Goal: Task Accomplishment & Management: Manage account settings

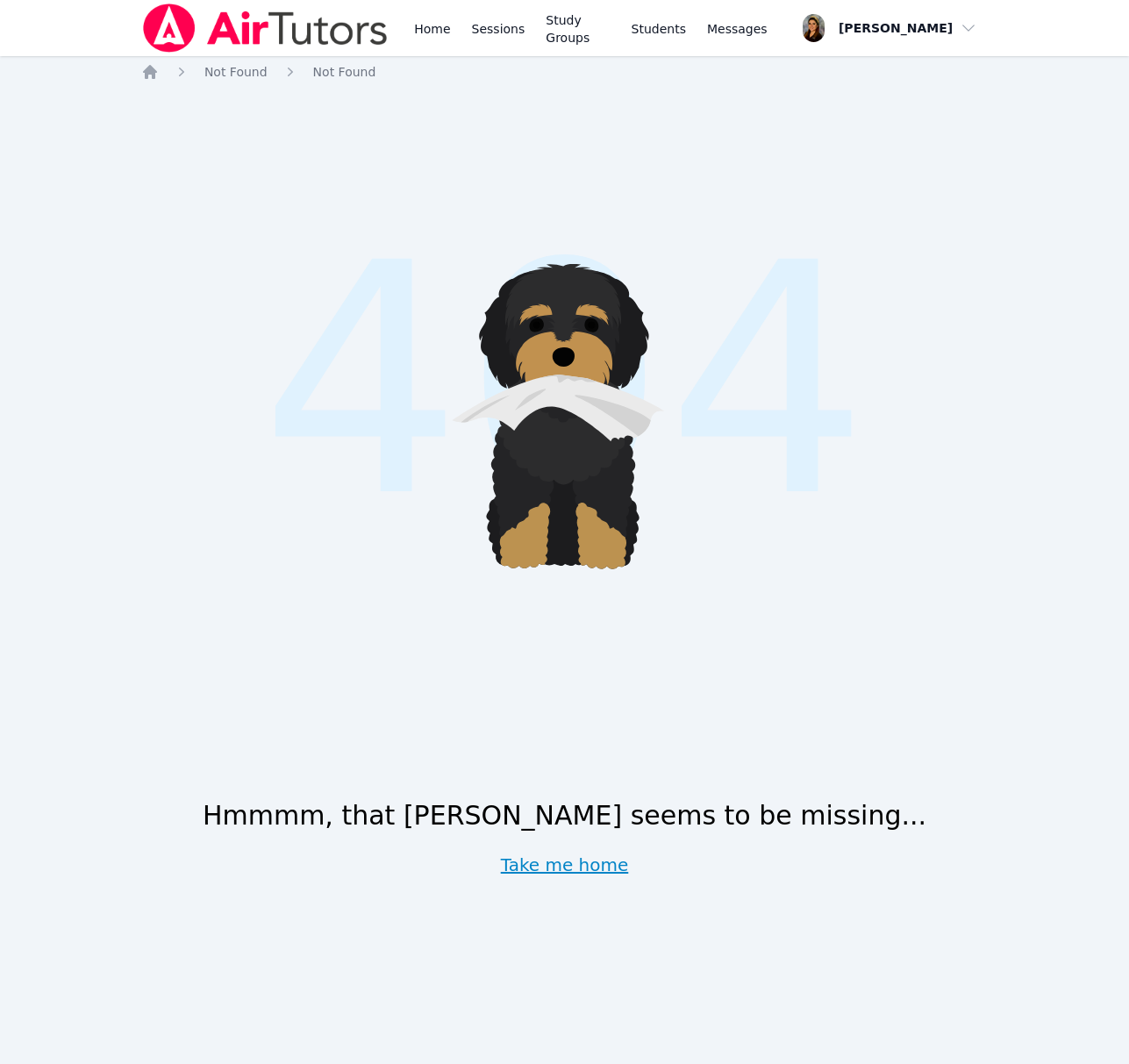
click at [608, 864] on link "Take me home" at bounding box center [565, 865] width 128 height 25
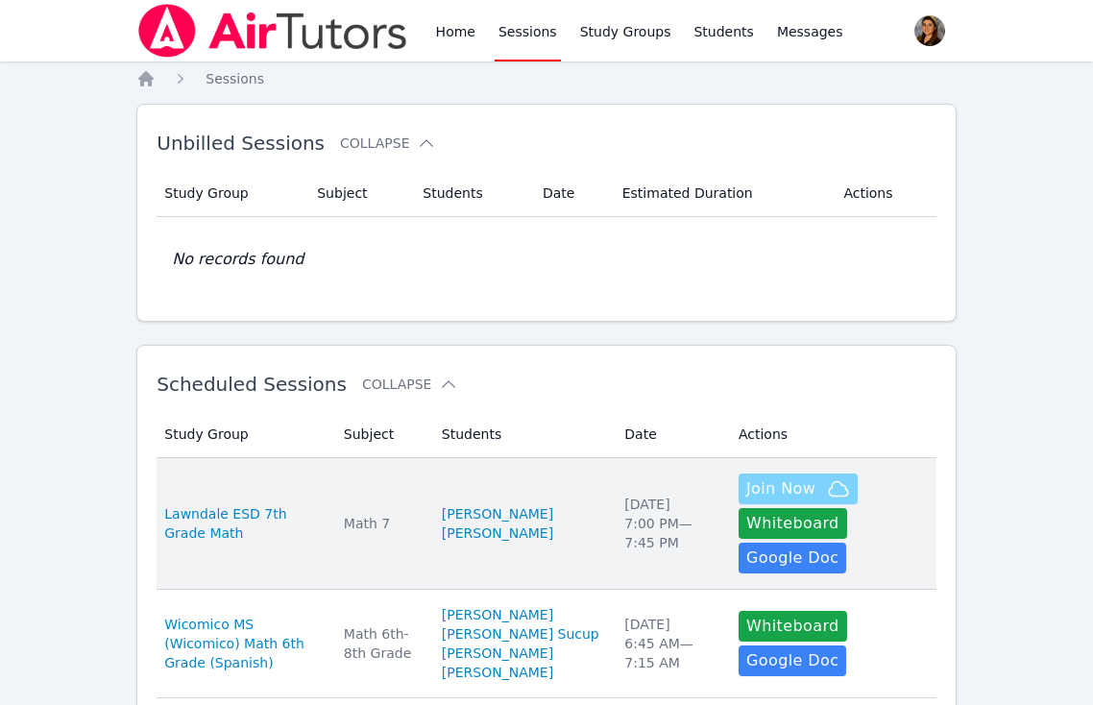
click at [766, 481] on span "Join Now" at bounding box center [780, 488] width 69 height 23
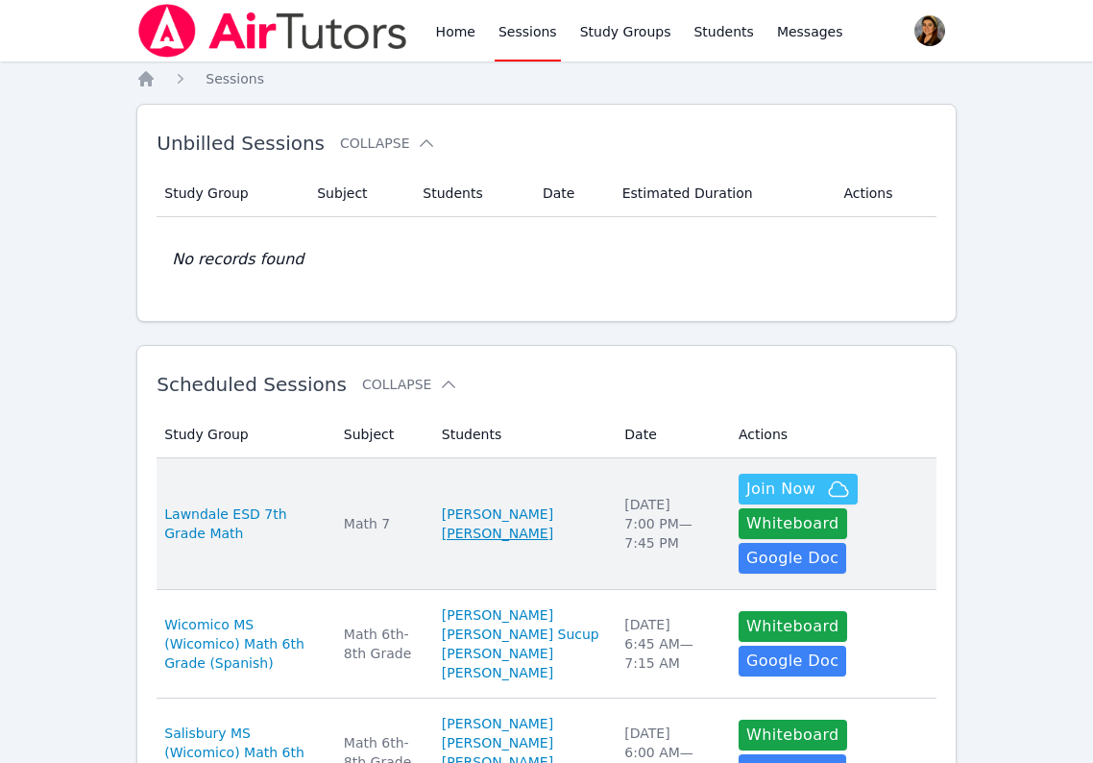
click at [514, 526] on link "Derek Martinez Gonzalez" at bounding box center [497, 533] width 111 height 19
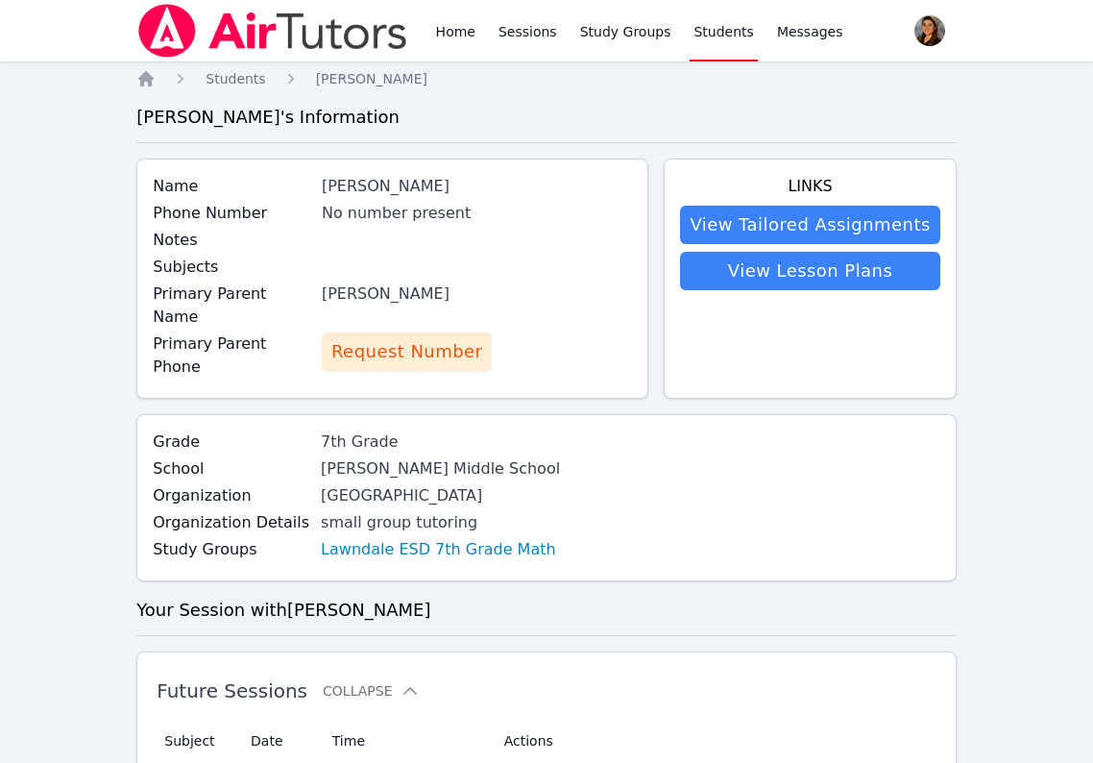
click at [381, 338] on span "Request Number" at bounding box center [406, 351] width 151 height 27
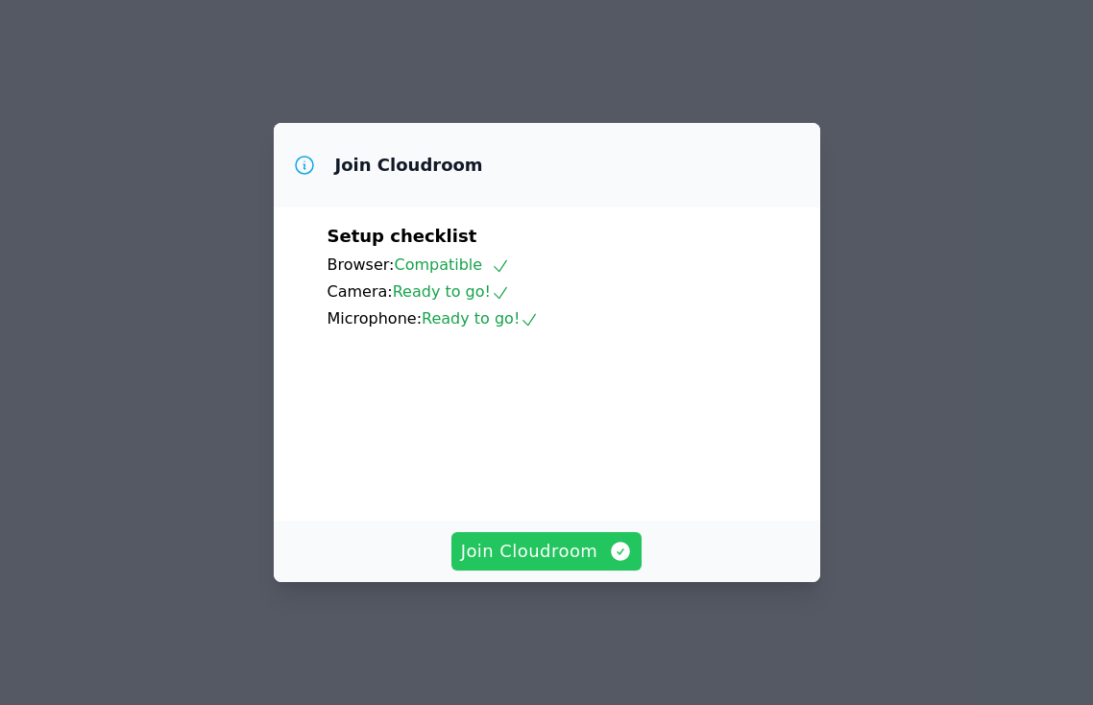
click at [567, 565] on span "Join Cloudroom" at bounding box center [547, 551] width 172 height 27
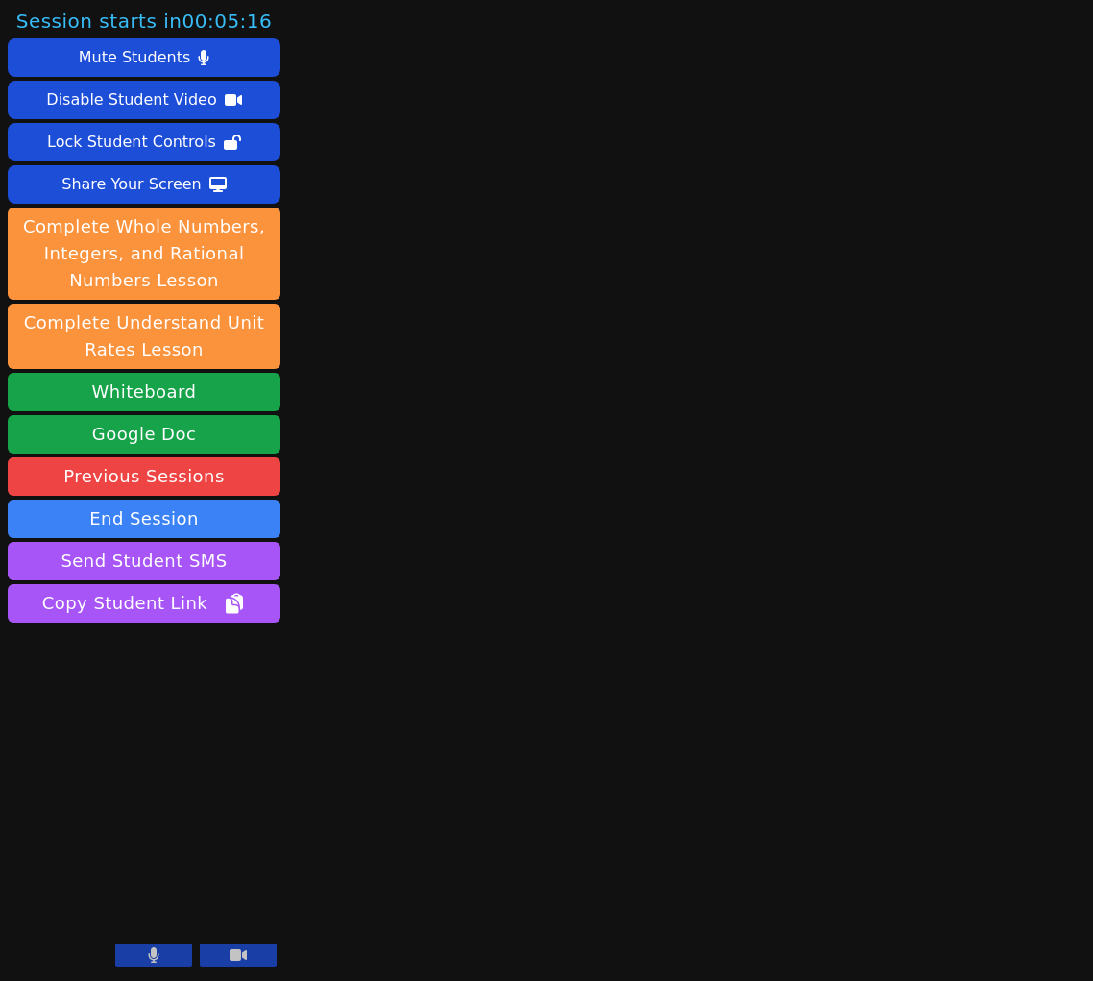
click at [233, 704] on icon at bounding box center [238, 955] width 17 height 12
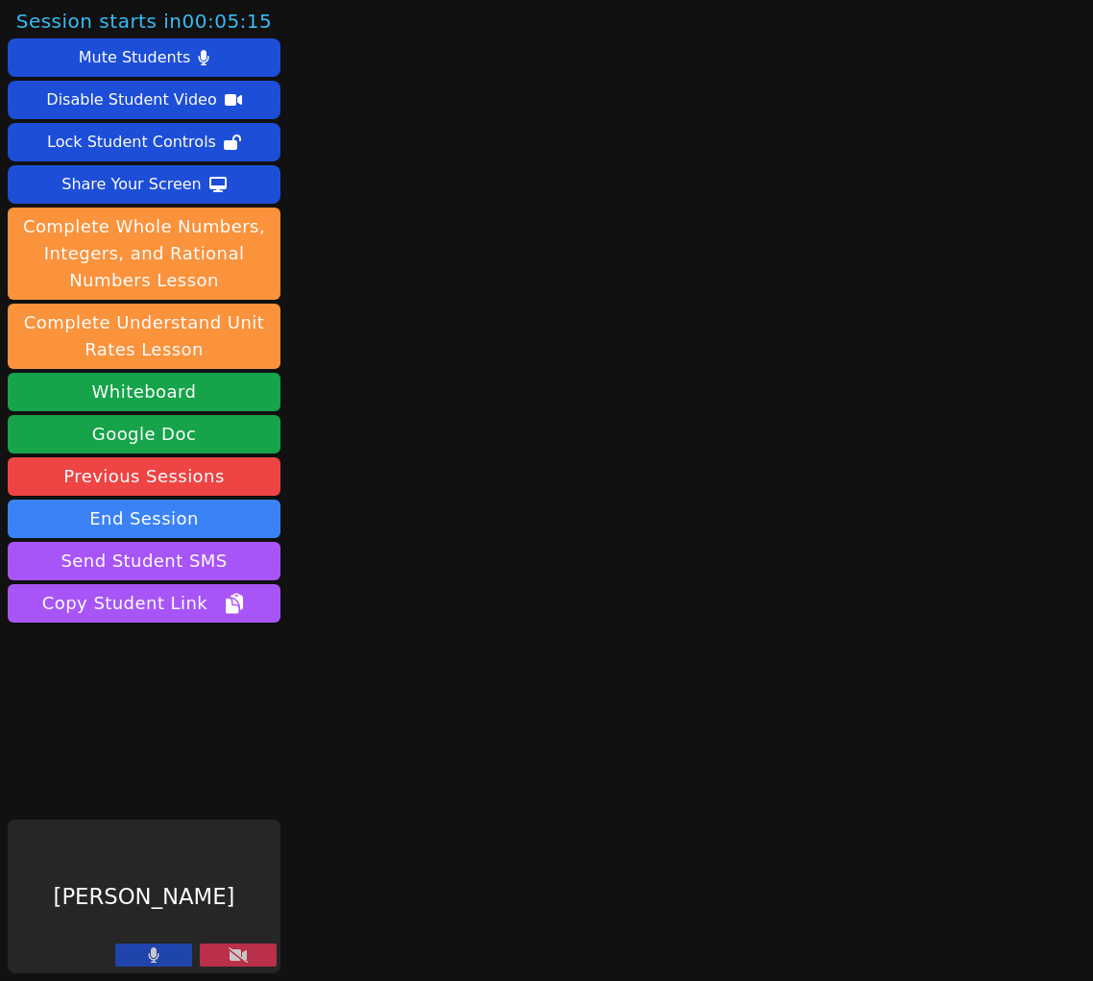
click at [143, 704] on button at bounding box center [153, 954] width 77 height 23
click at [164, 395] on button "Whiteboard" at bounding box center [144, 392] width 273 height 38
click at [239, 704] on icon at bounding box center [238, 954] width 19 height 15
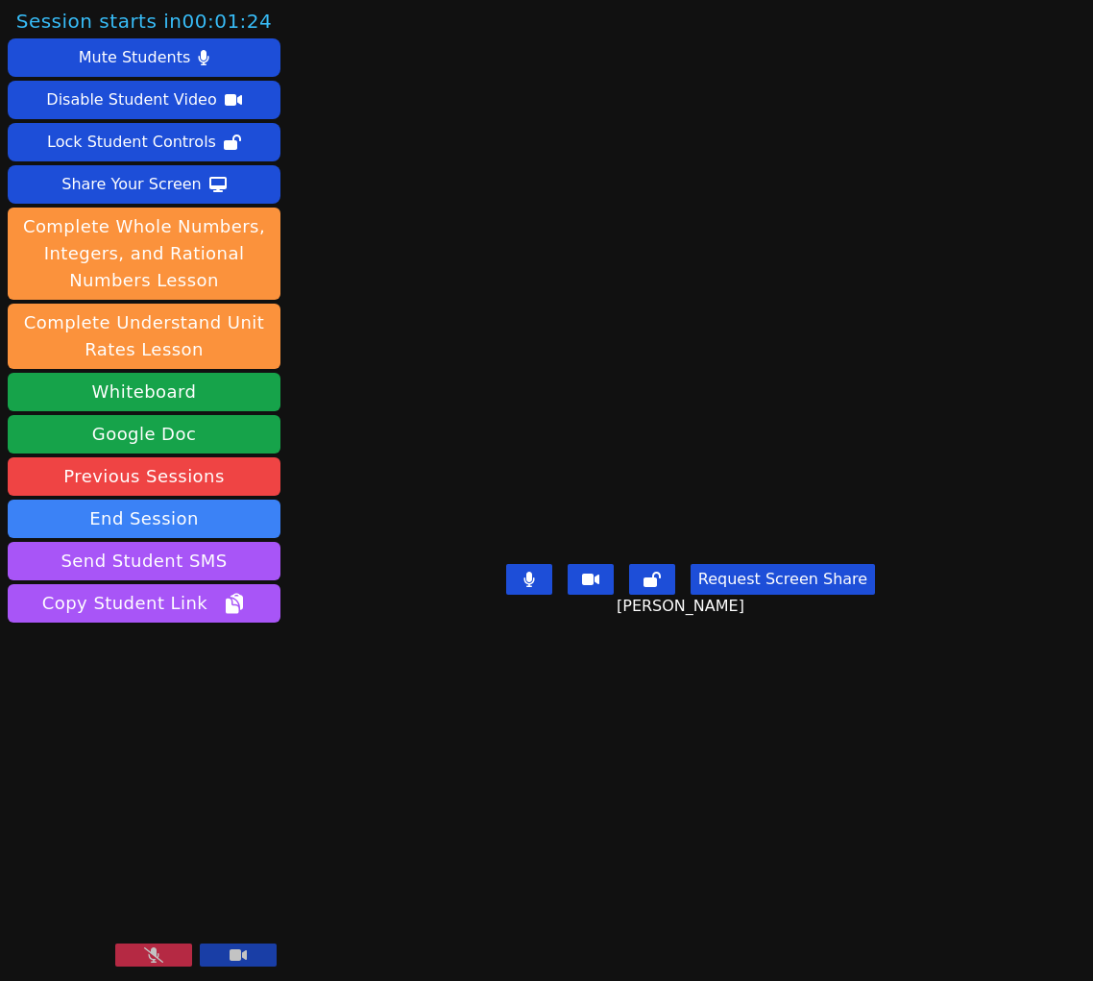
click at [156, 704] on icon at bounding box center [153, 954] width 19 height 15
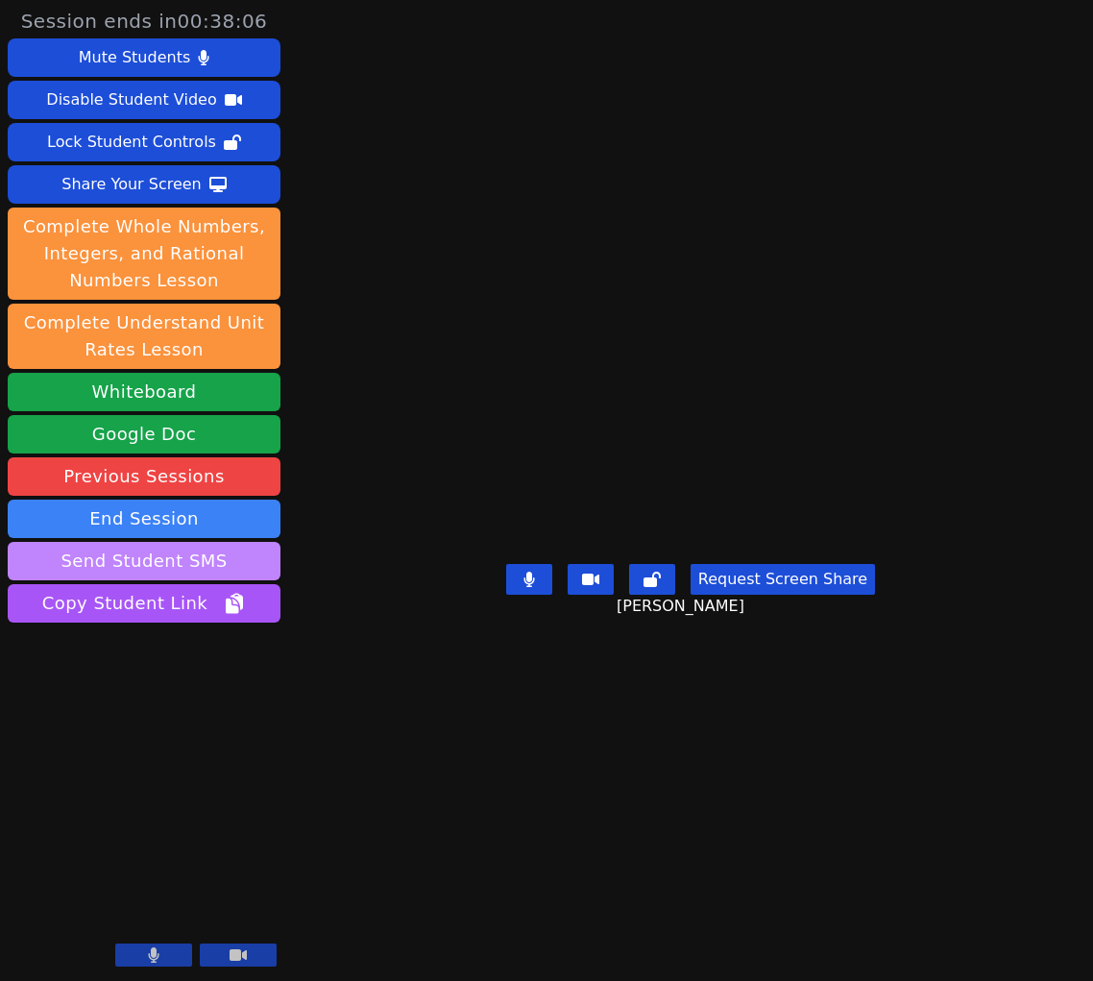
click at [207, 565] on button "Send Student SMS" at bounding box center [144, 561] width 273 height 38
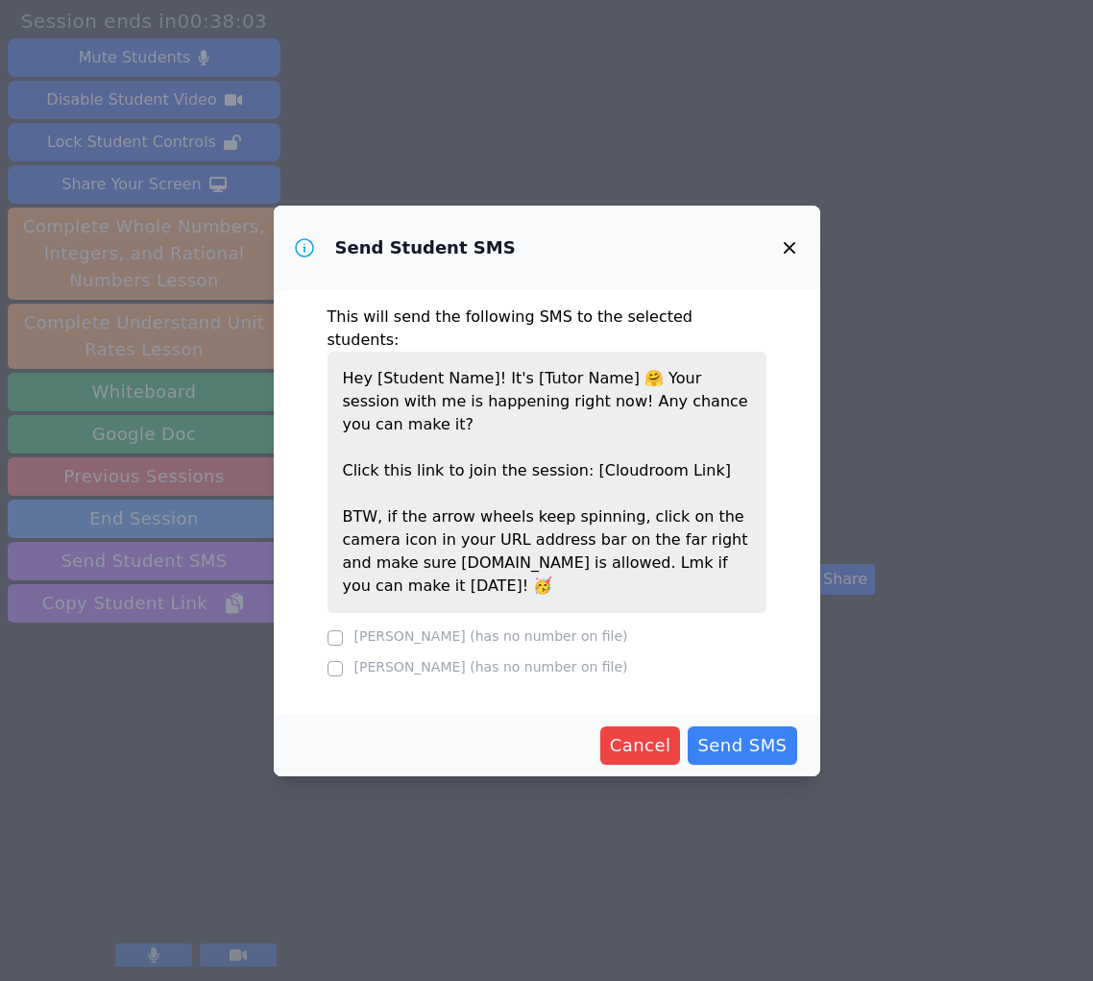
click at [420, 628] on label "Derek Martinez Gonzalez (has no number on file)" at bounding box center [492, 635] width 274 height 15
click at [424, 628] on label "Derek Martinez Gonzalez (has no number on file)" at bounding box center [492, 635] width 274 height 15
click at [426, 628] on label "Derek Martinez Gonzalez (has no number on file)" at bounding box center [492, 635] width 274 height 15
click at [657, 704] on span "Cancel" at bounding box center [640, 745] width 61 height 27
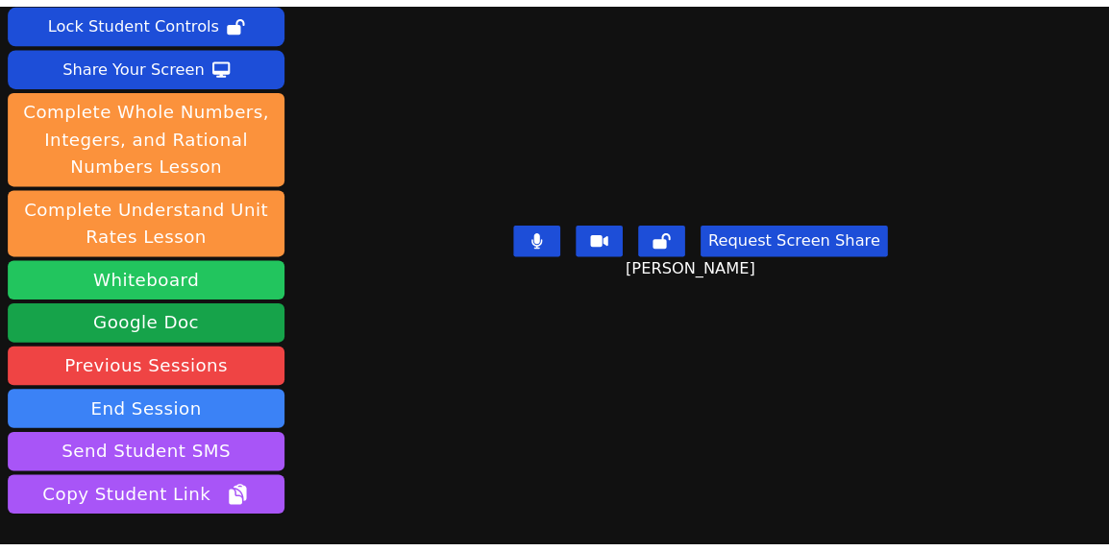
scroll to position [139, 0]
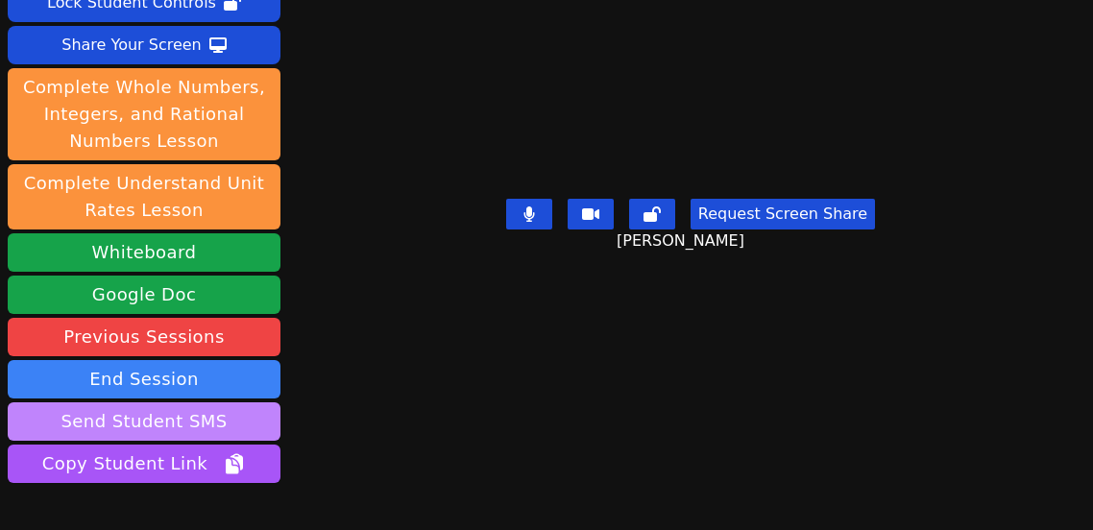
click at [171, 423] on button "Send Student SMS" at bounding box center [144, 422] width 273 height 38
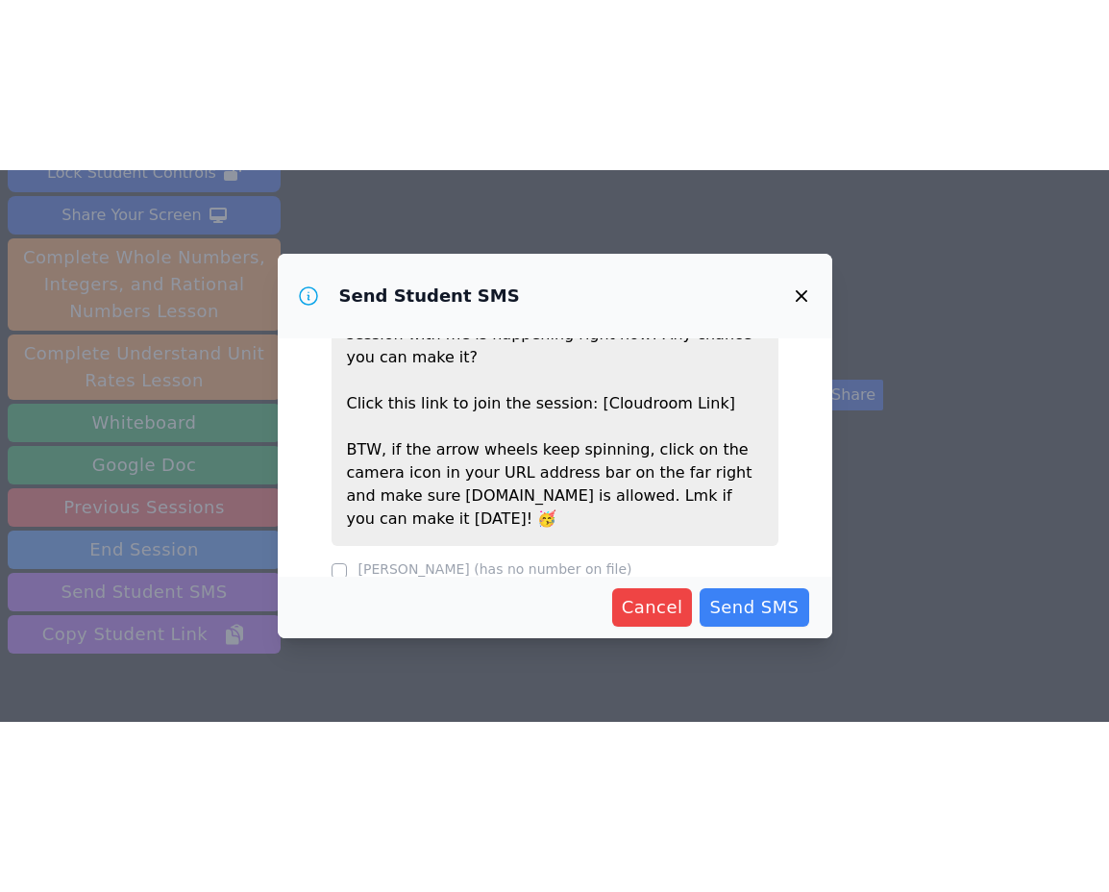
scroll to position [93, 0]
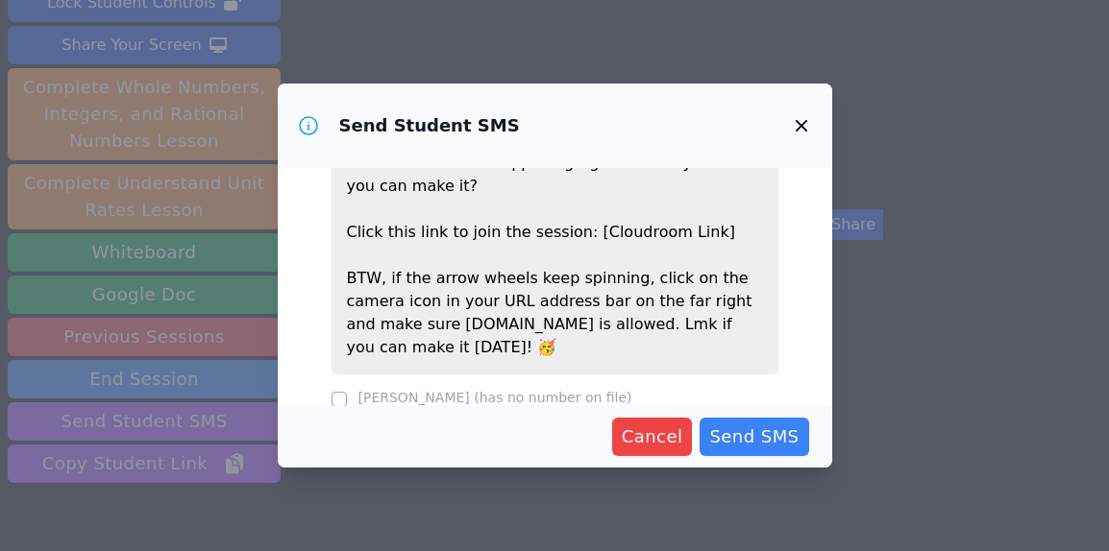
click at [526, 390] on label "Derek Martinez Gonzalez (has no number on file)" at bounding box center [495, 397] width 274 height 15
click at [649, 441] on span "Cancel" at bounding box center [652, 437] width 61 height 27
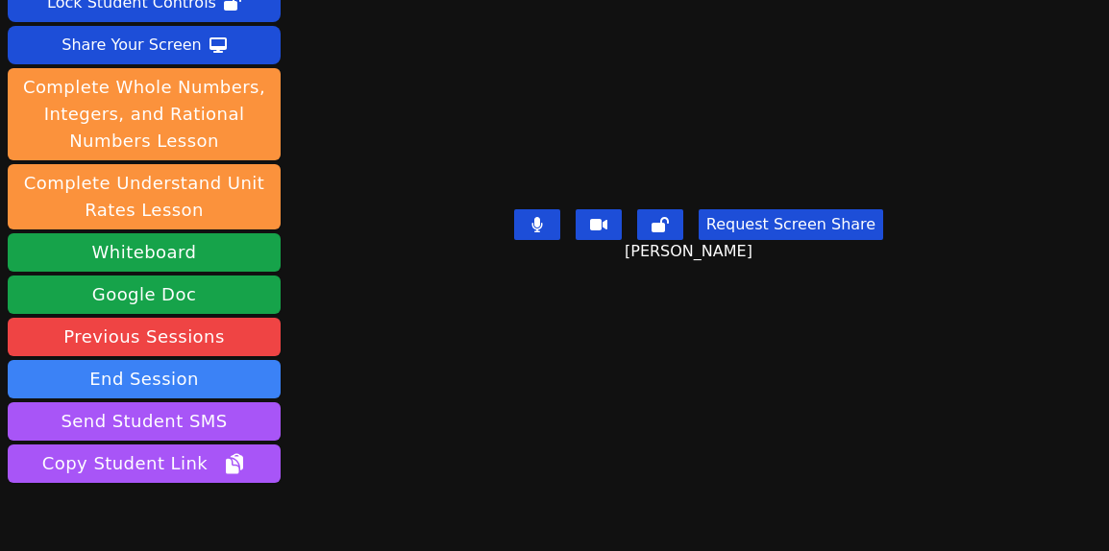
click at [338, 546] on div "Session ends in 00:33:00 Mute Students Disable Student Video Lock Student Contr…" at bounding box center [554, 275] width 1109 height 551
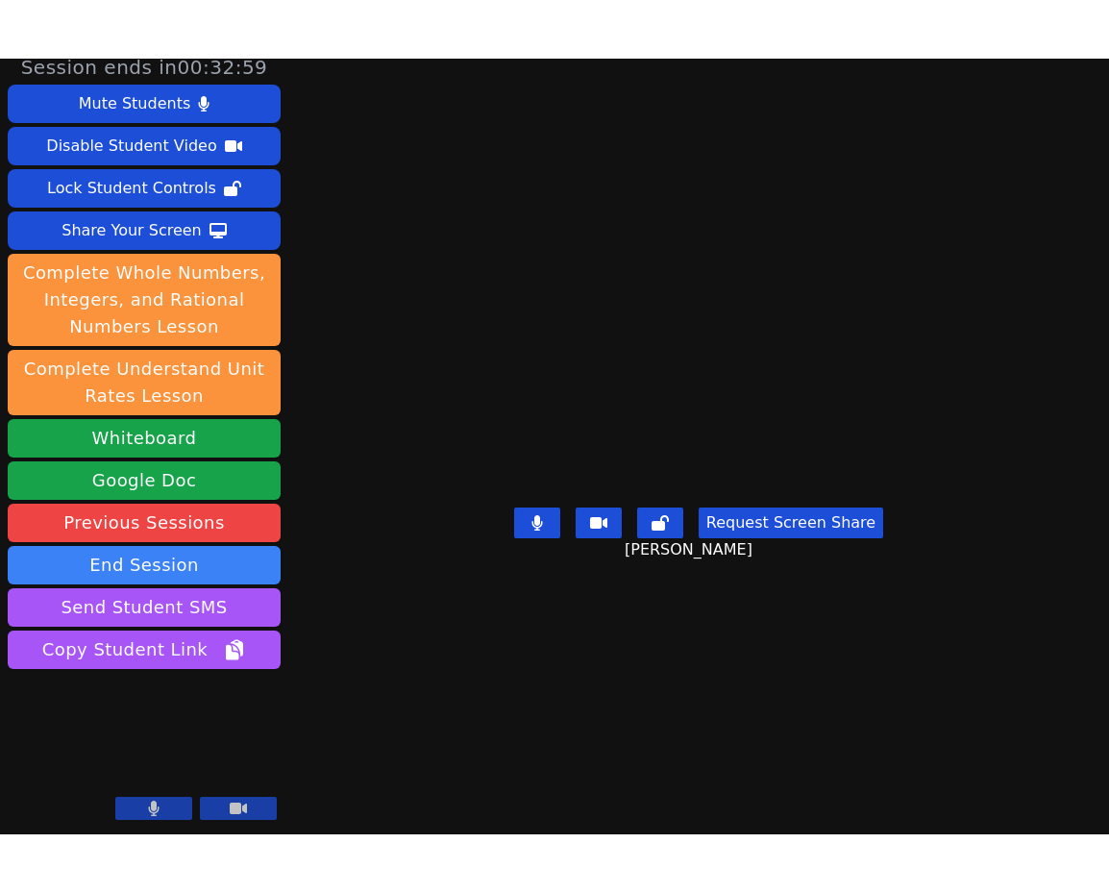
scroll to position [0, 0]
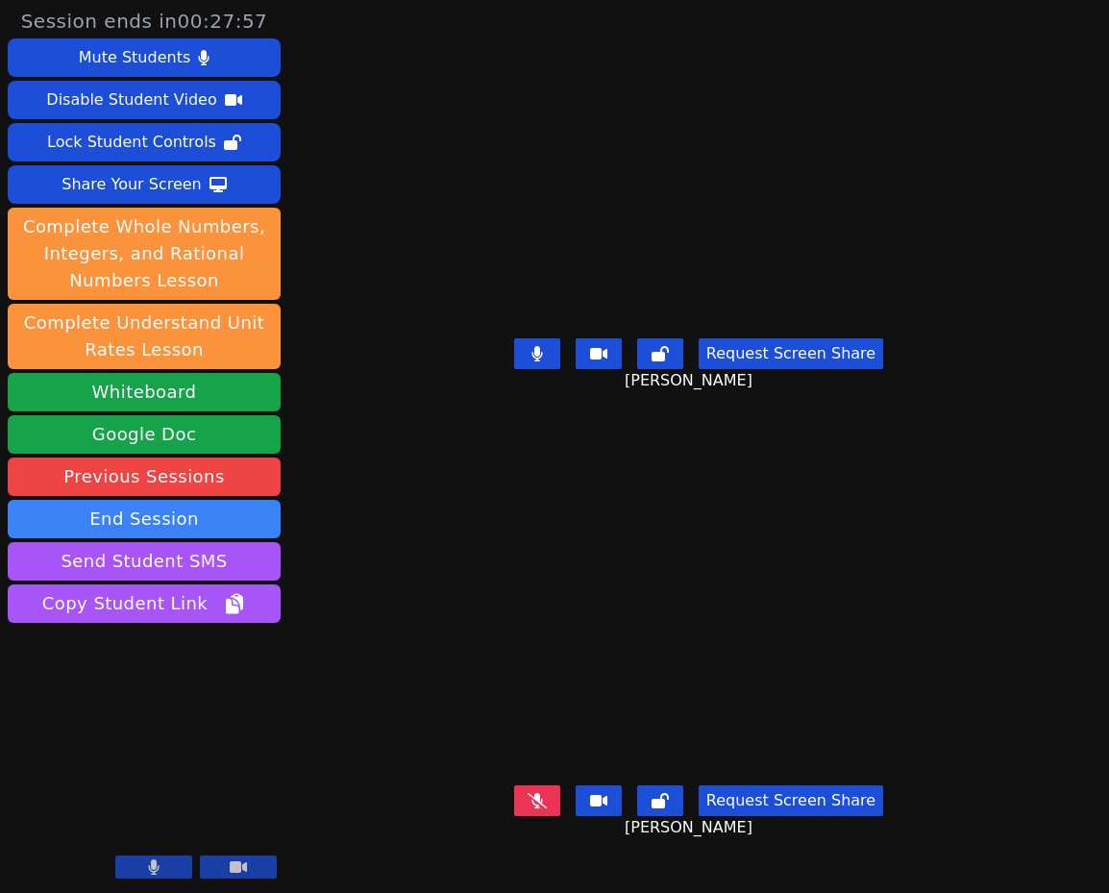
click at [544, 704] on icon at bounding box center [536, 800] width 19 height 15
click at [541, 704] on icon at bounding box center [536, 800] width 11 height 15
click at [553, 704] on button at bounding box center [537, 800] width 46 height 31
click at [558, 364] on div "Request Screen Share Sara Ramos" at bounding box center [699, 368] width 520 height 77
click at [551, 369] on button at bounding box center [537, 353] width 46 height 31
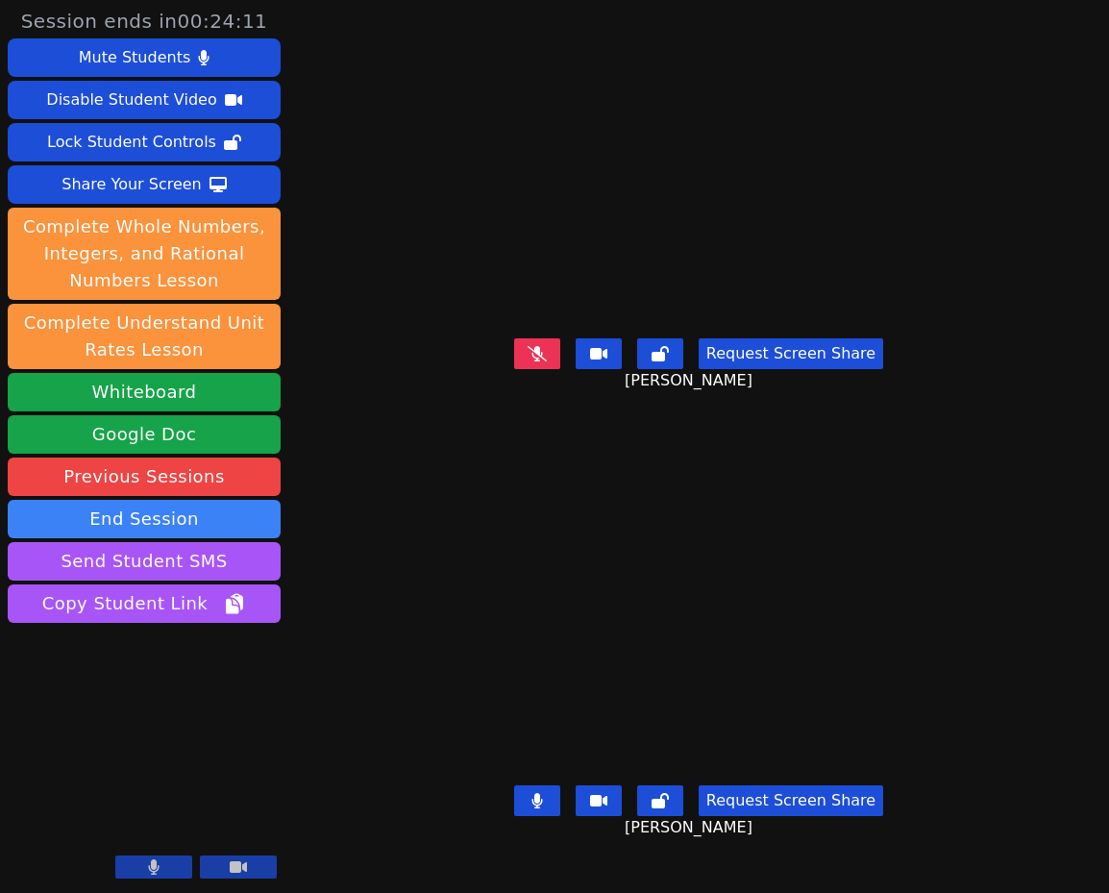
click at [543, 369] on button at bounding box center [537, 353] width 46 height 31
click at [551, 704] on button at bounding box center [537, 800] width 46 height 31
click at [540, 704] on icon at bounding box center [536, 800] width 19 height 15
click at [543, 704] on icon at bounding box center [537, 800] width 12 height 15
click at [547, 361] on icon at bounding box center [536, 353] width 19 height 15
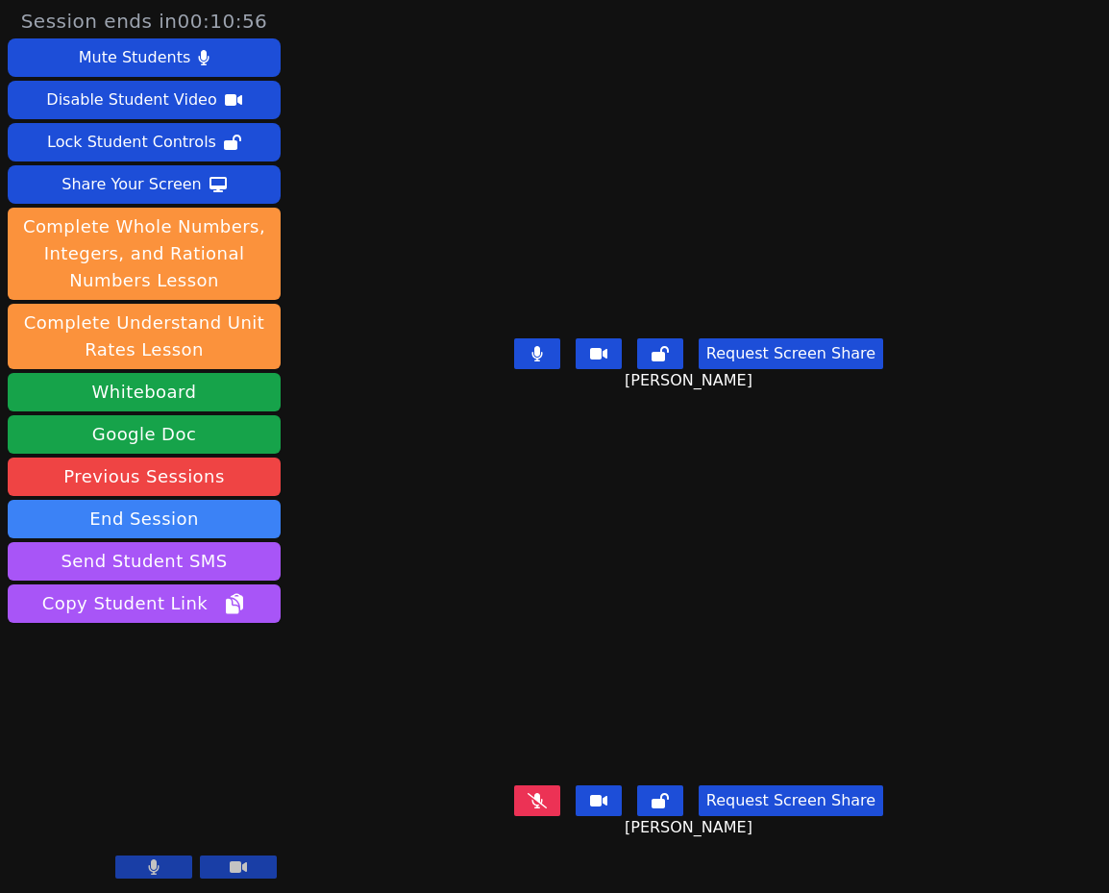
click at [542, 704] on icon at bounding box center [536, 800] width 19 height 15
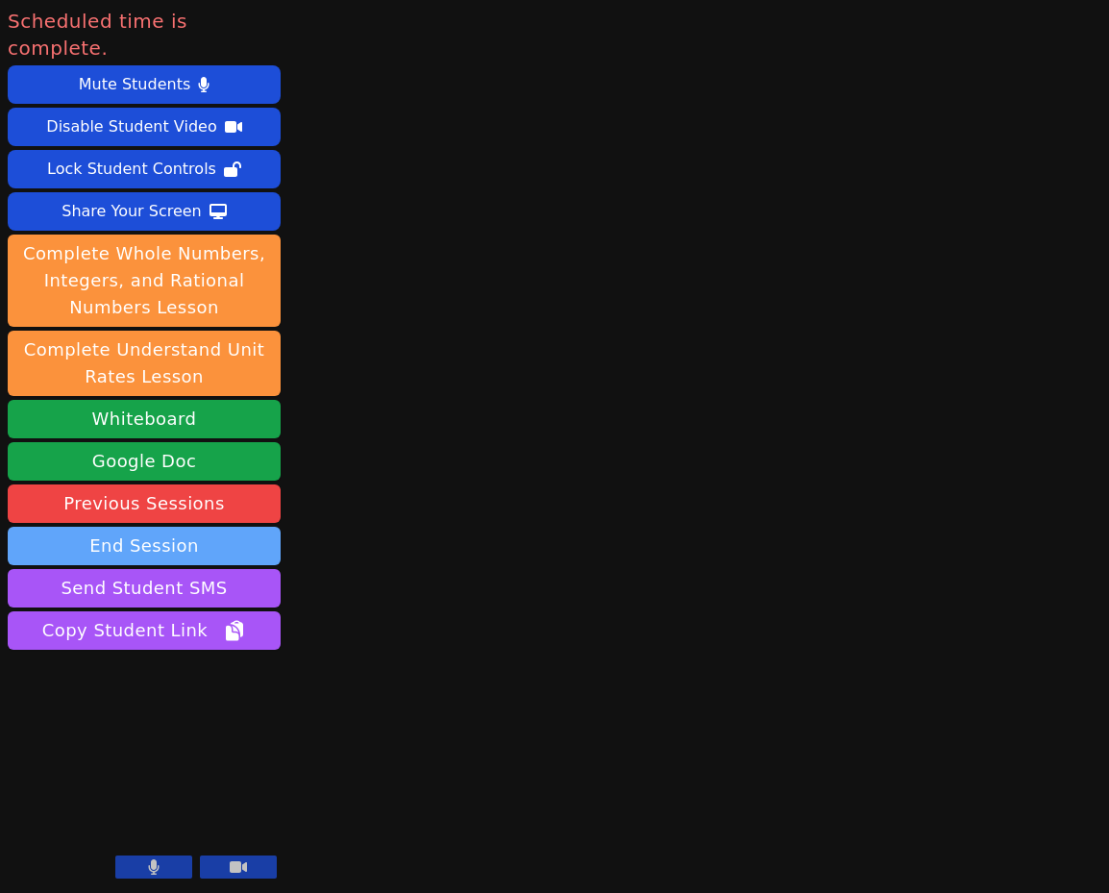
click at [147, 526] on button "End Session" at bounding box center [144, 545] width 273 height 38
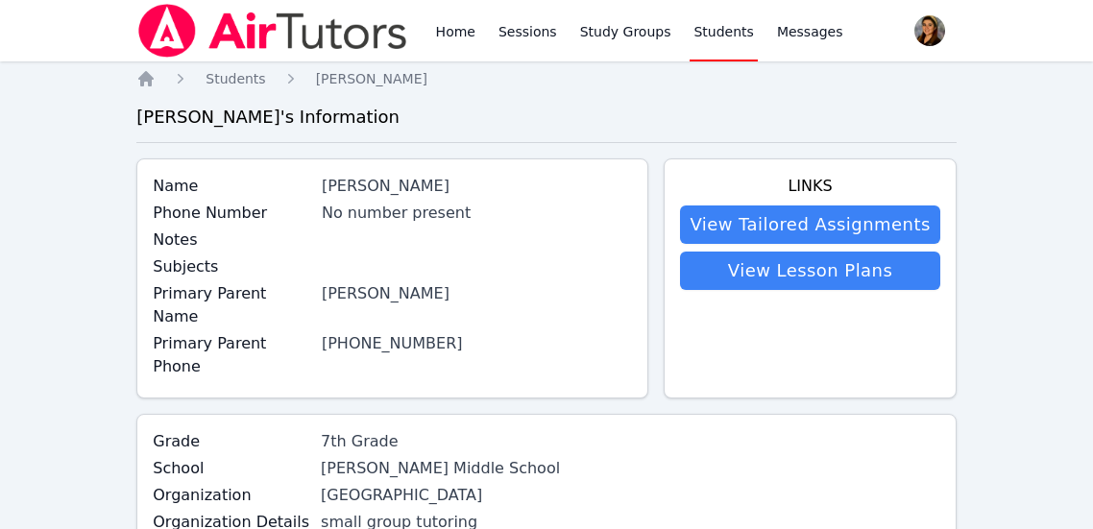
scroll to position [9, 0]
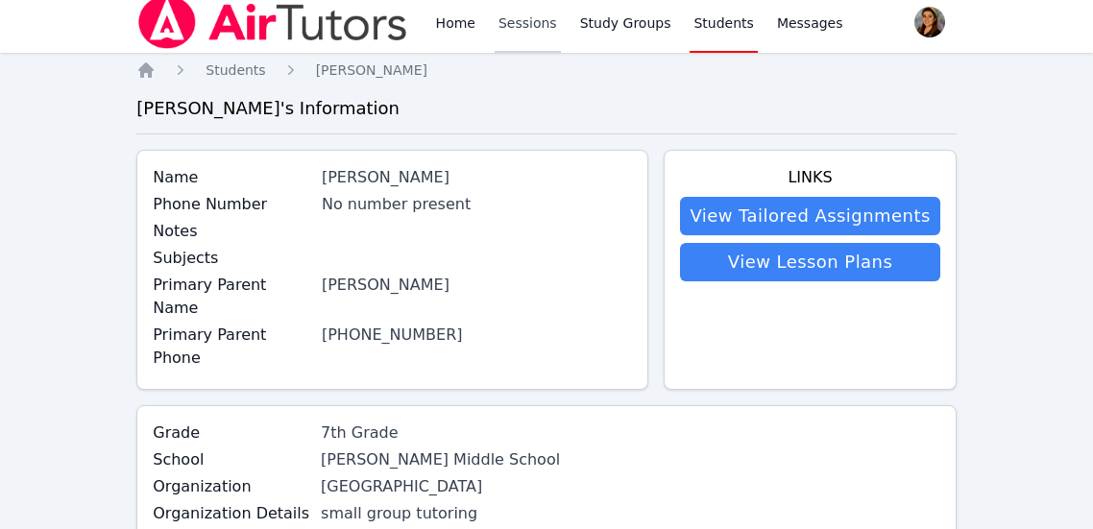
click at [529, 21] on link "Sessions" at bounding box center [528, 21] width 66 height 61
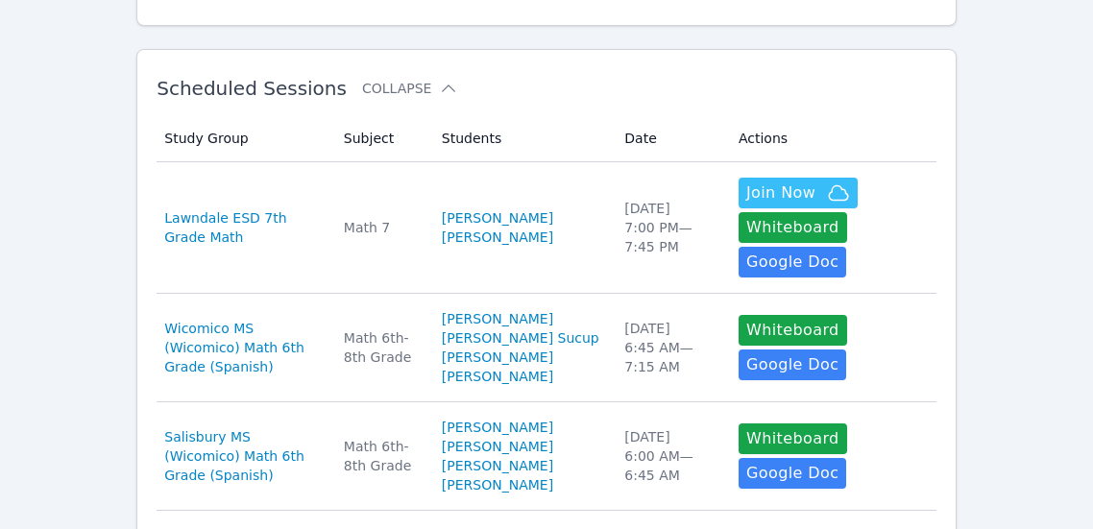
scroll to position [312, 0]
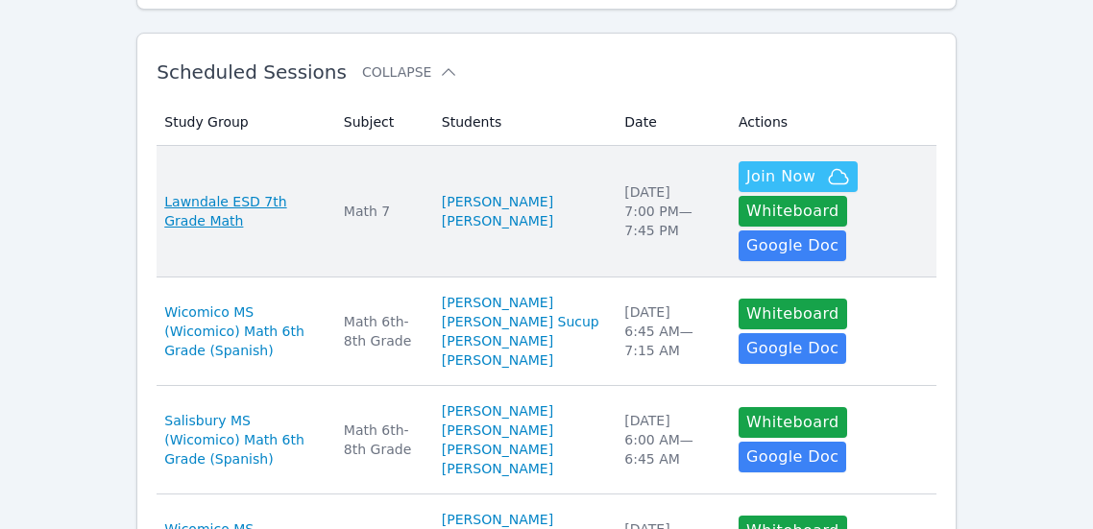
click at [268, 200] on span "Lawndale ESD 7th Grade Math" at bounding box center [242, 211] width 157 height 38
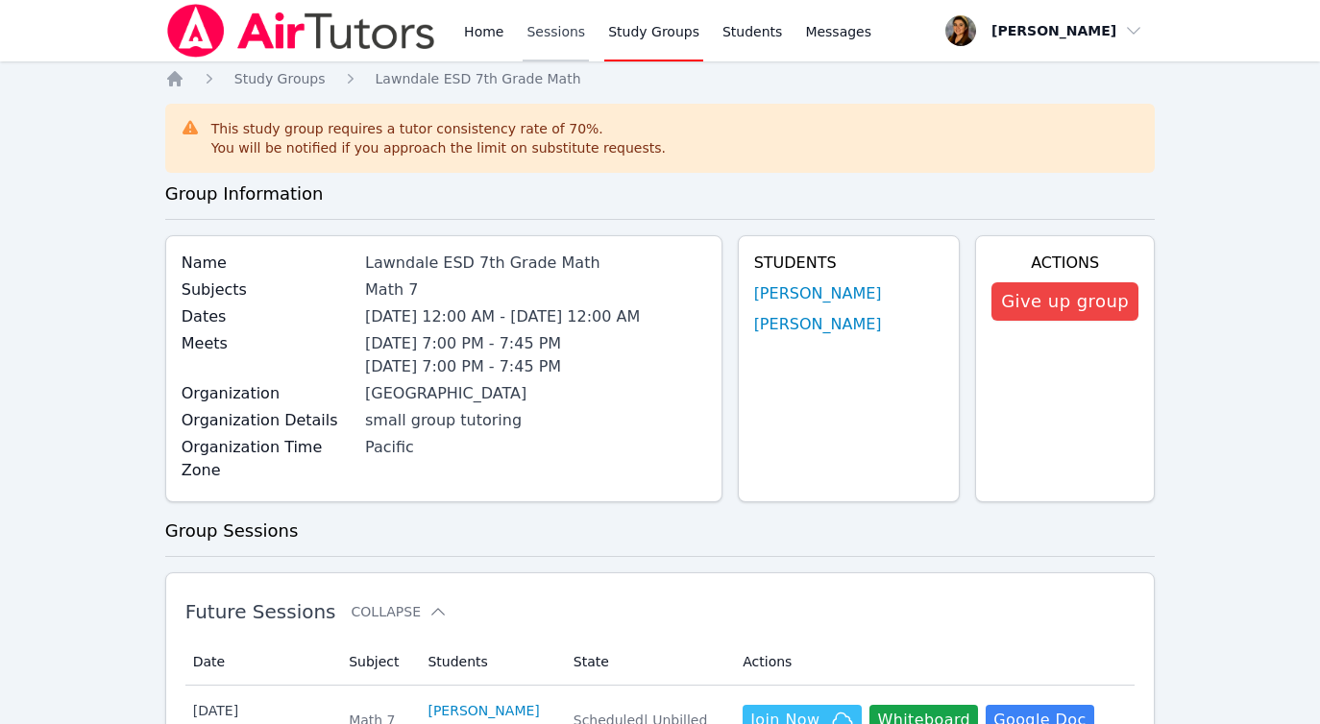
click at [559, 31] on link "Sessions" at bounding box center [556, 30] width 66 height 61
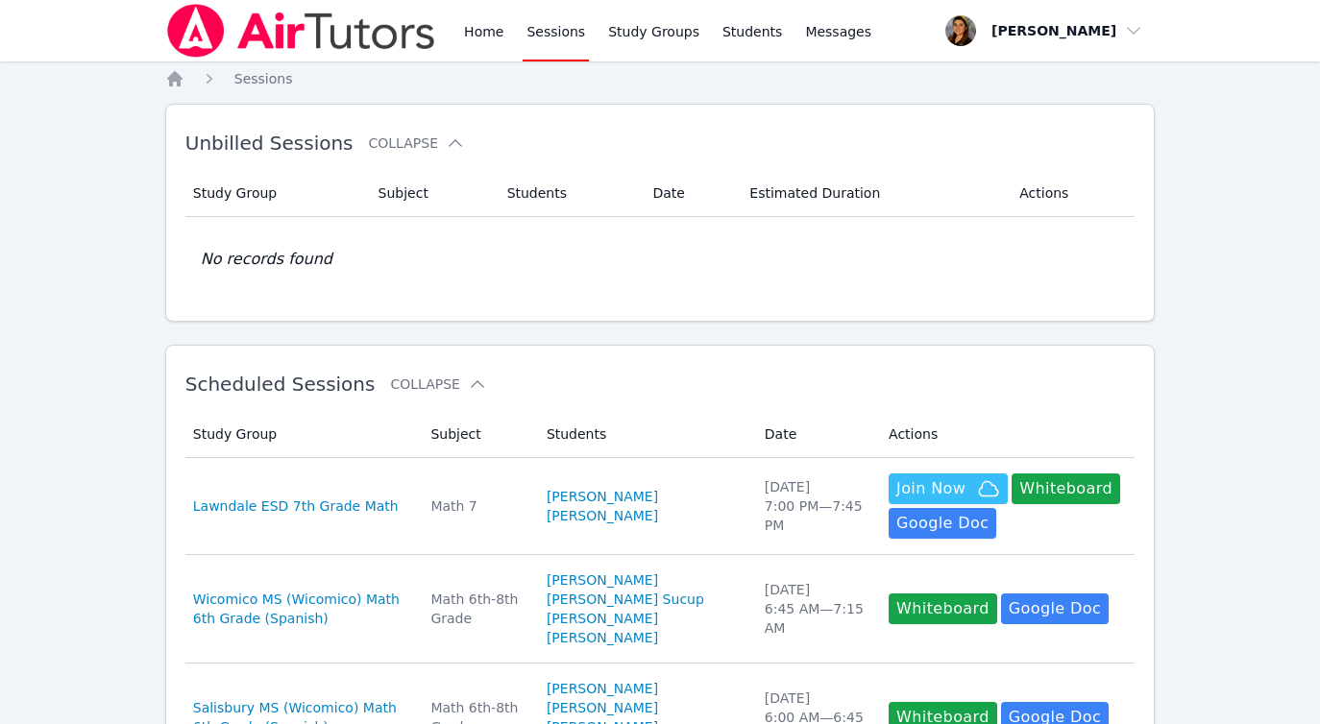
click at [559, 31] on link "Sessions" at bounding box center [556, 30] width 66 height 61
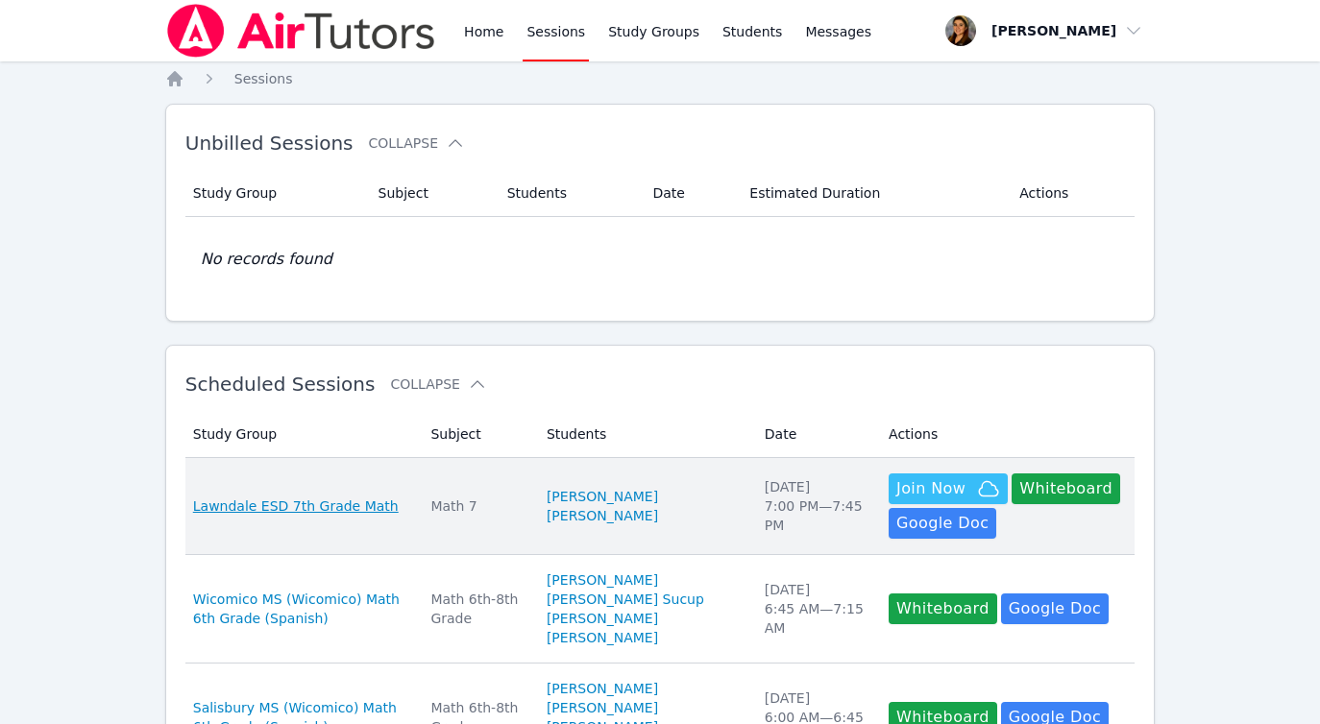
click at [345, 503] on span "Lawndale ESD 7th Grade Math" at bounding box center [296, 506] width 206 height 19
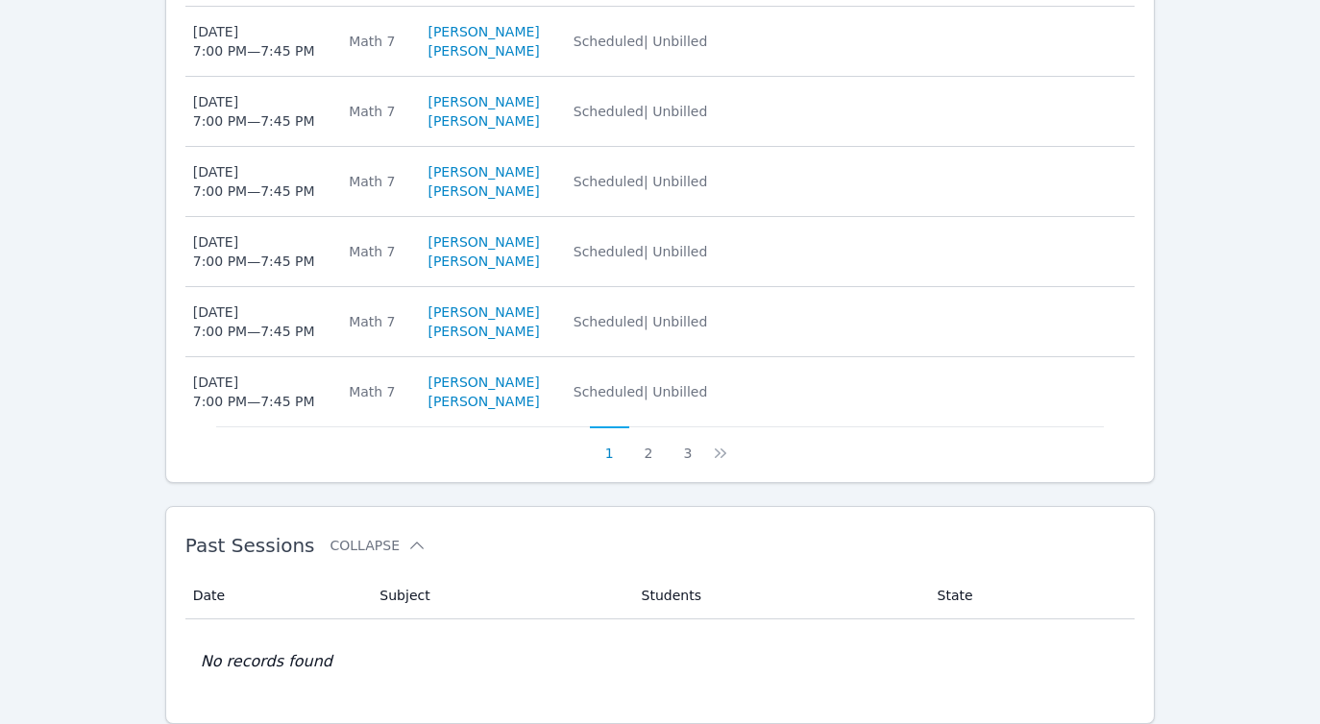
scroll to position [1021, 0]
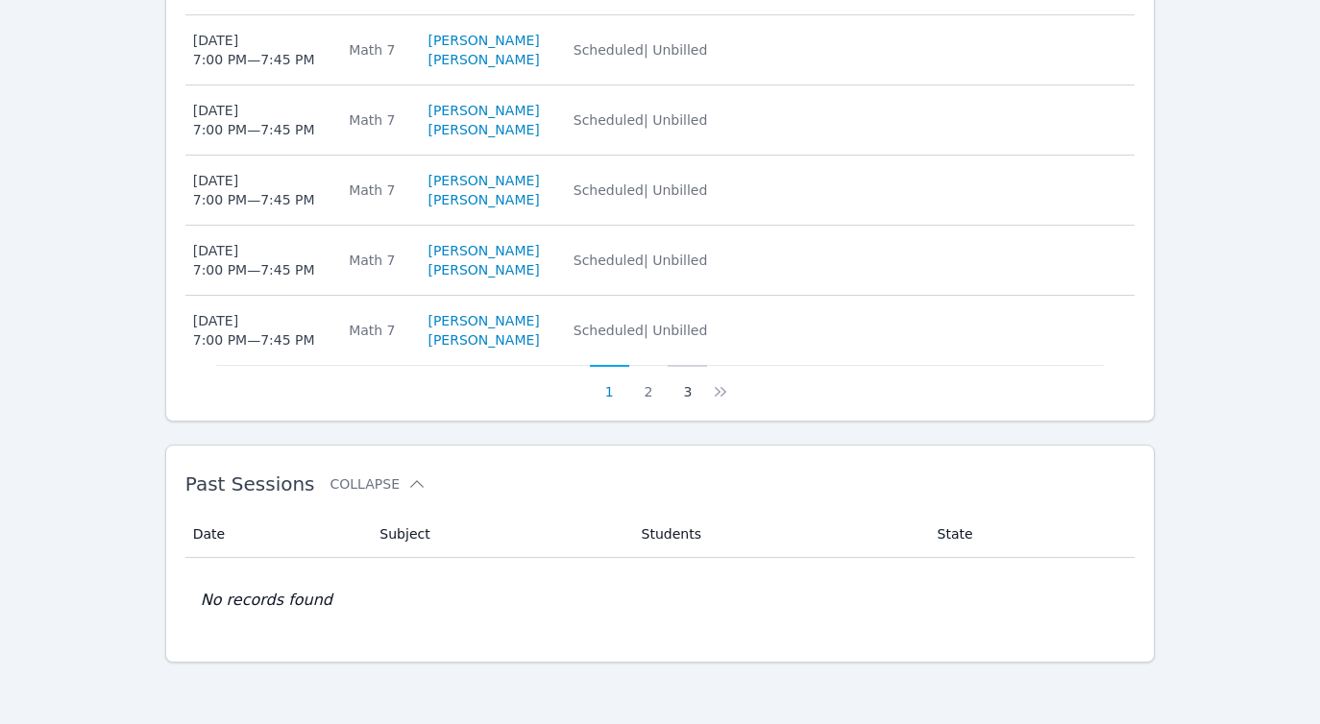
click at [686, 393] on button "3" at bounding box center [687, 383] width 39 height 37
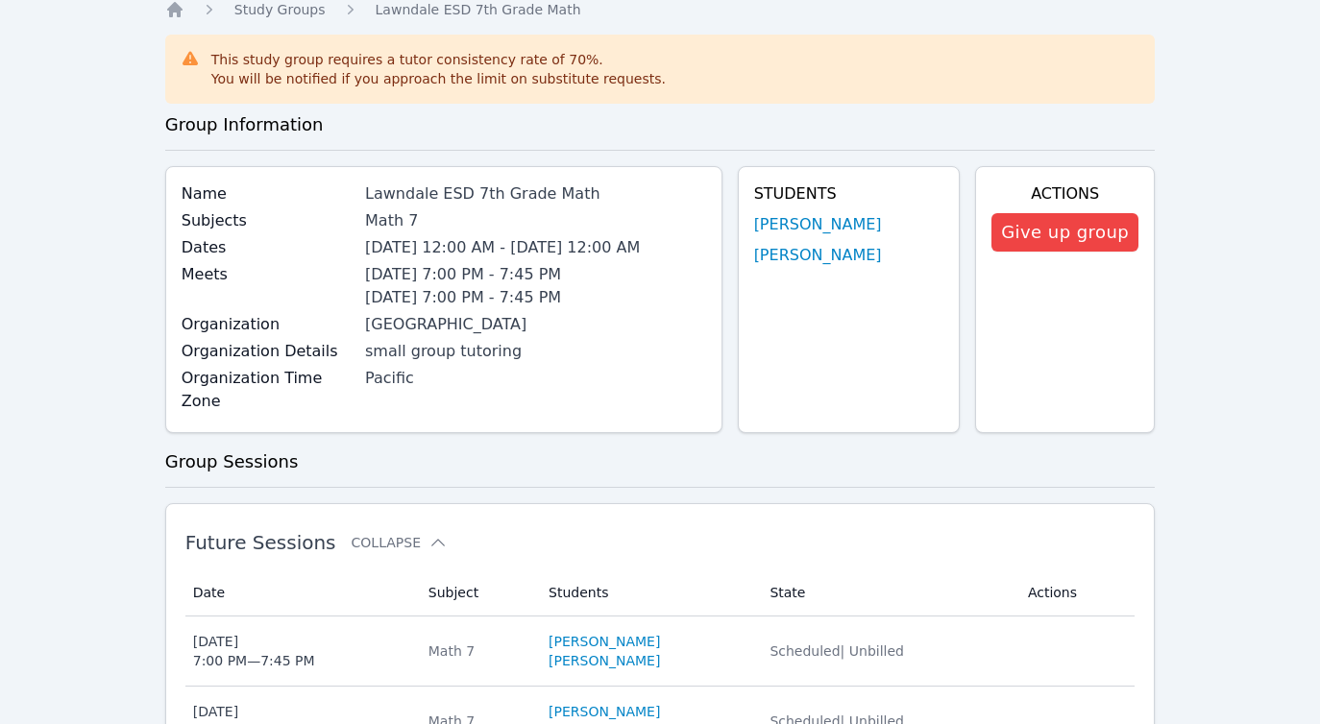
scroll to position [0, 0]
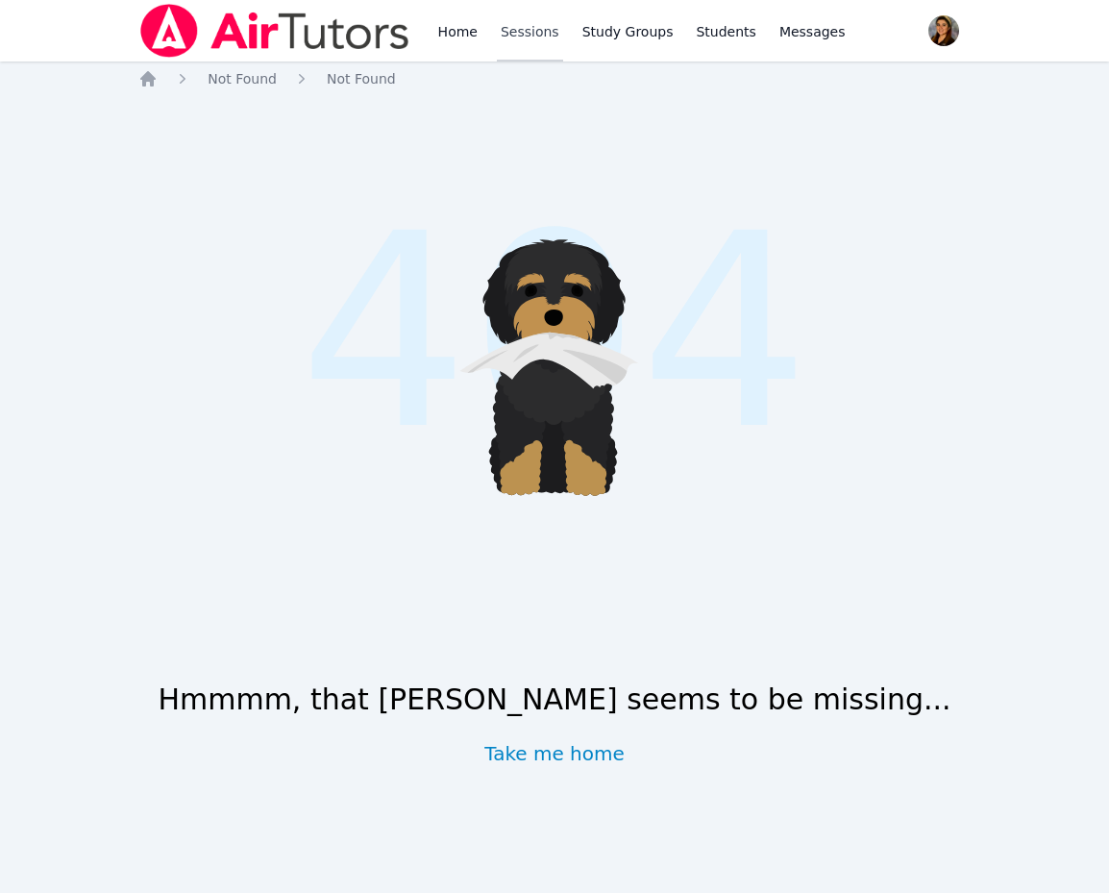
click at [521, 28] on link "Sessions" at bounding box center [530, 30] width 66 height 61
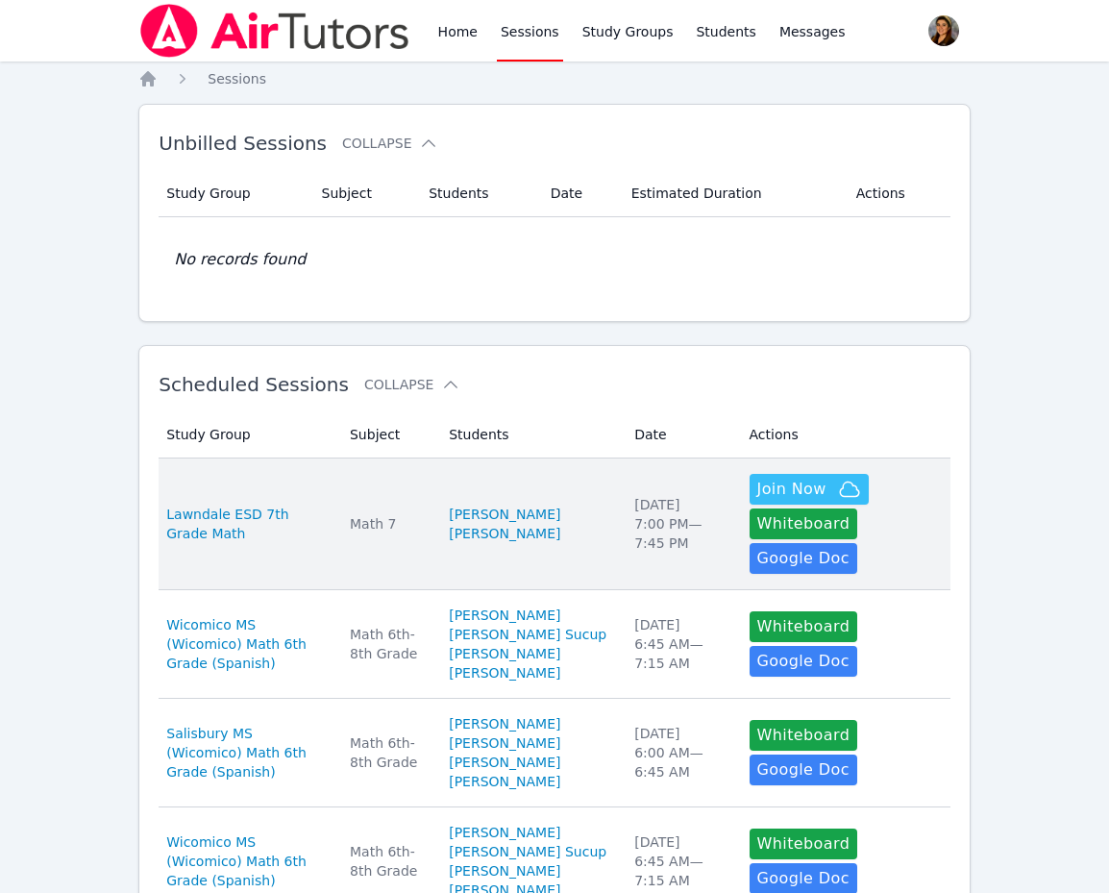
click at [634, 520] on div "Tue Oct 7 7:00 PM — 7:45 PM" at bounding box center [679, 524] width 91 height 58
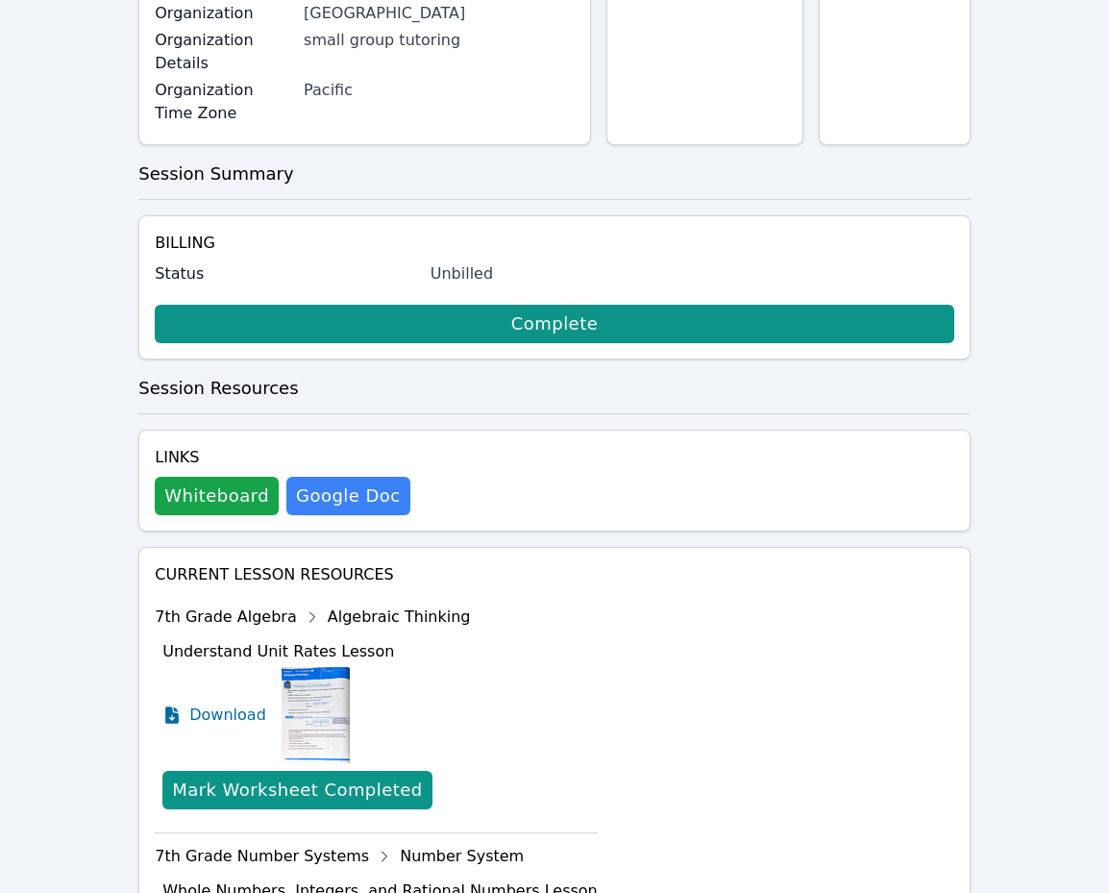
scroll to position [574, 0]
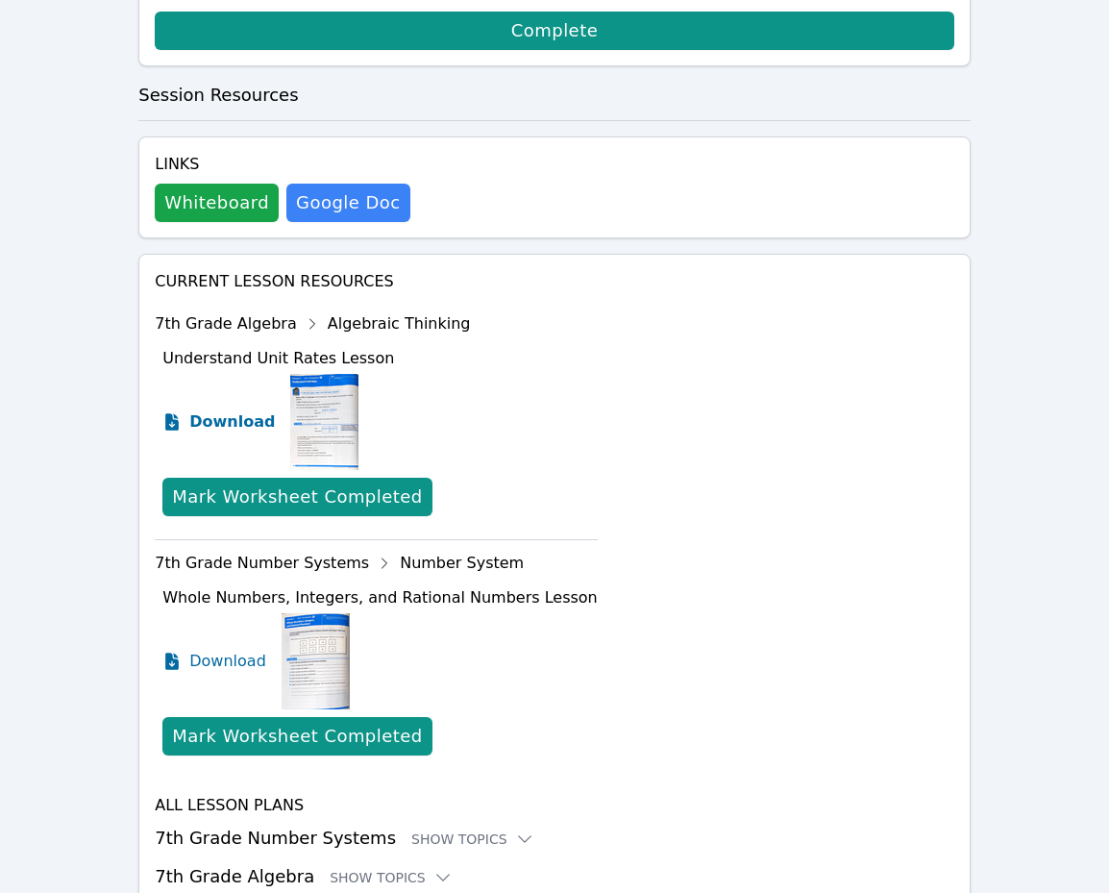
click at [204, 421] on span "Download" at bounding box center [232, 421] width 86 height 23
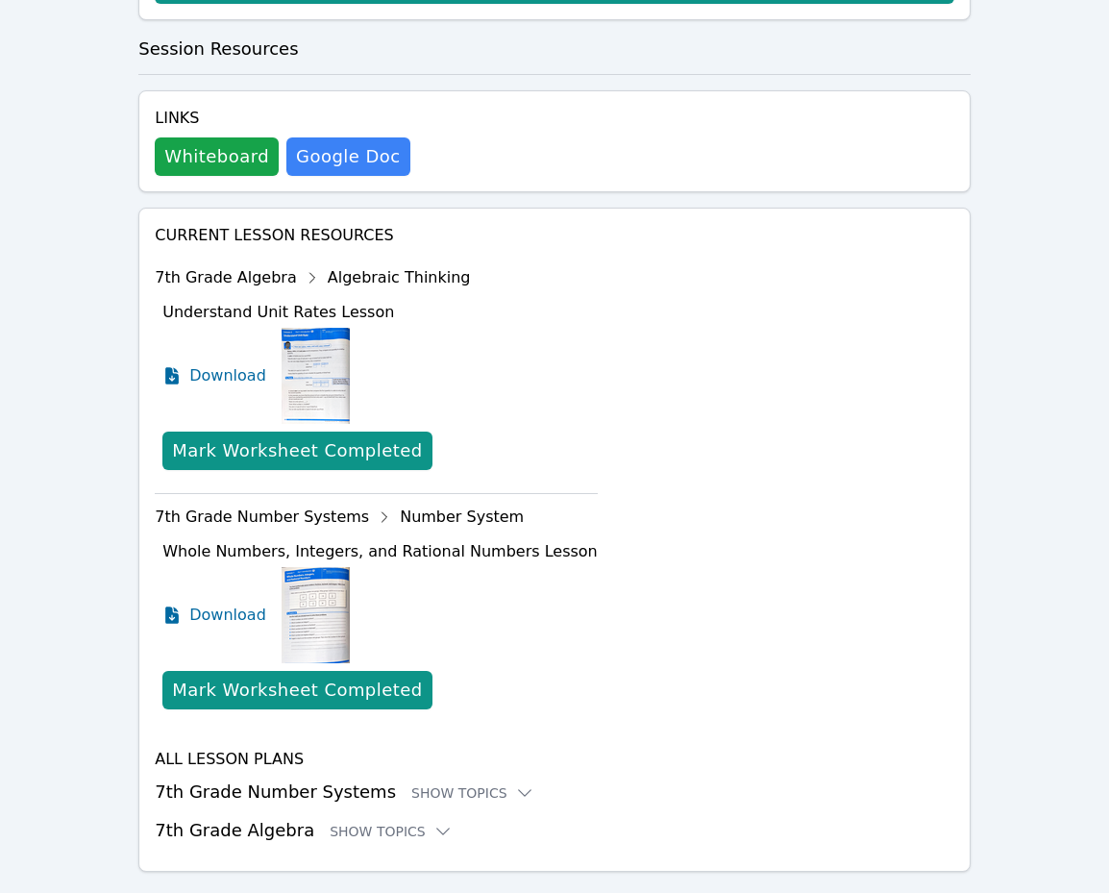
scroll to position [660, 0]
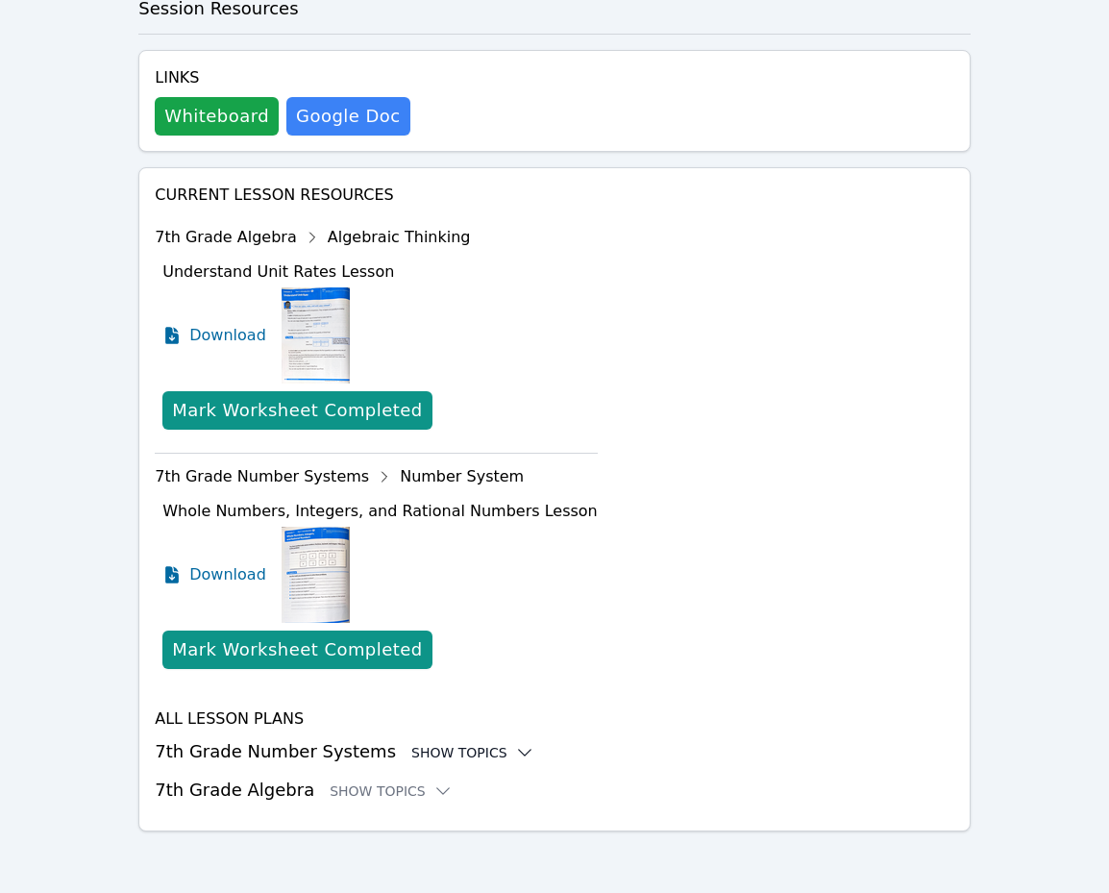
click at [442, 755] on div "Show Topics" at bounding box center [472, 752] width 123 height 19
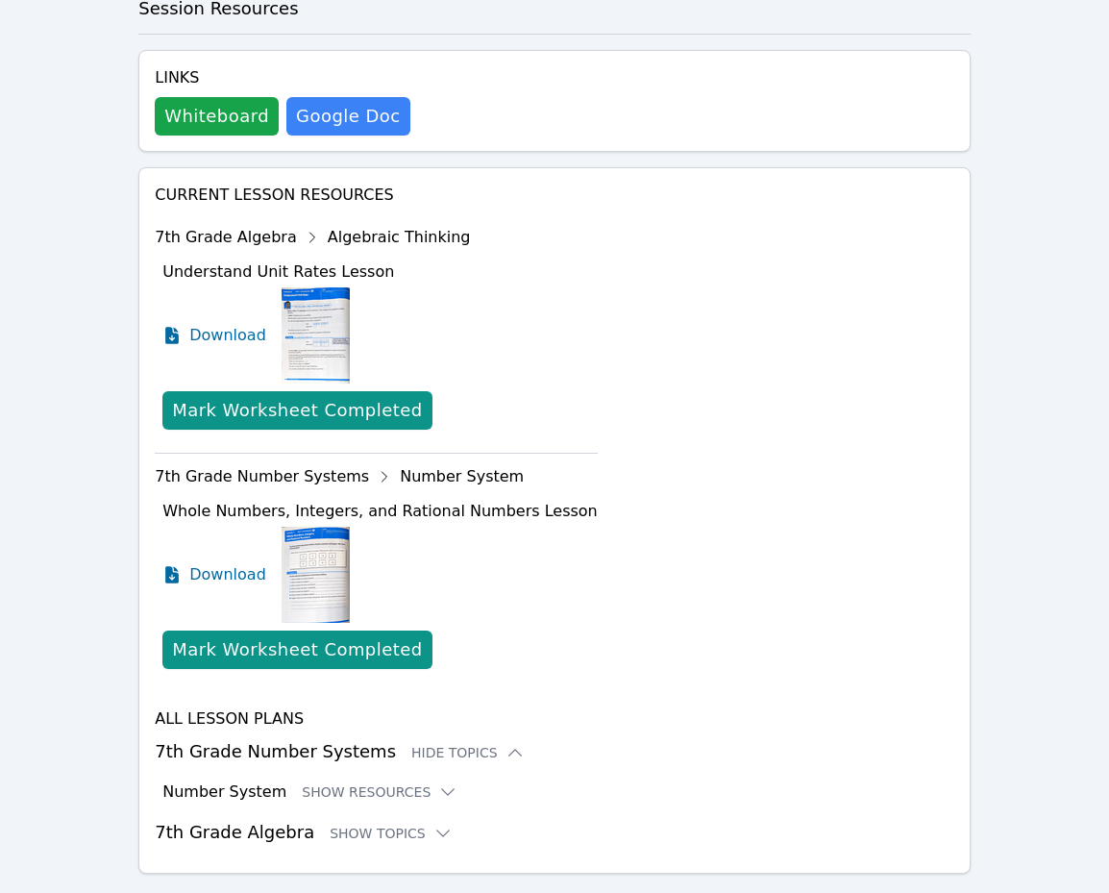
scroll to position [702, 0]
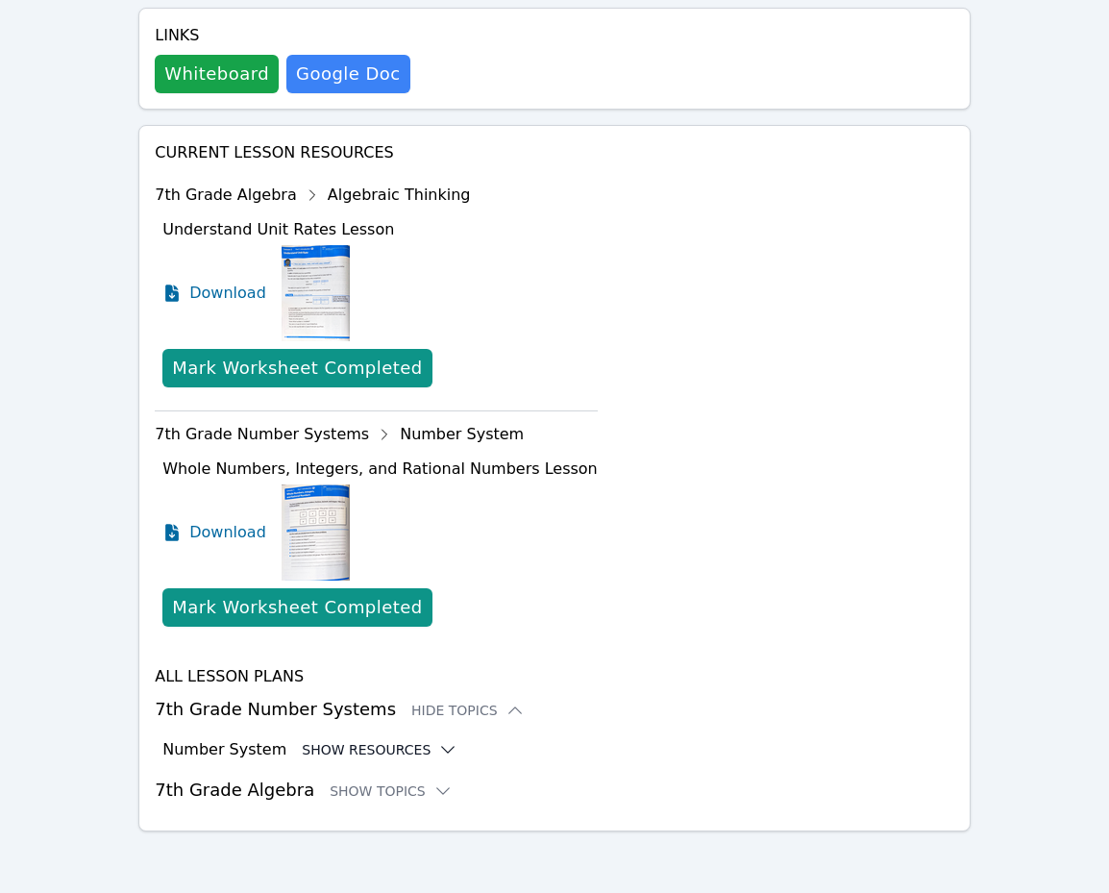
click at [377, 752] on button "Show Resources" at bounding box center [380, 749] width 156 height 19
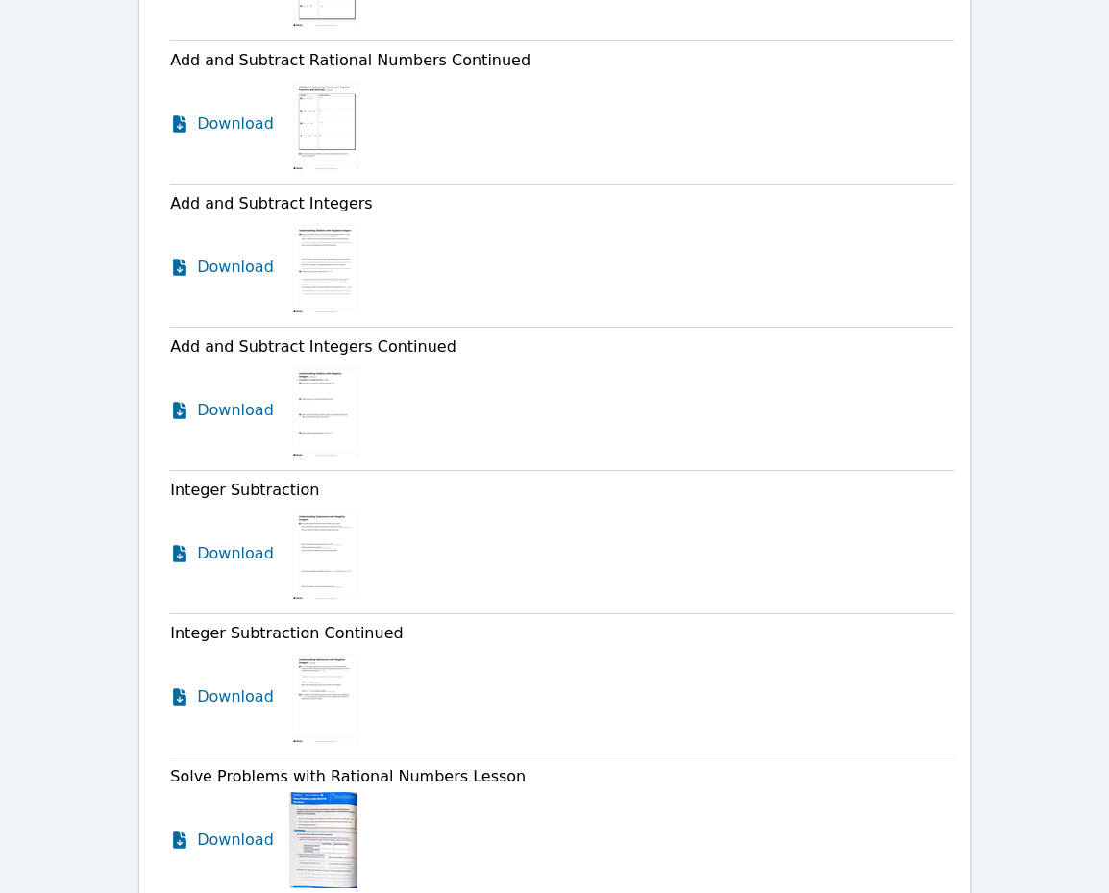
scroll to position [2992, 0]
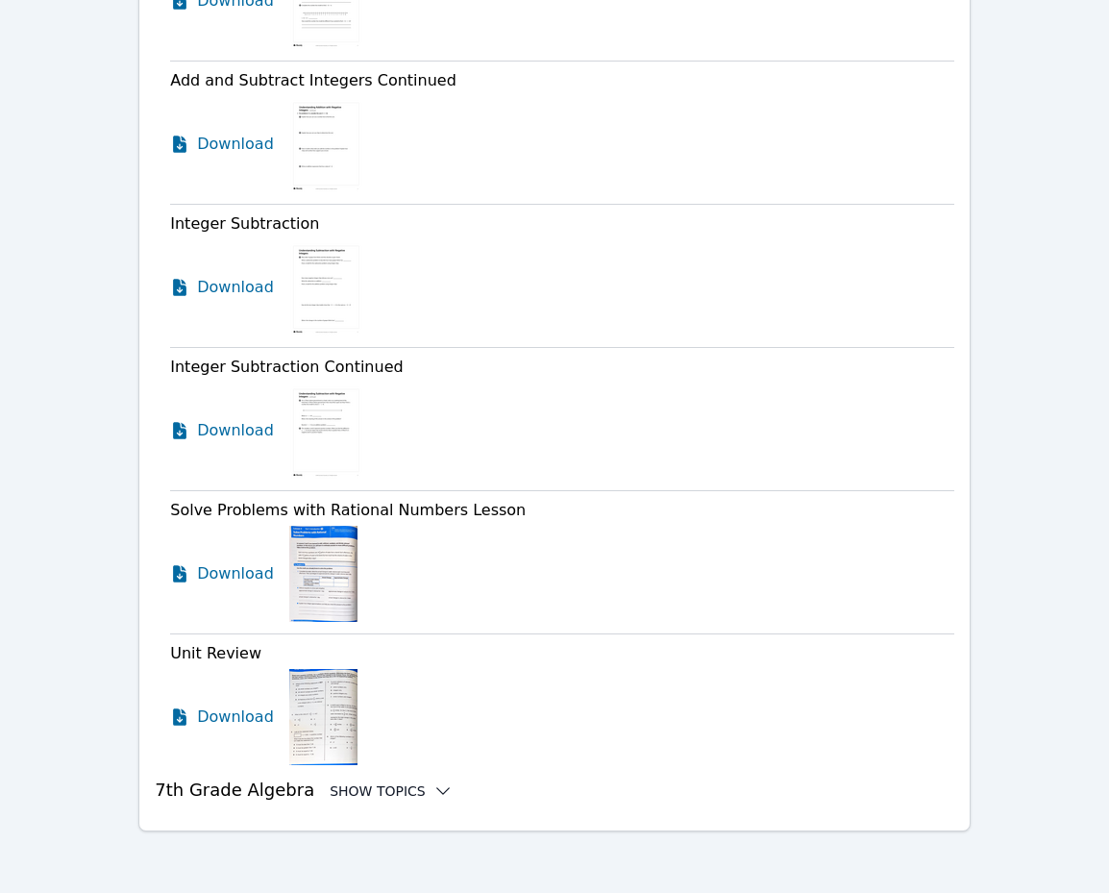
drag, startPoint x: 382, startPoint y: 794, endPoint x: 406, endPoint y: 786, distance: 25.2
click at [382, 794] on div "Show Topics" at bounding box center [391, 790] width 123 height 19
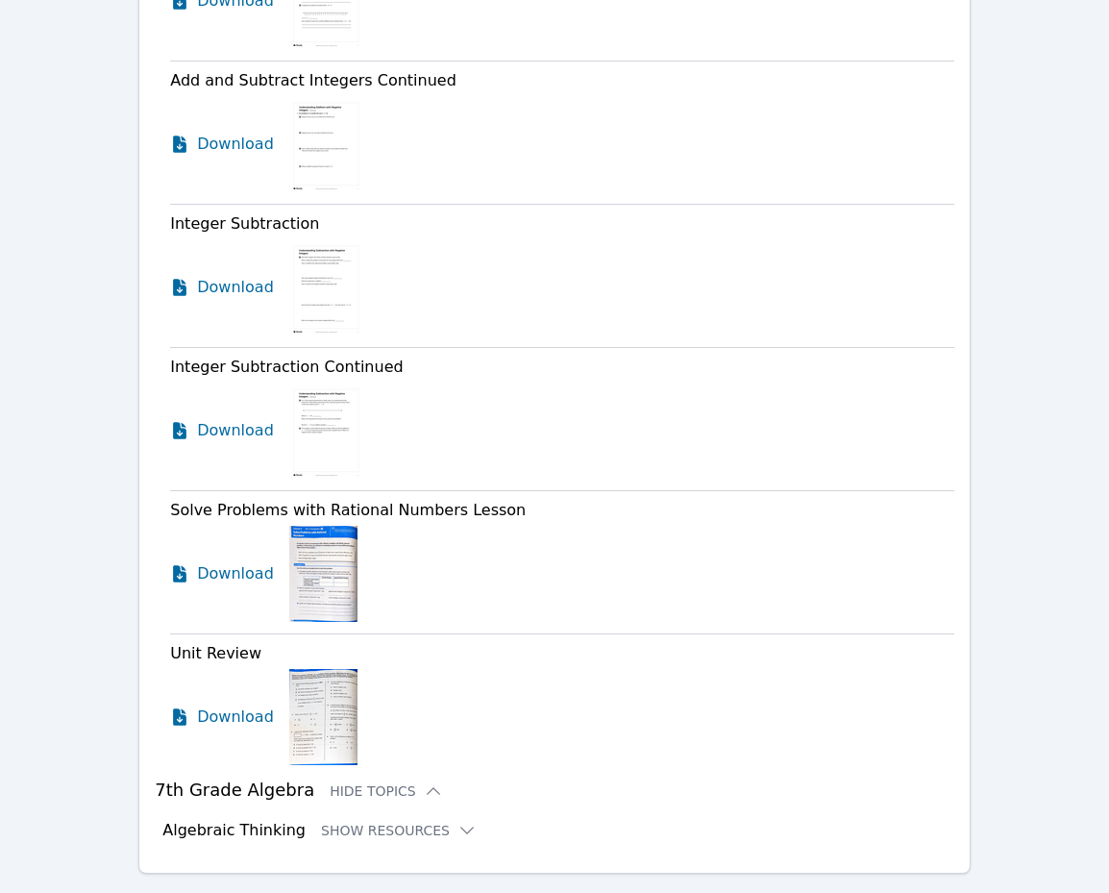
scroll to position [3034, 0]
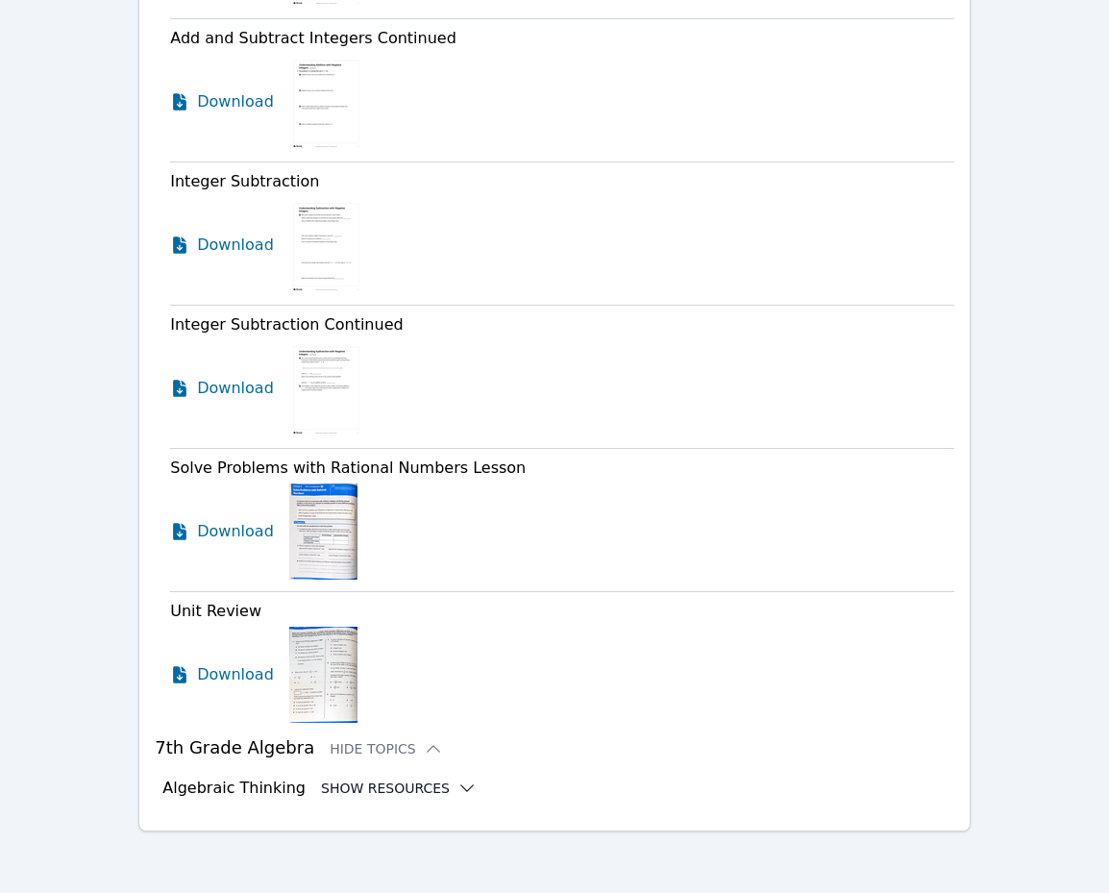
click at [431, 783] on button "Show Resources" at bounding box center [399, 787] width 156 height 19
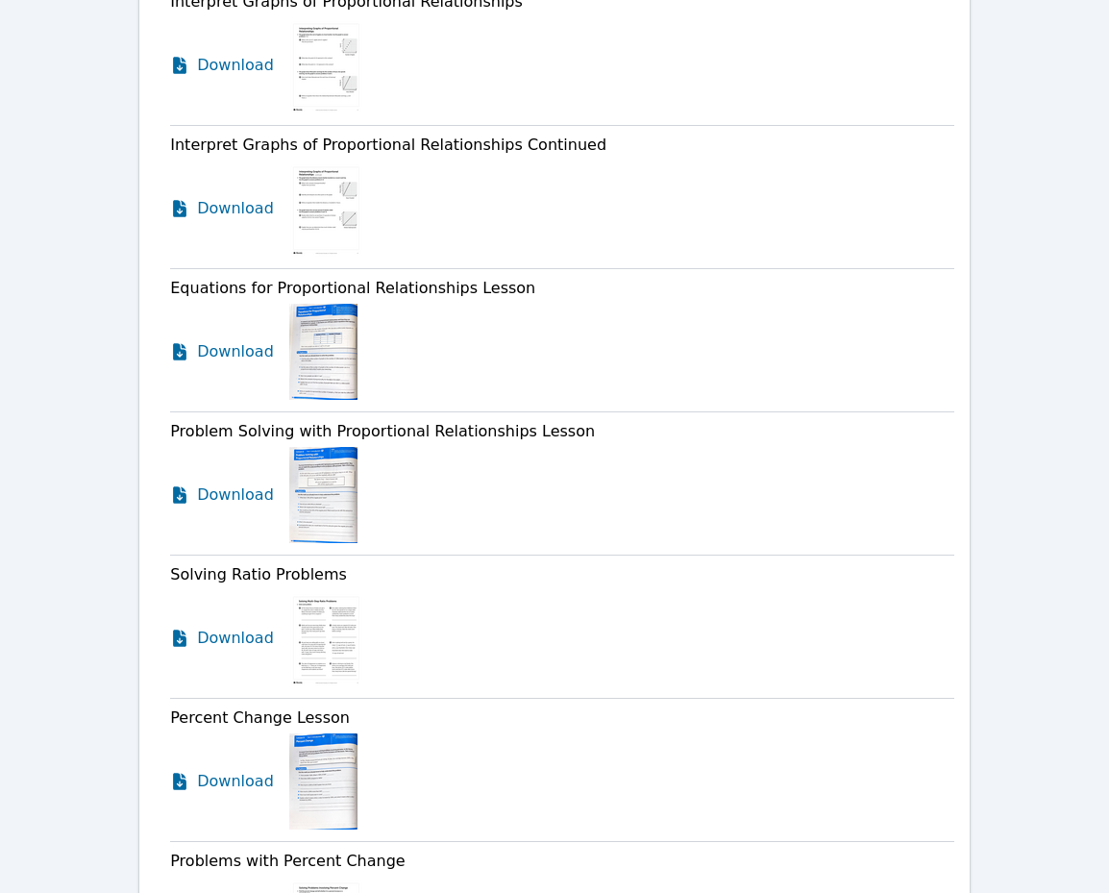
scroll to position [4591, 0]
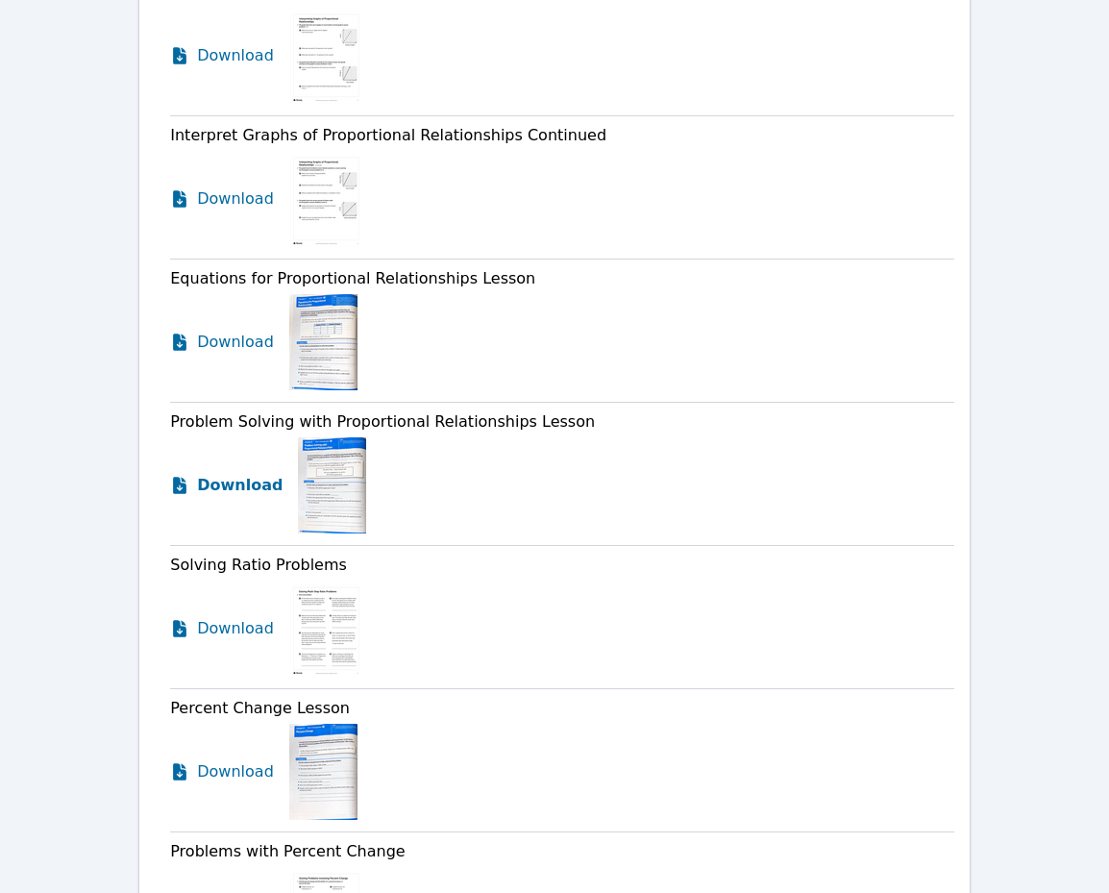
click at [219, 489] on span "Download" at bounding box center [240, 485] width 86 height 23
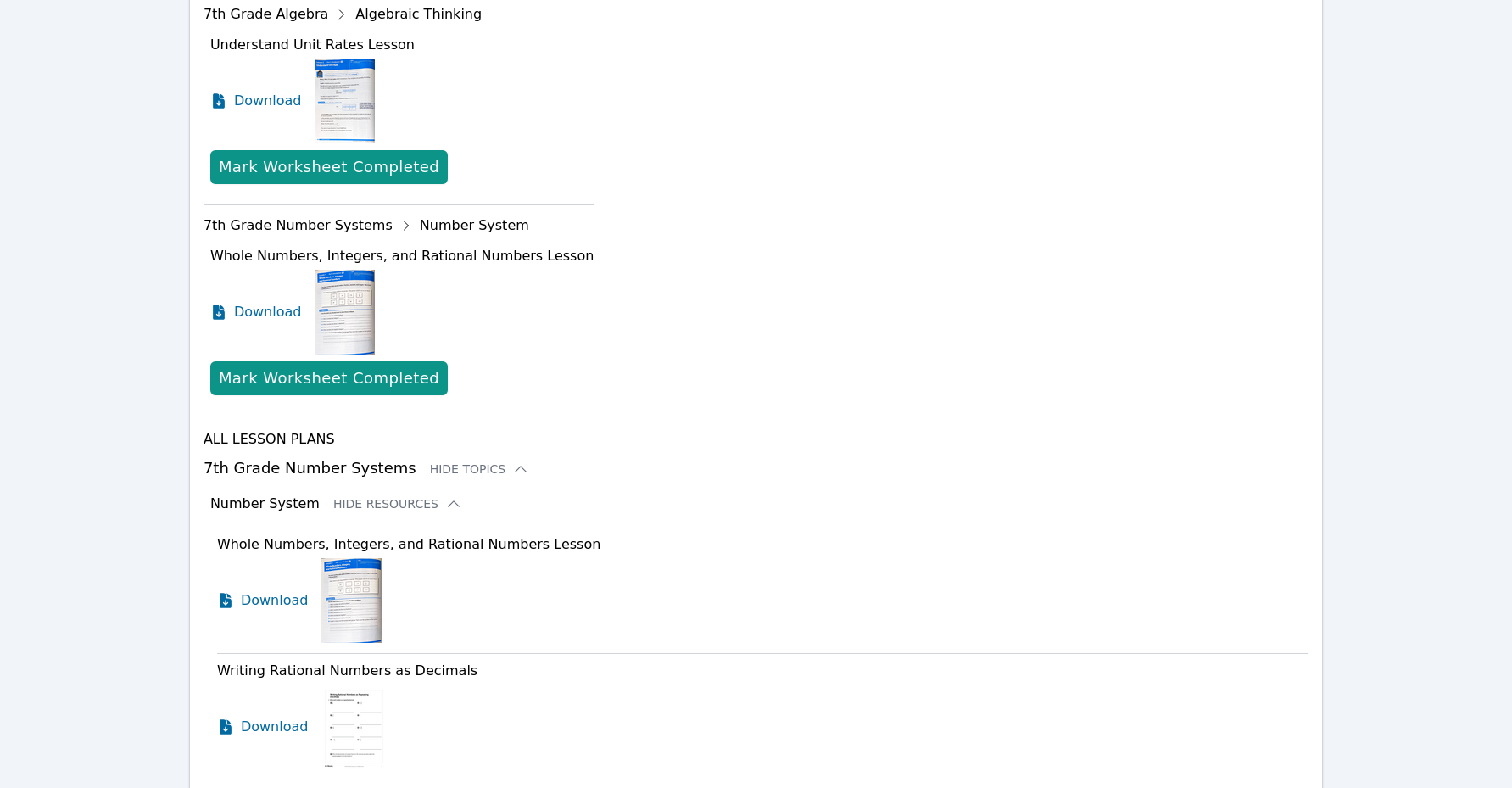
scroll to position [0, 0]
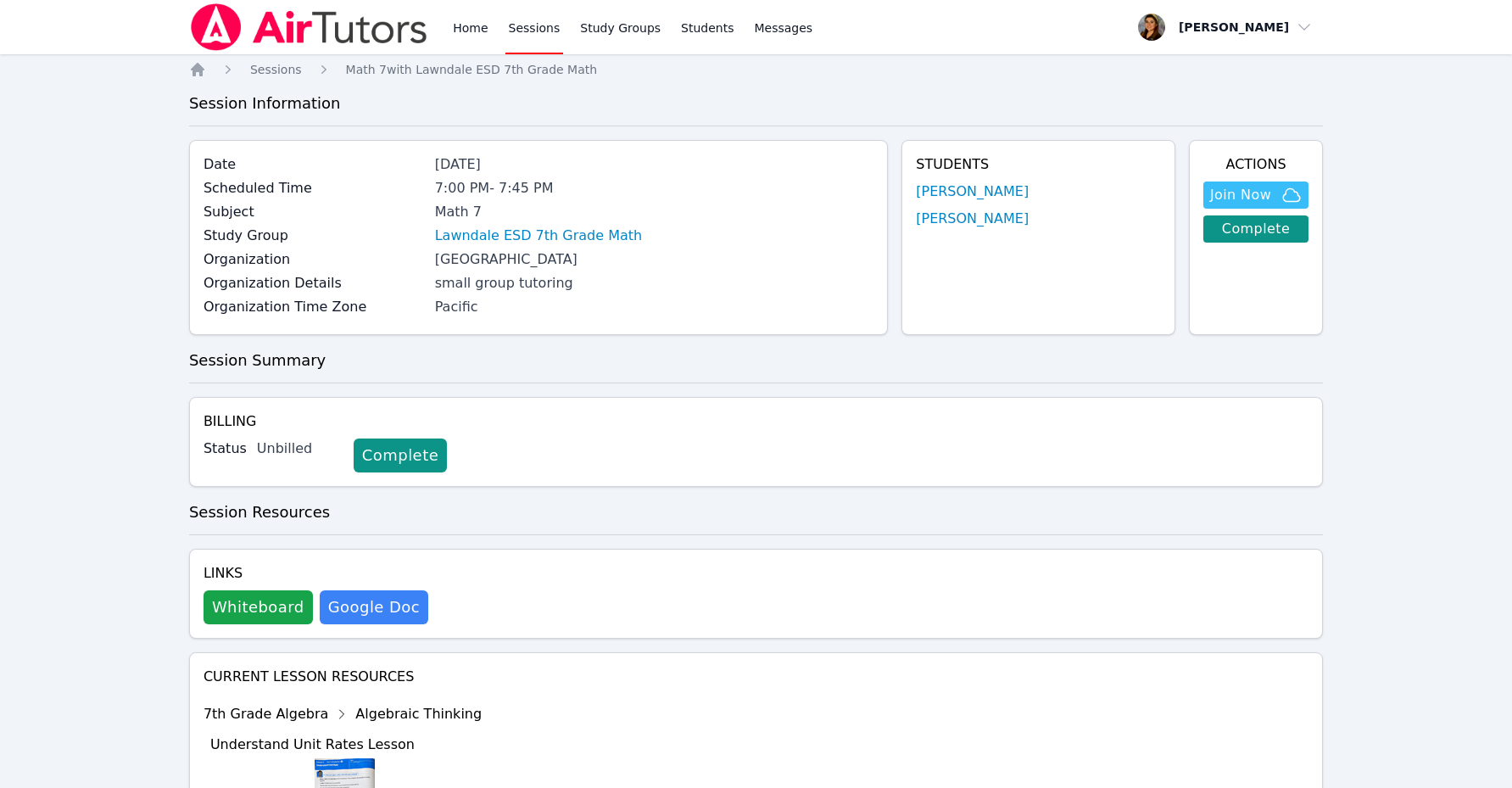
click at [511, 25] on link "Sessions" at bounding box center [535, 26] width 58 height 54
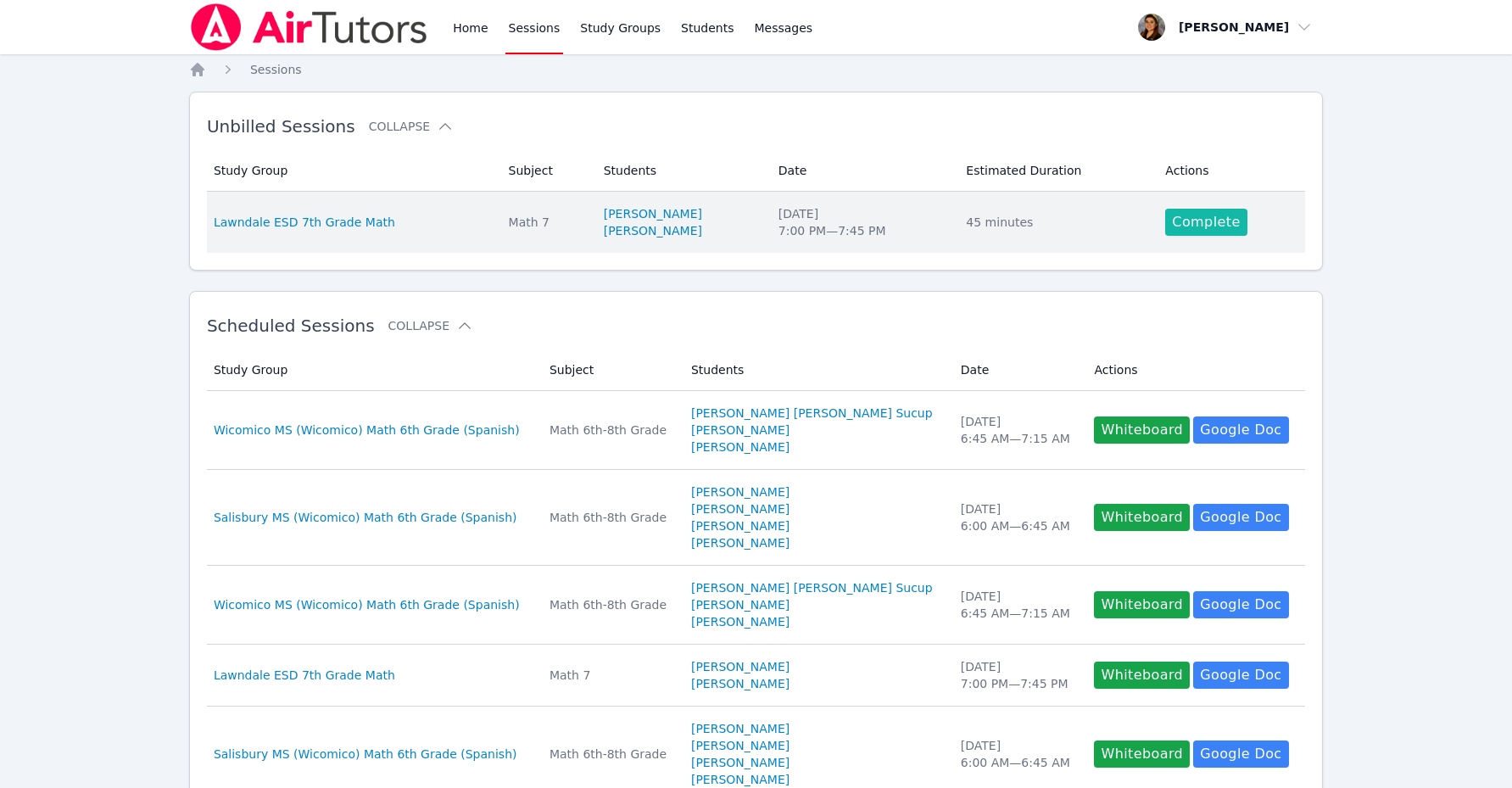
click at [978, 229] on link "Complete" at bounding box center [1206, 221] width 81 height 27
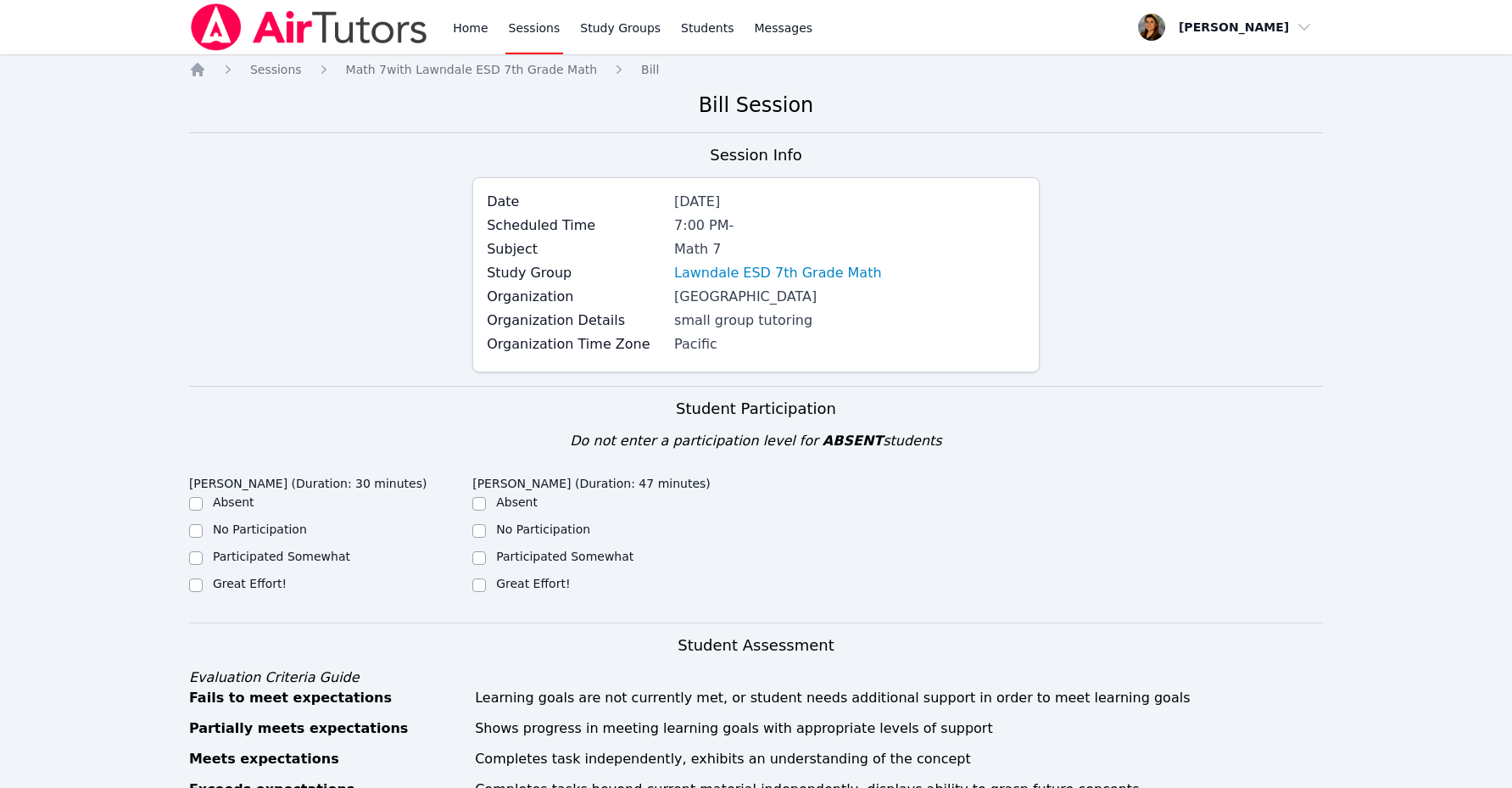
scroll to position [4, 0]
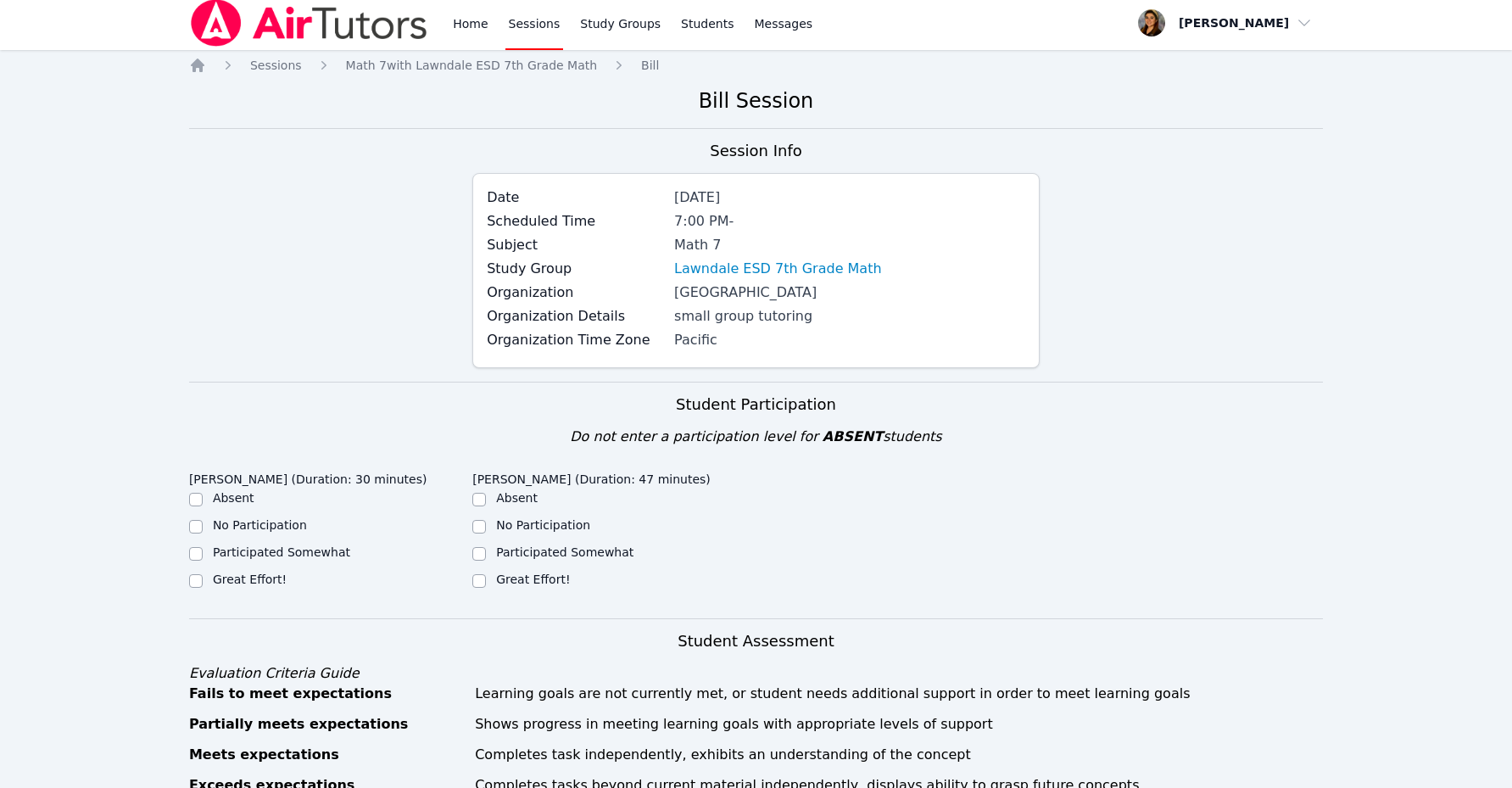
drag, startPoint x: 242, startPoint y: 580, endPoint x: 379, endPoint y: 580, distance: 137.0
click at [244, 580] on label "Great Effort!" at bounding box center [250, 579] width 74 height 13
click at [203, 580] on input "Great Effort!" at bounding box center [195, 580] width 13 height 13
checkbox input "true"
click at [515, 580] on label "Great Effort!" at bounding box center [533, 579] width 74 height 13
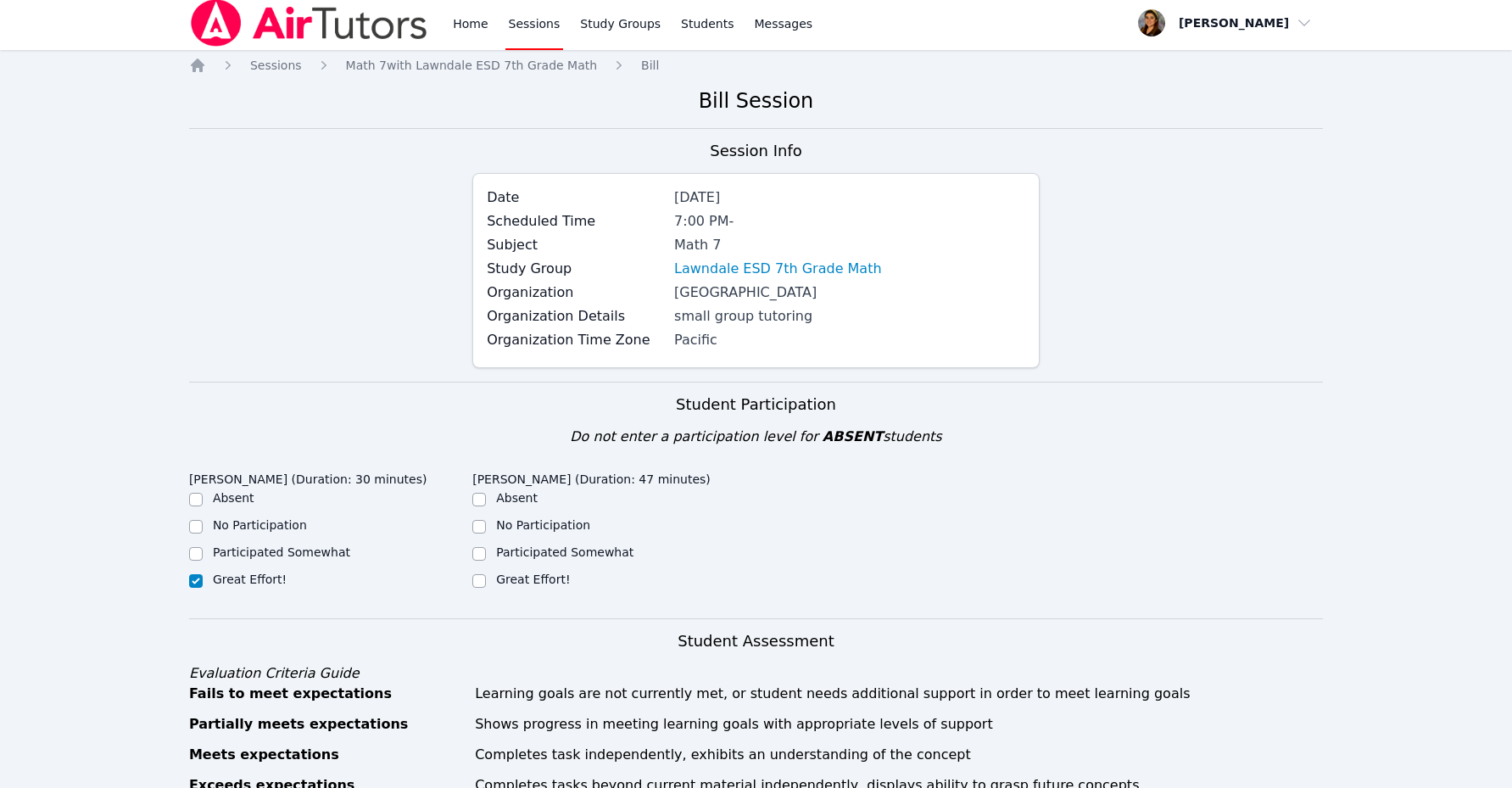
click at [486, 580] on input "Great Effort!" at bounding box center [478, 580] width 13 height 13
checkbox input "true"
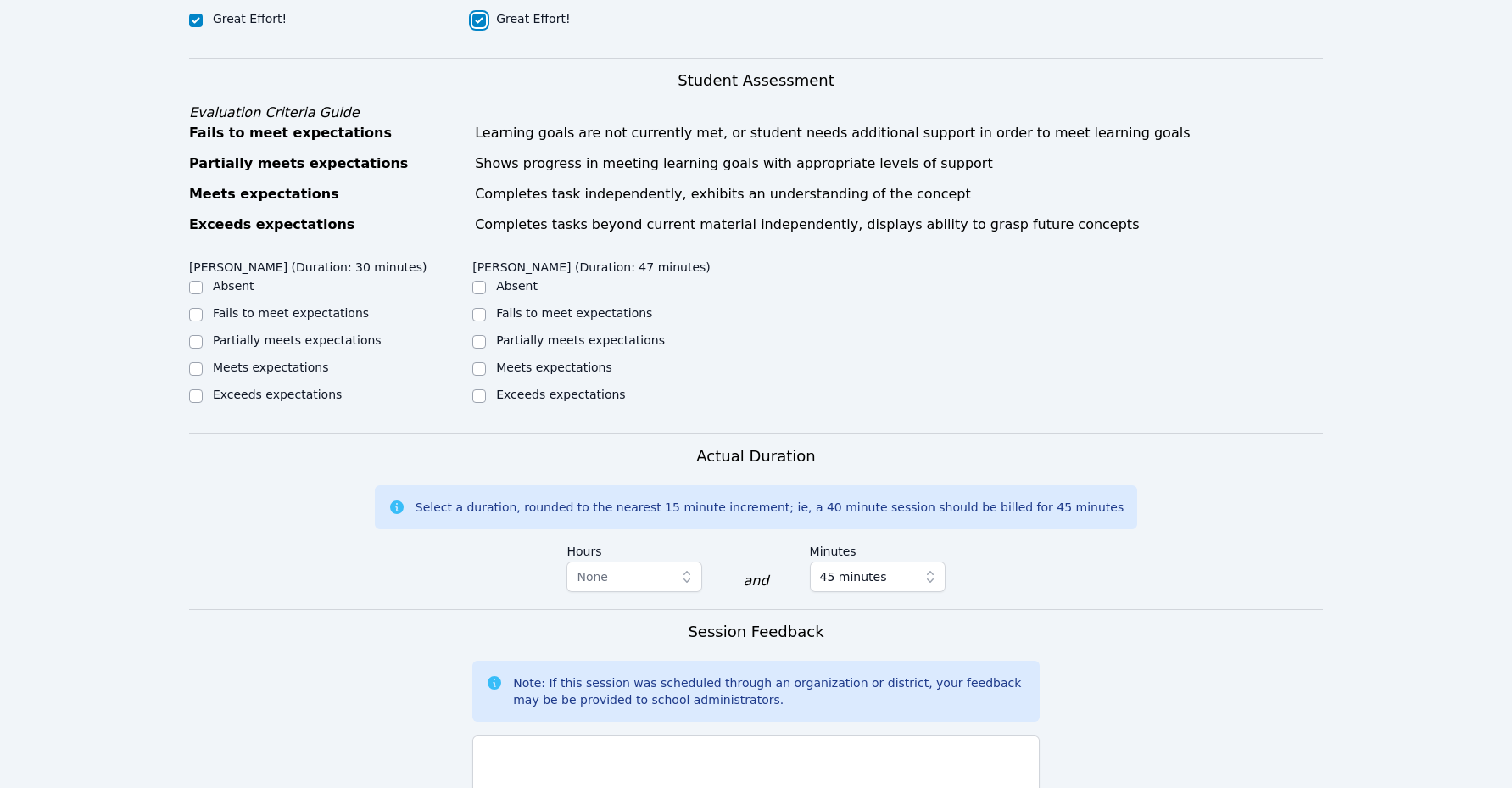
scroll to position [582, 0]
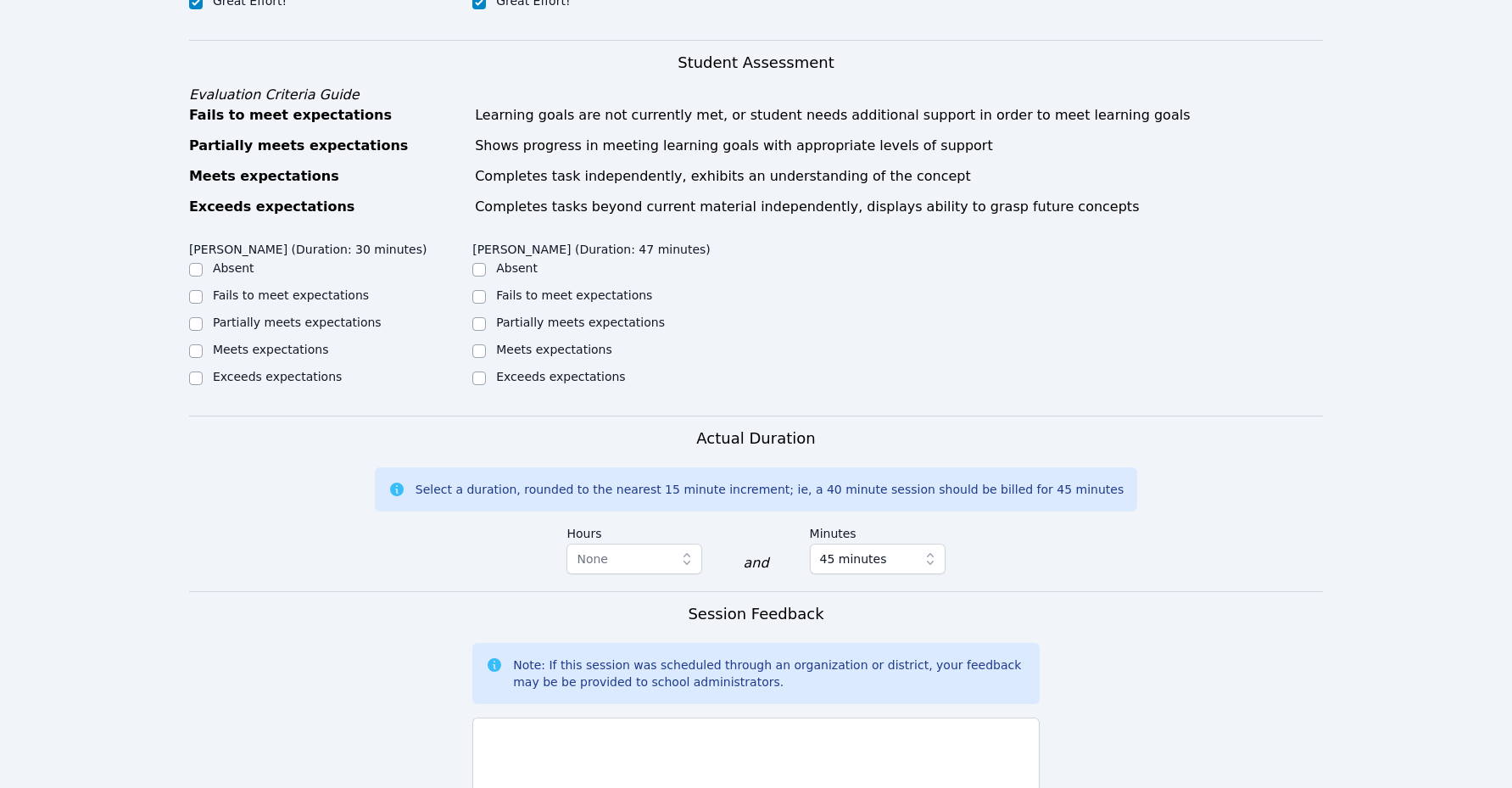
click at [248, 350] on label "Meets expectations" at bounding box center [271, 349] width 117 height 13
click at [203, 350] on input "Meets expectations" at bounding box center [195, 350] width 13 height 13
checkbox input "true"
click at [496, 348] on label "Meets expectations" at bounding box center [554, 349] width 117 height 13
click at [486, 348] on input "Meets expectations" at bounding box center [478, 350] width 13 height 13
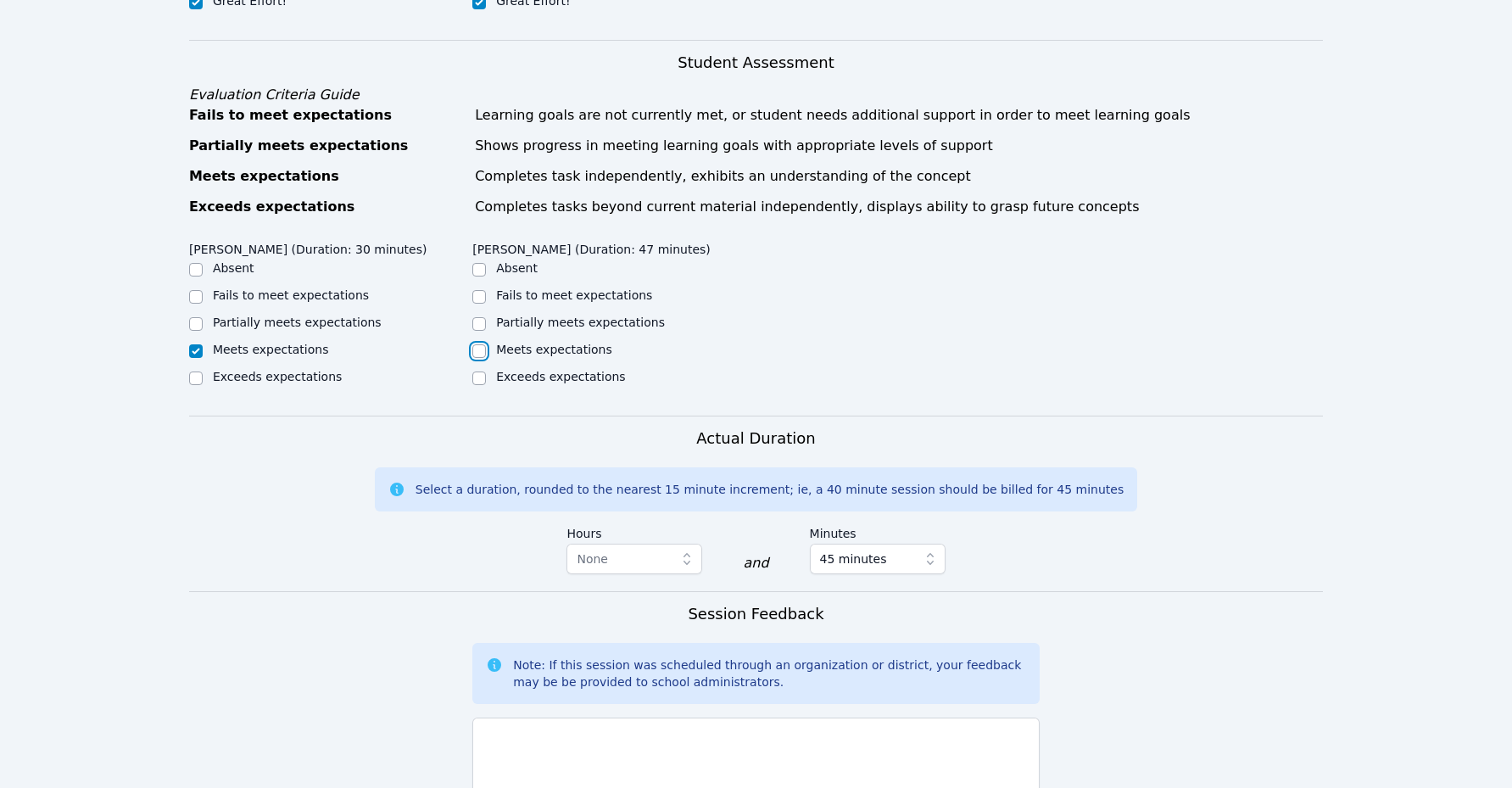
checkbox input "true"
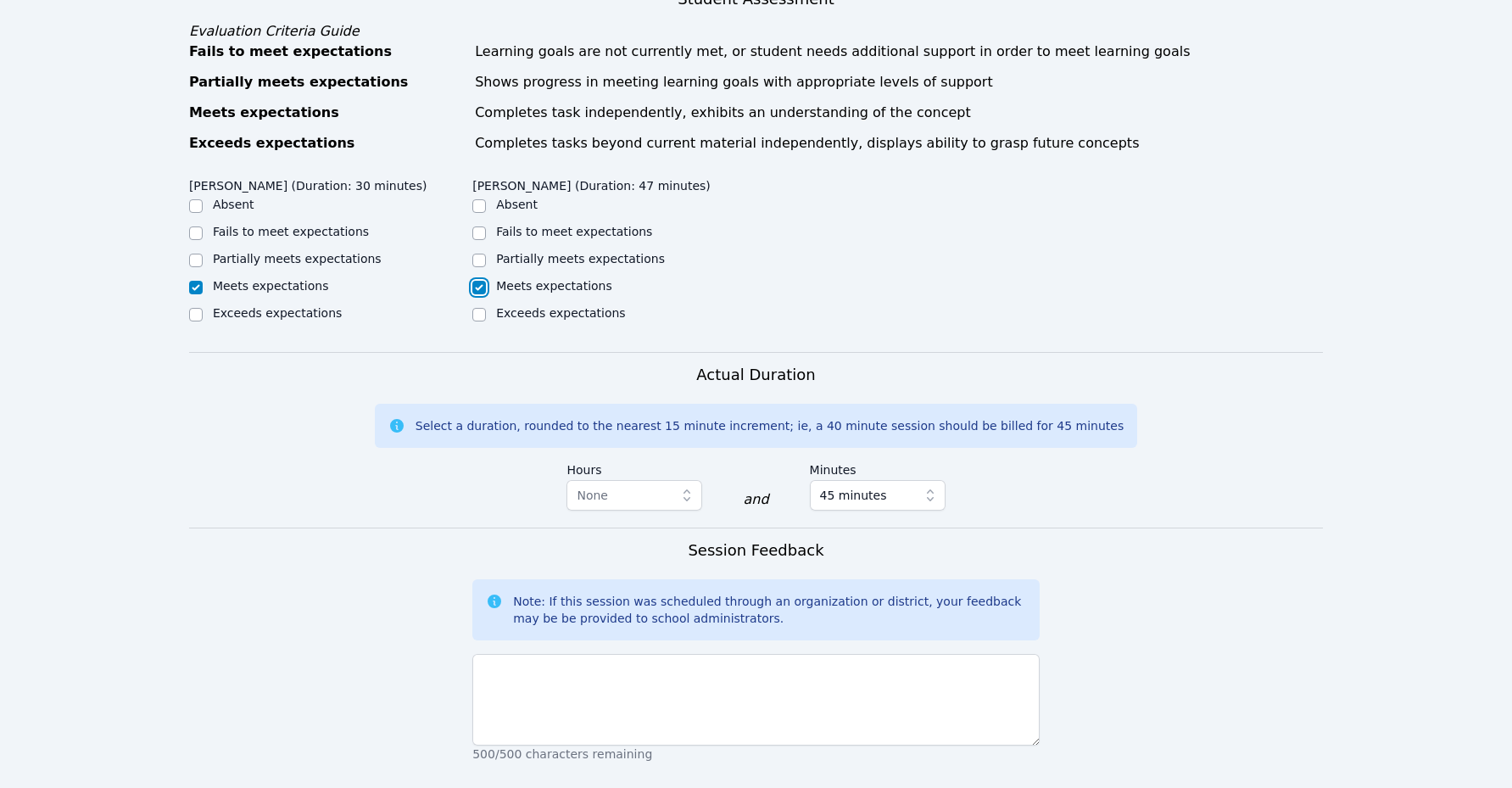
scroll to position [691, 0]
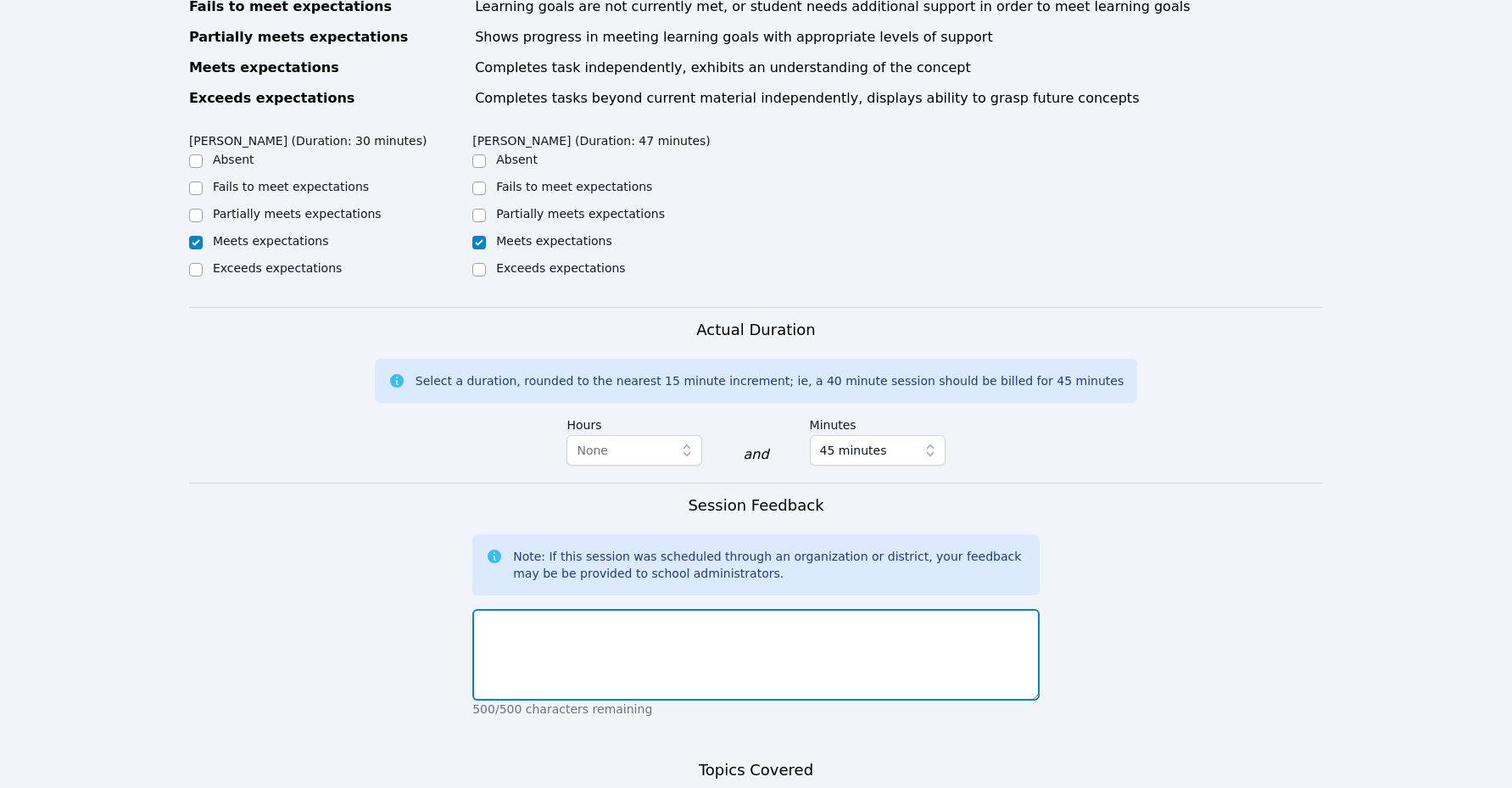
click at [787, 653] on textarea at bounding box center [756, 655] width 568 height 92
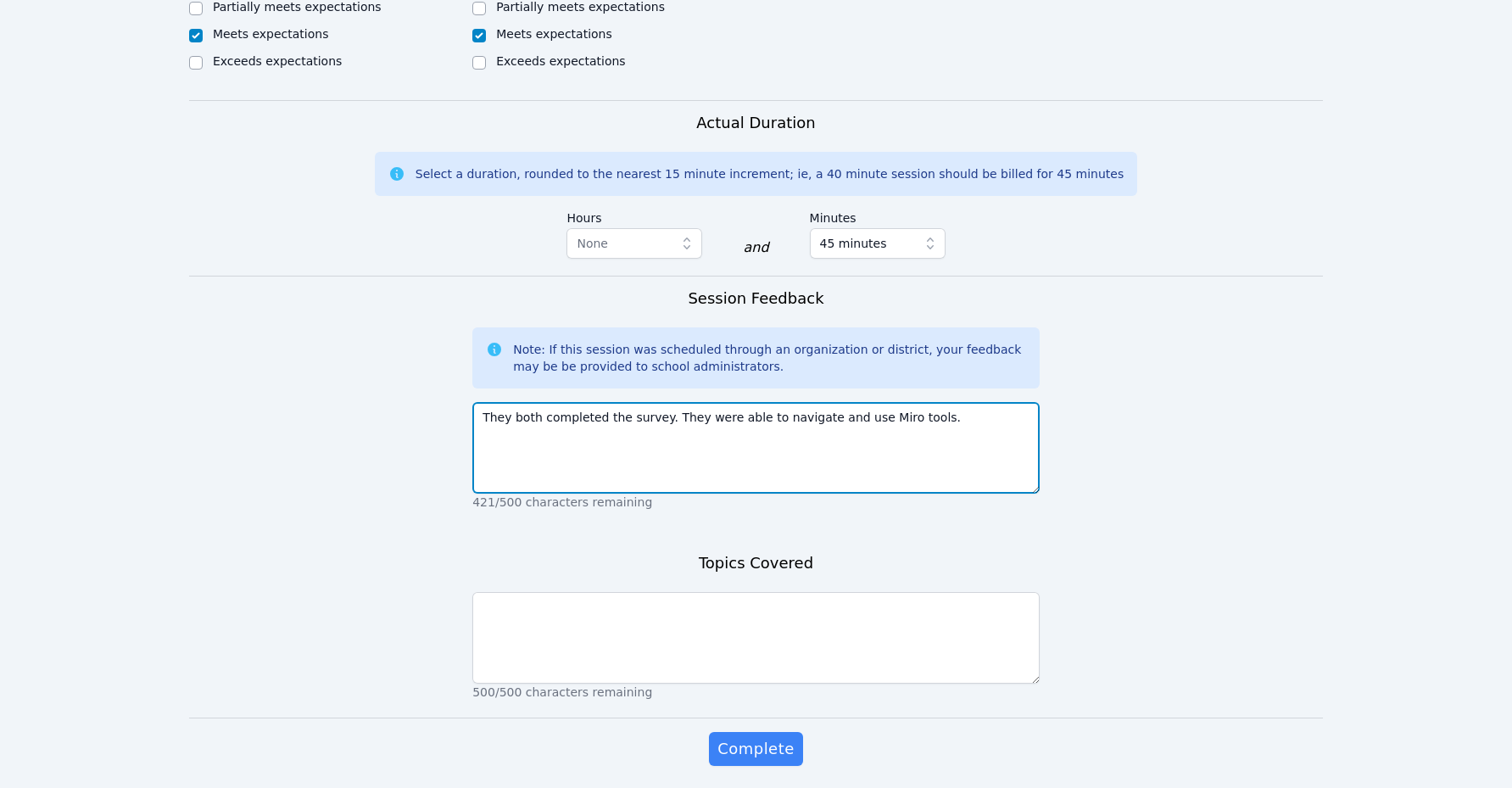
scroll to position [957, 0]
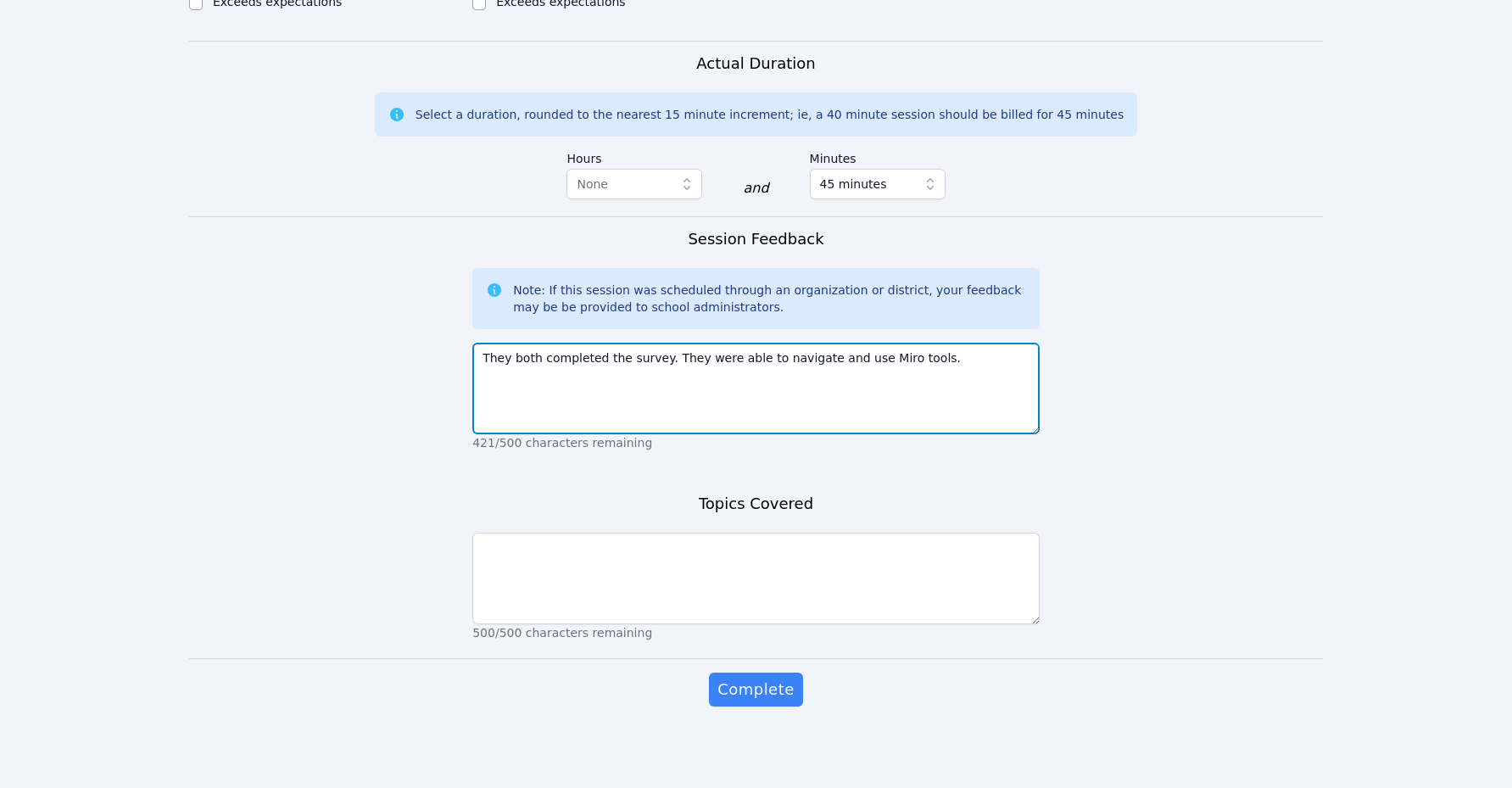
type textarea "They both completed the survey. They were able to navigate and use Miro tools."
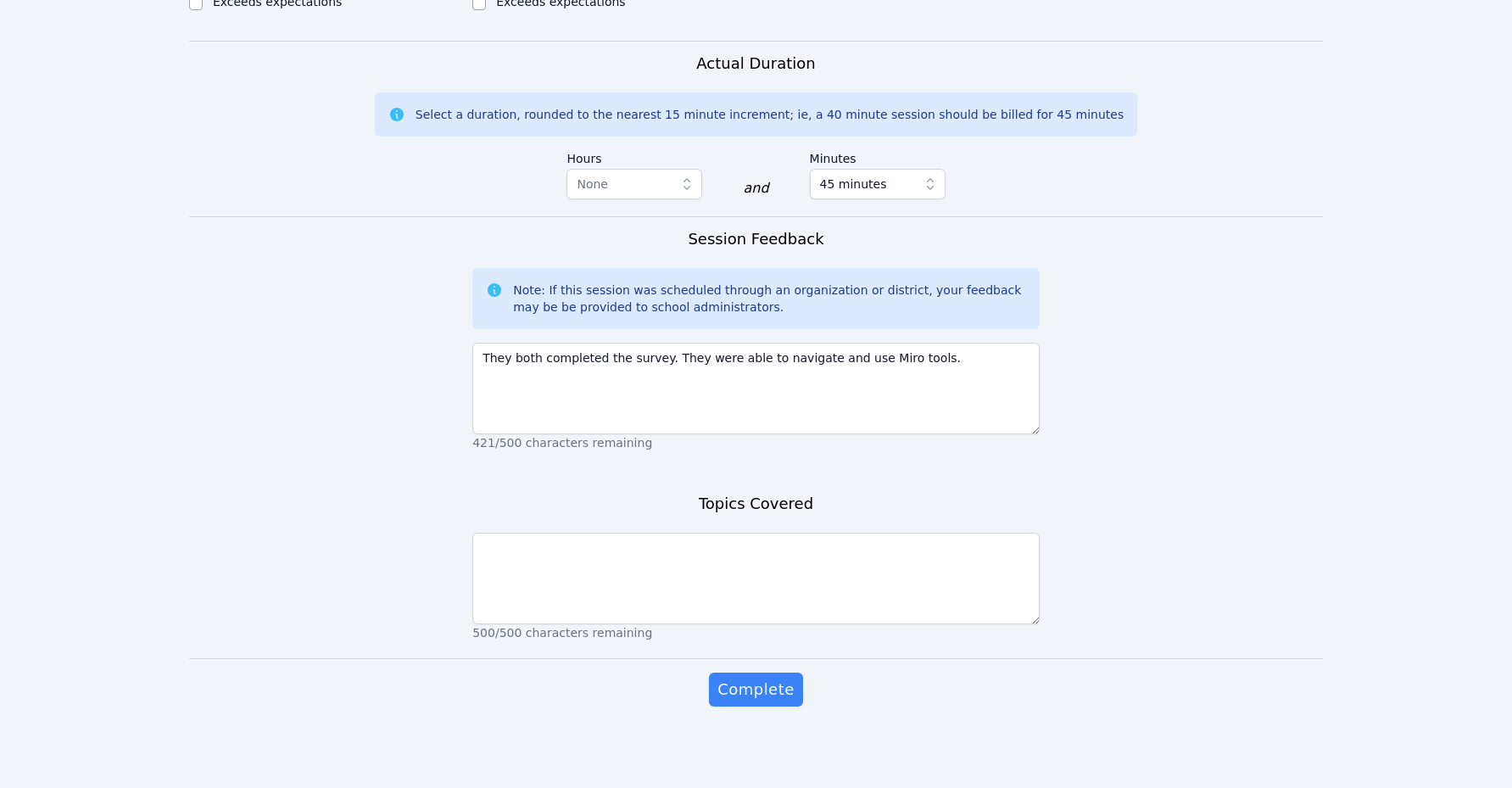
click at [611, 529] on div "500/500 characters remaining" at bounding box center [756, 583] width 568 height 116
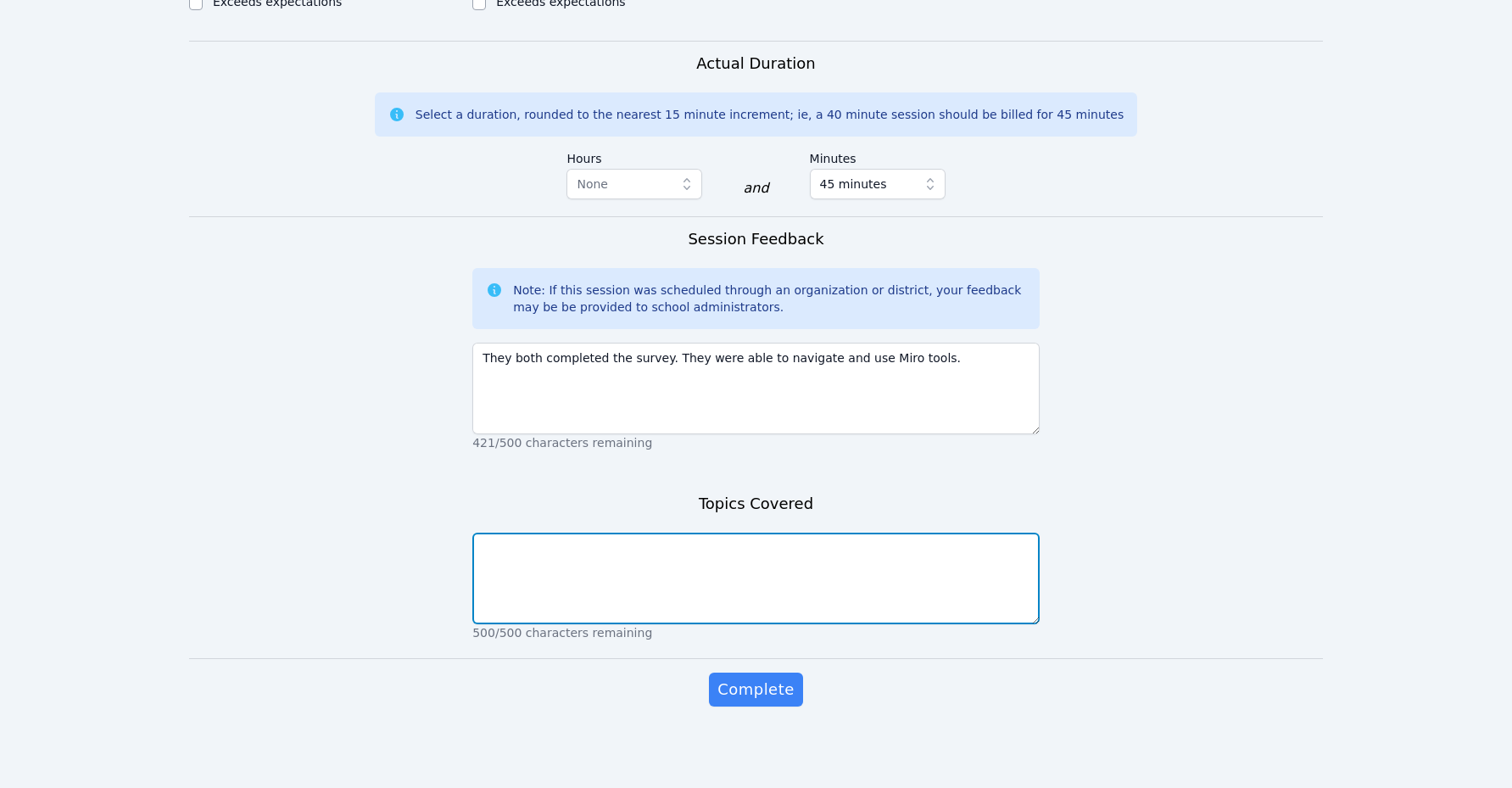
click at [623, 592] on textarea at bounding box center [756, 578] width 568 height 92
type textarea "Intro, expectations, percents"
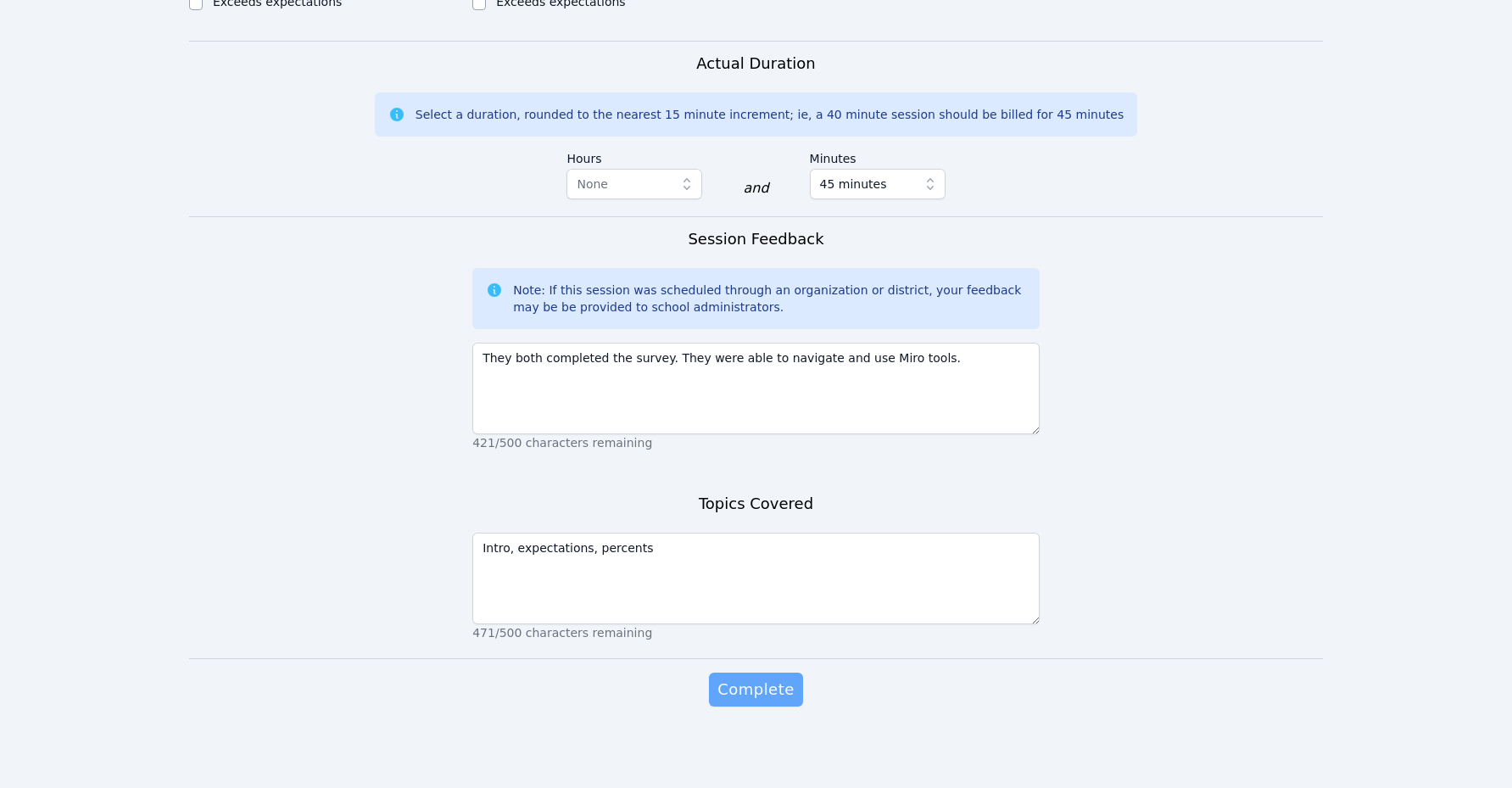
click at [771, 684] on span "Complete" at bounding box center [756, 689] width 76 height 24
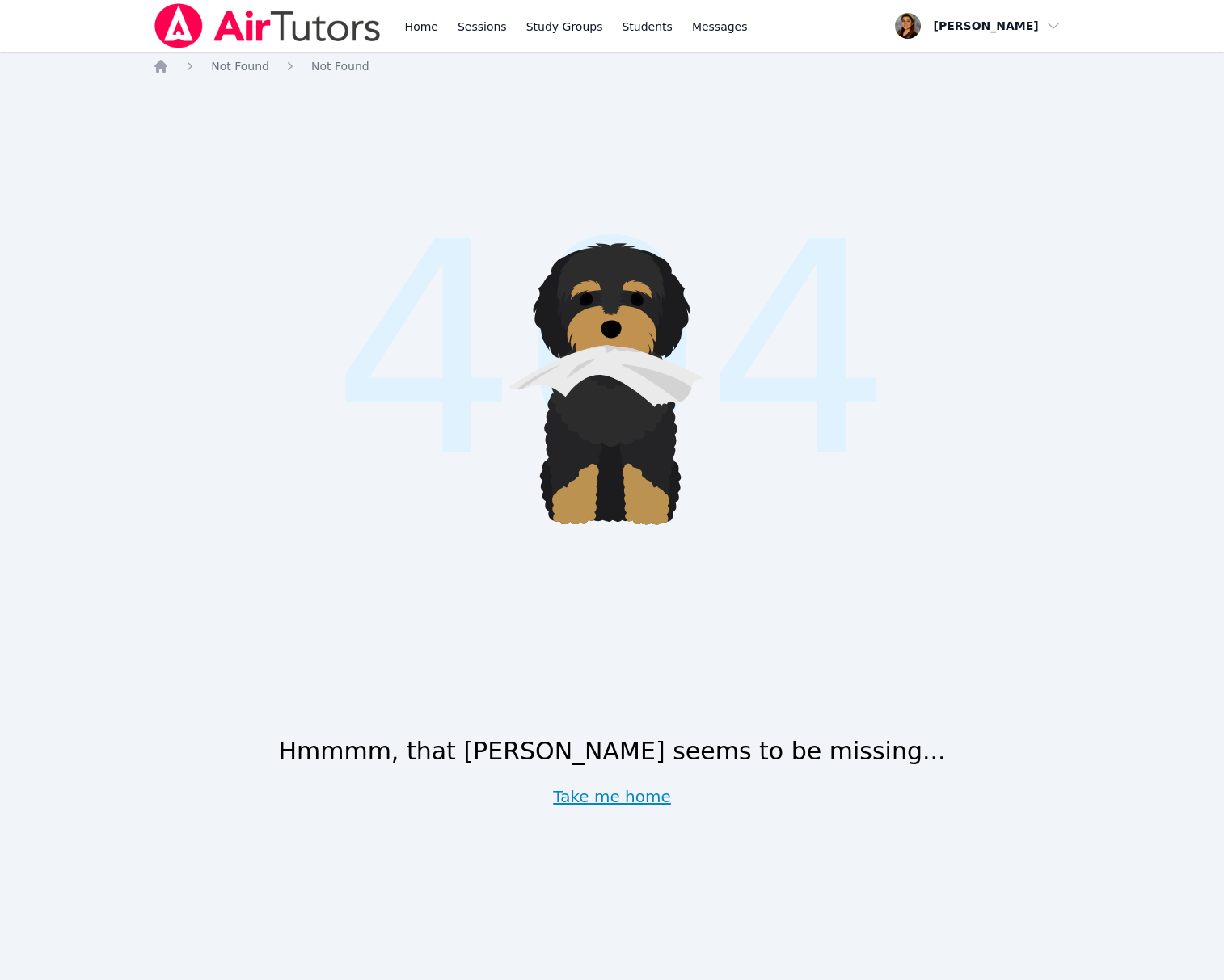
click at [613, 799] on link "Take me home" at bounding box center [612, 797] width 118 height 23
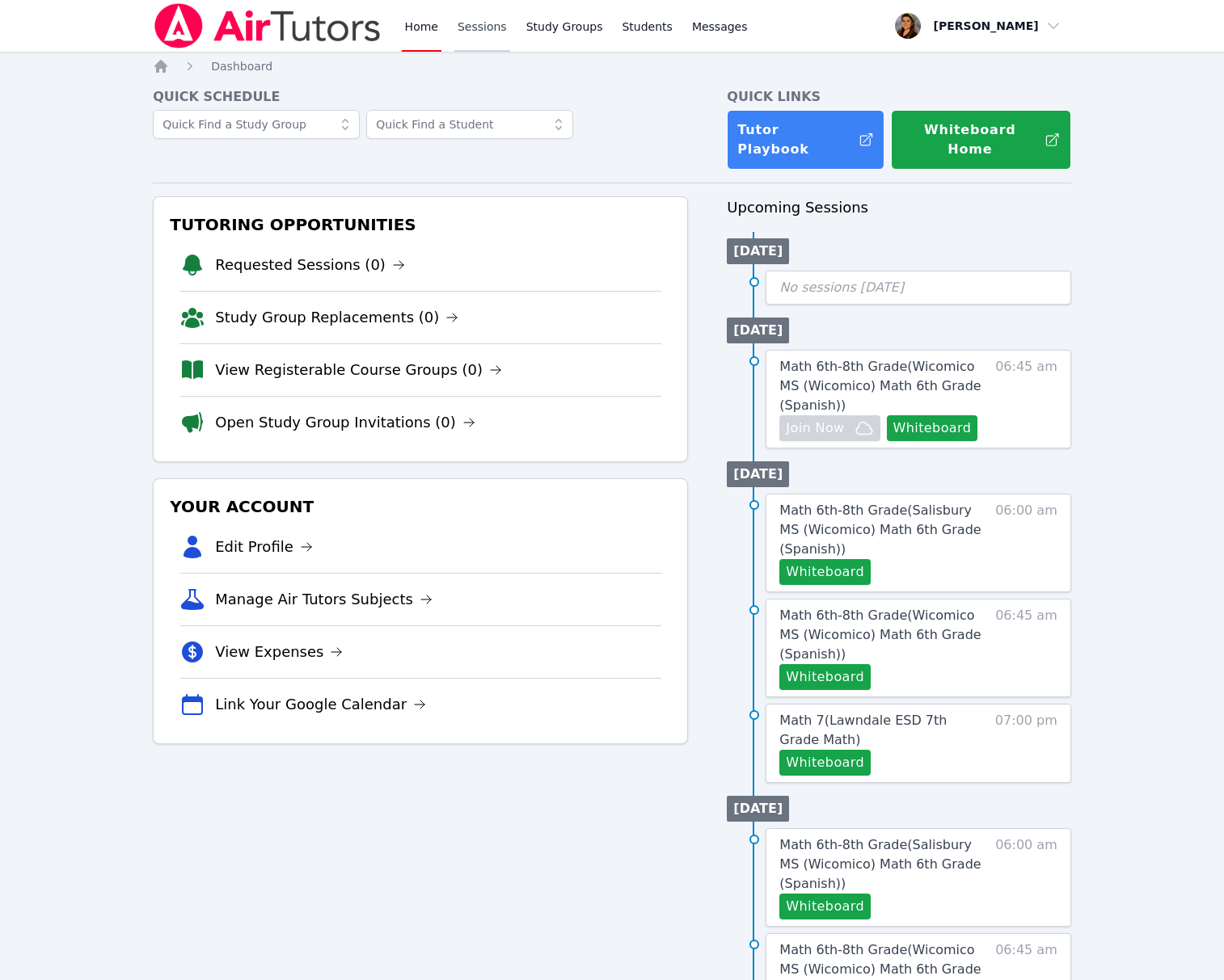
click at [497, 24] on link "Sessions" at bounding box center [482, 25] width 56 height 51
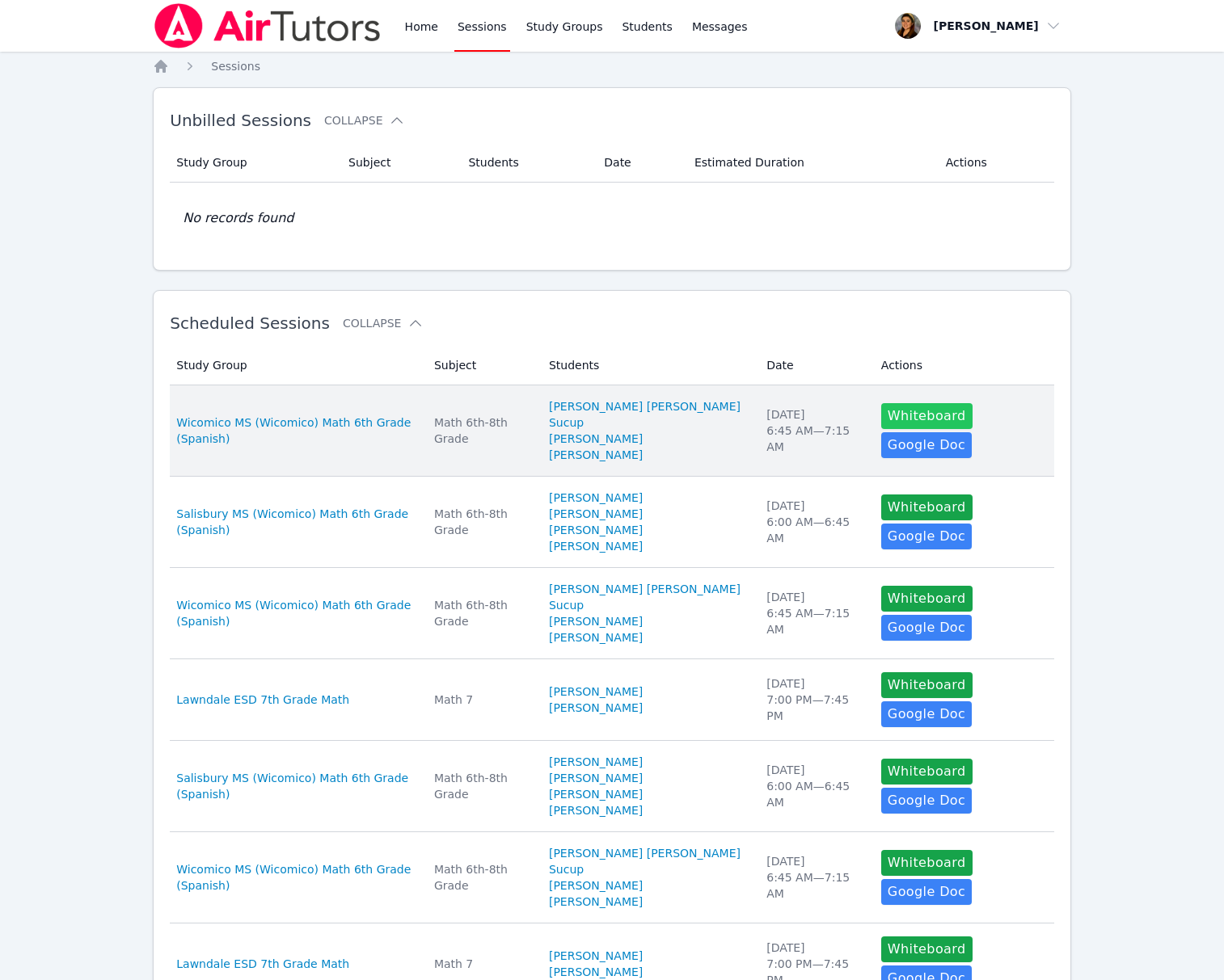
click at [926, 415] on button "Whiteboard" at bounding box center [926, 416] width 92 height 26
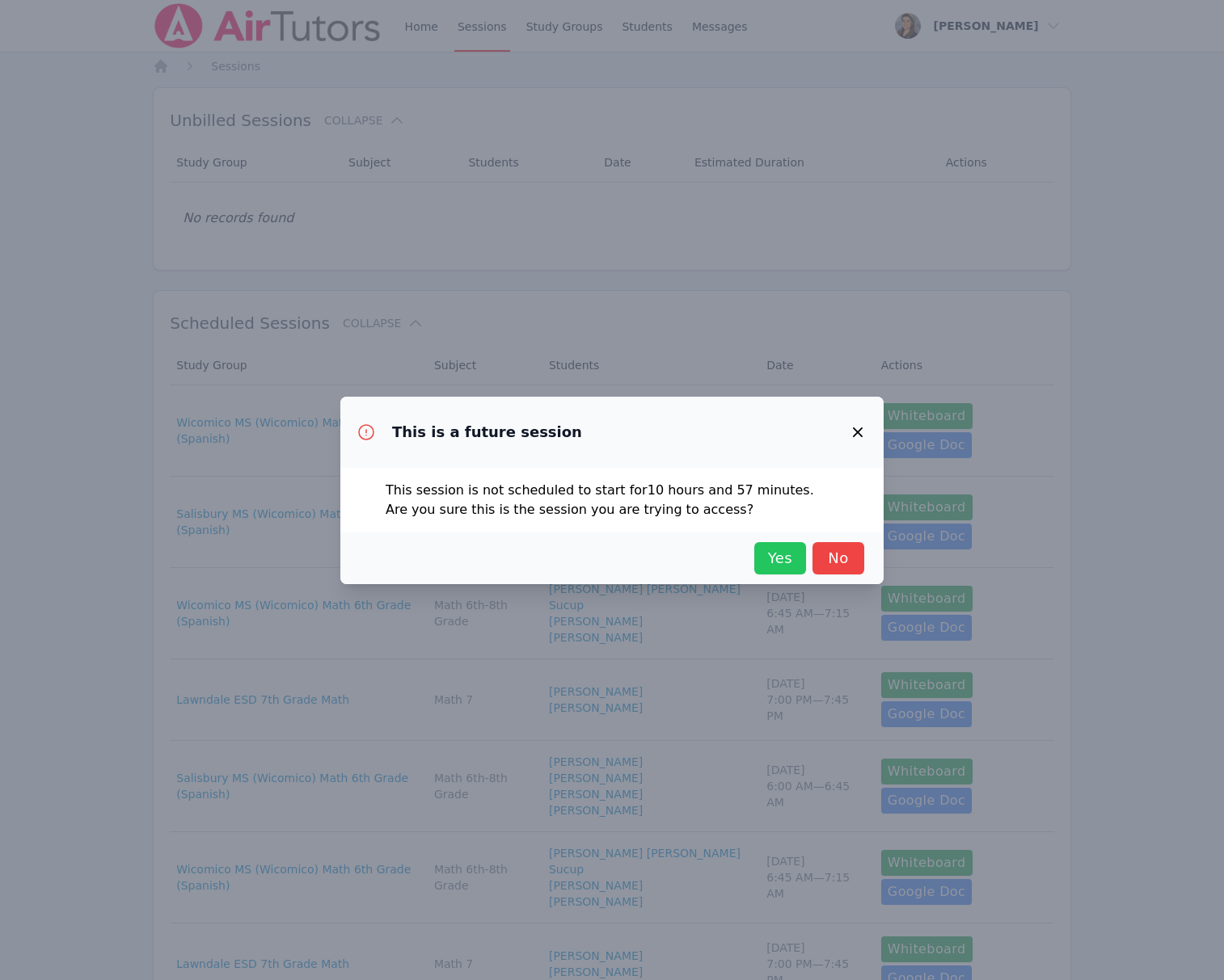
click at [759, 561] on button "Yes" at bounding box center [779, 559] width 51 height 32
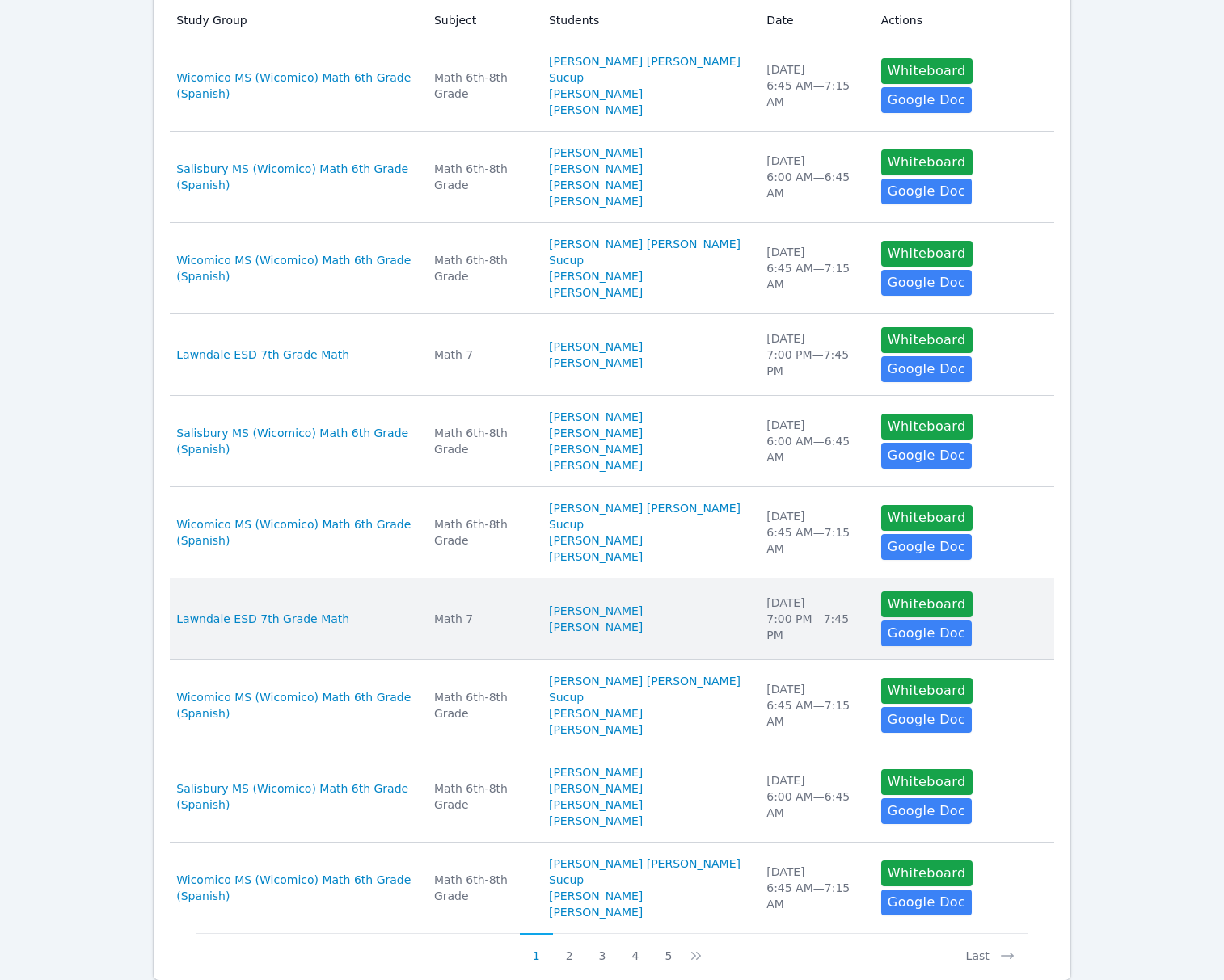
scroll to position [545, 0]
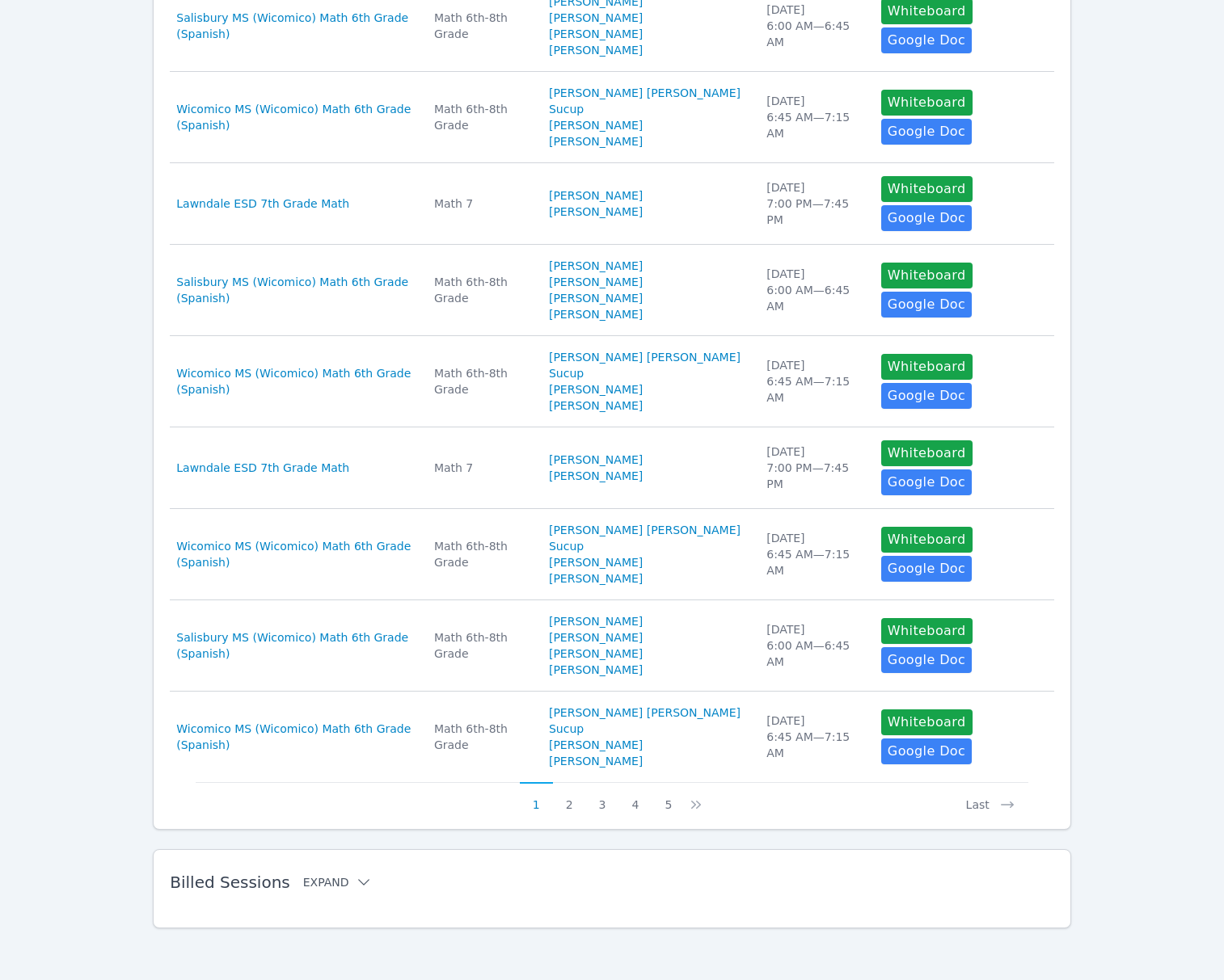
click at [356, 889] on icon at bounding box center [363, 882] width 16 height 16
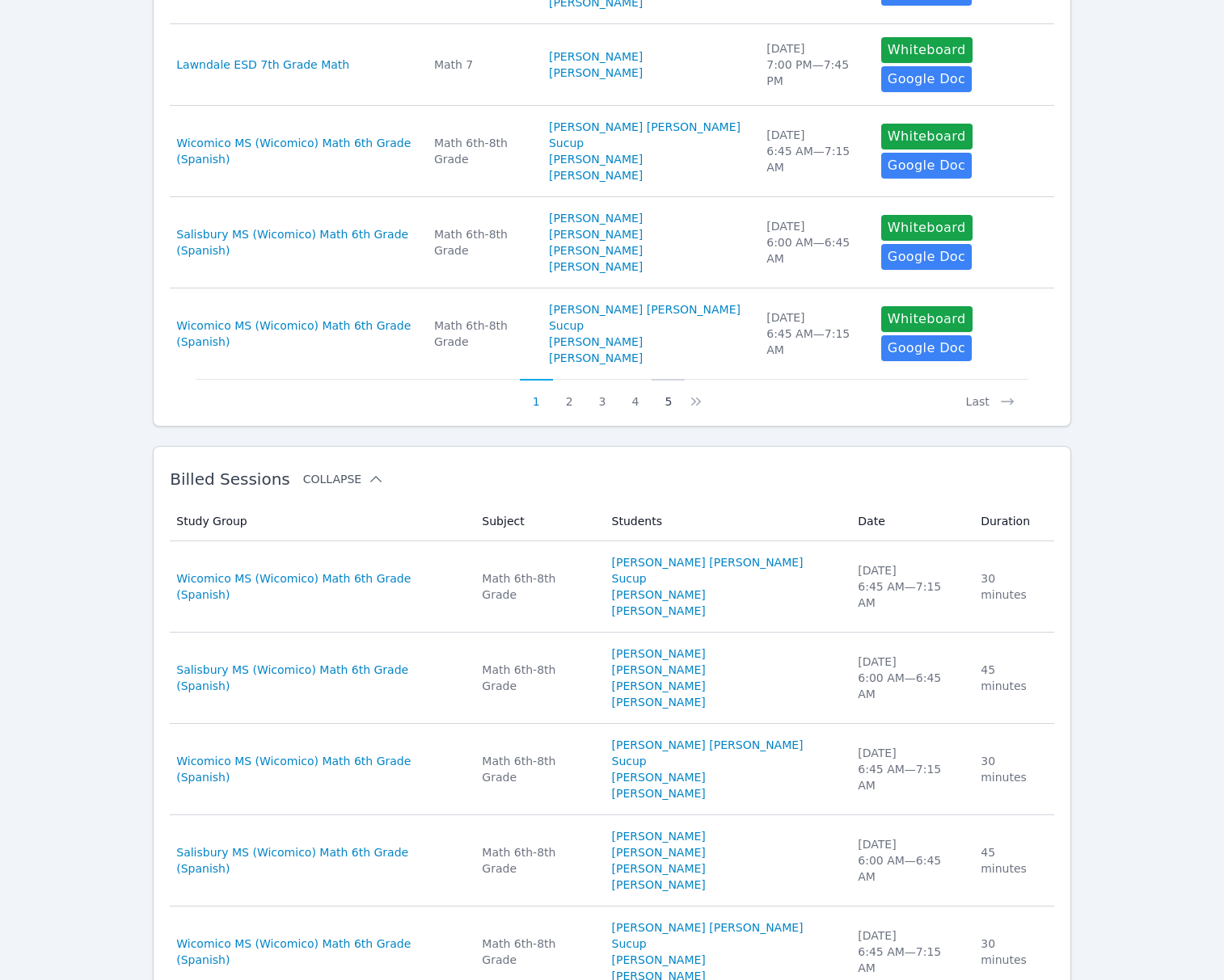
scroll to position [915, 0]
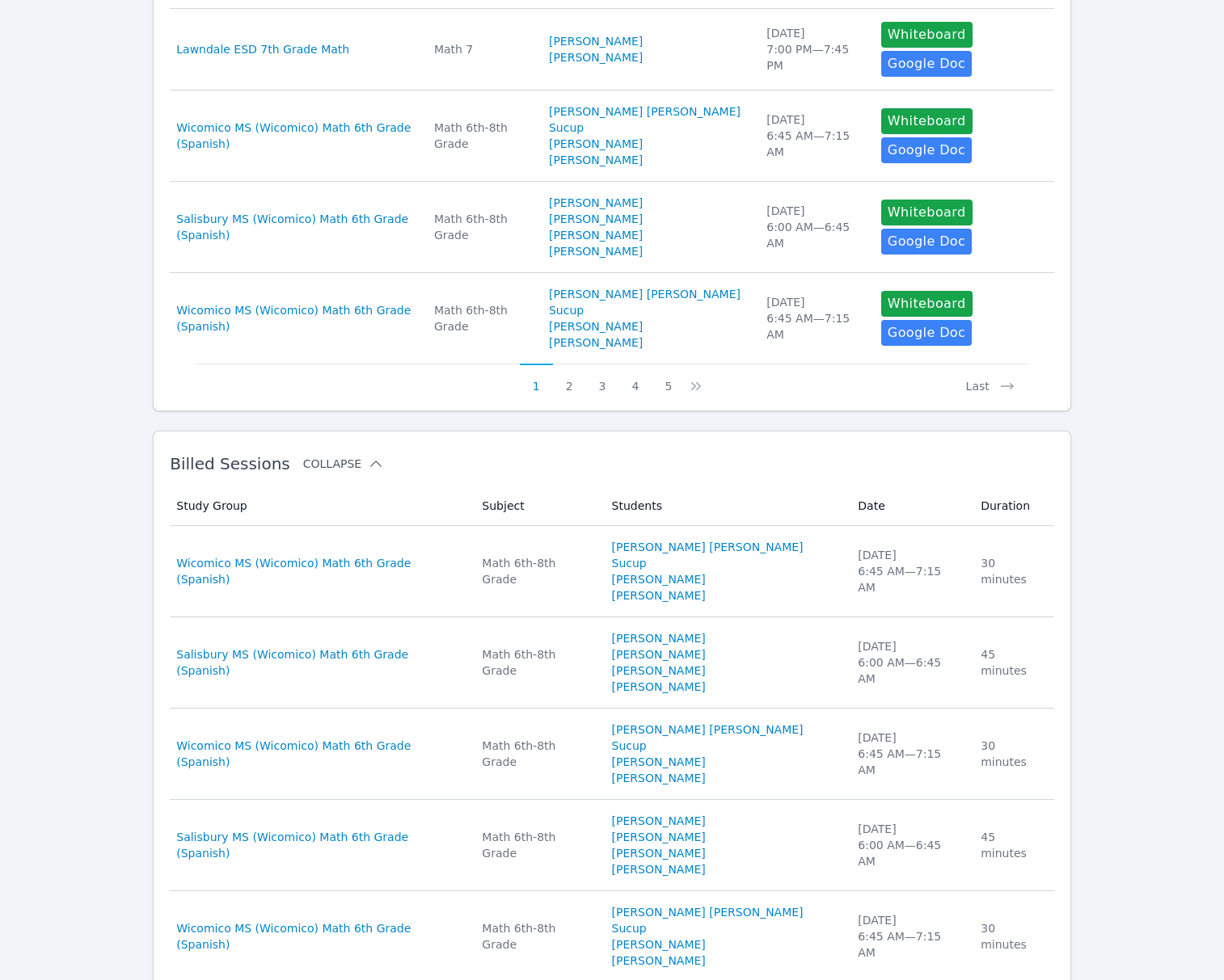
click at [911, 596] on div "[DATE] 6:45 AM — 7:15 AM" at bounding box center [909, 571] width 103 height 49
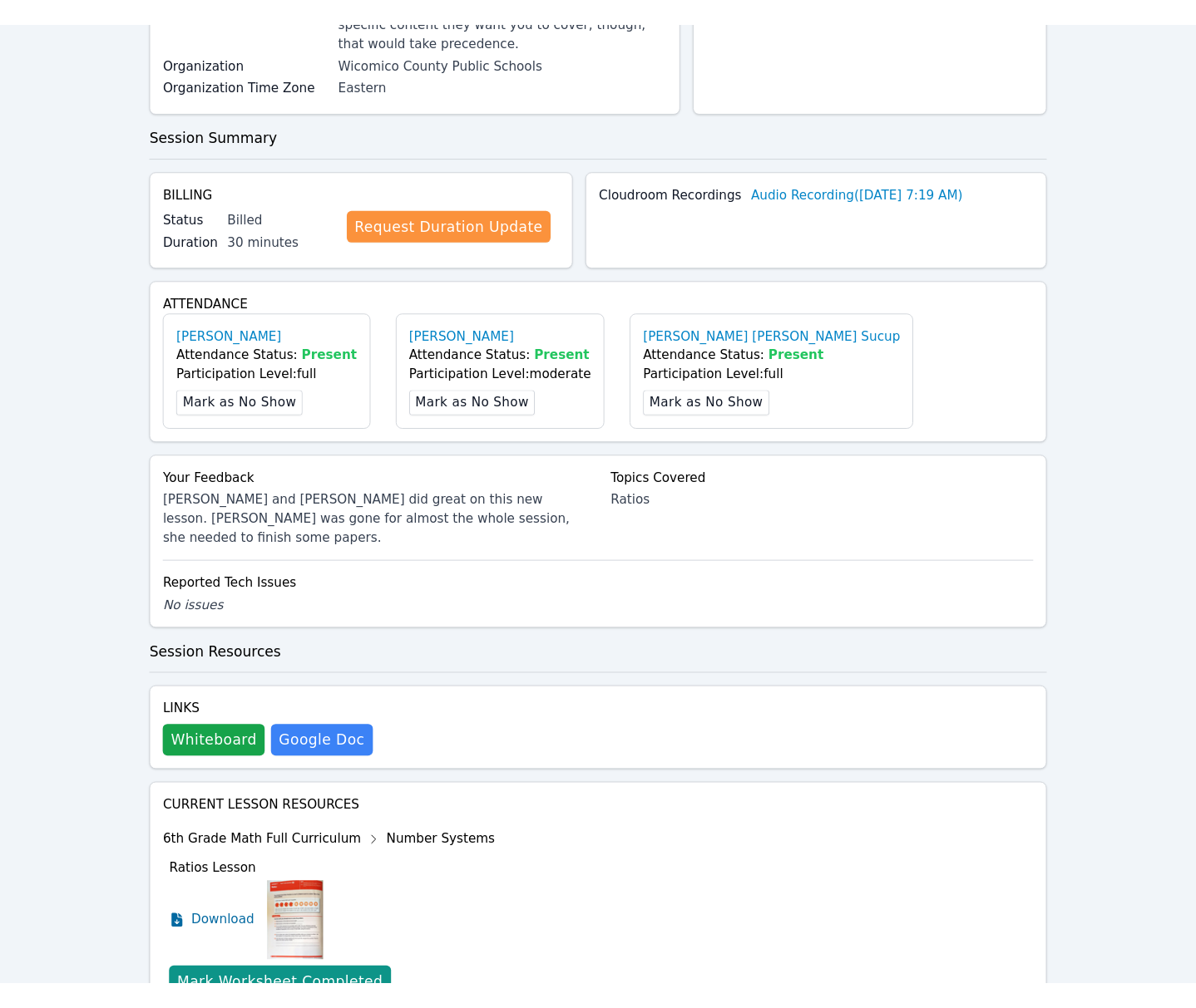
scroll to position [490, 0]
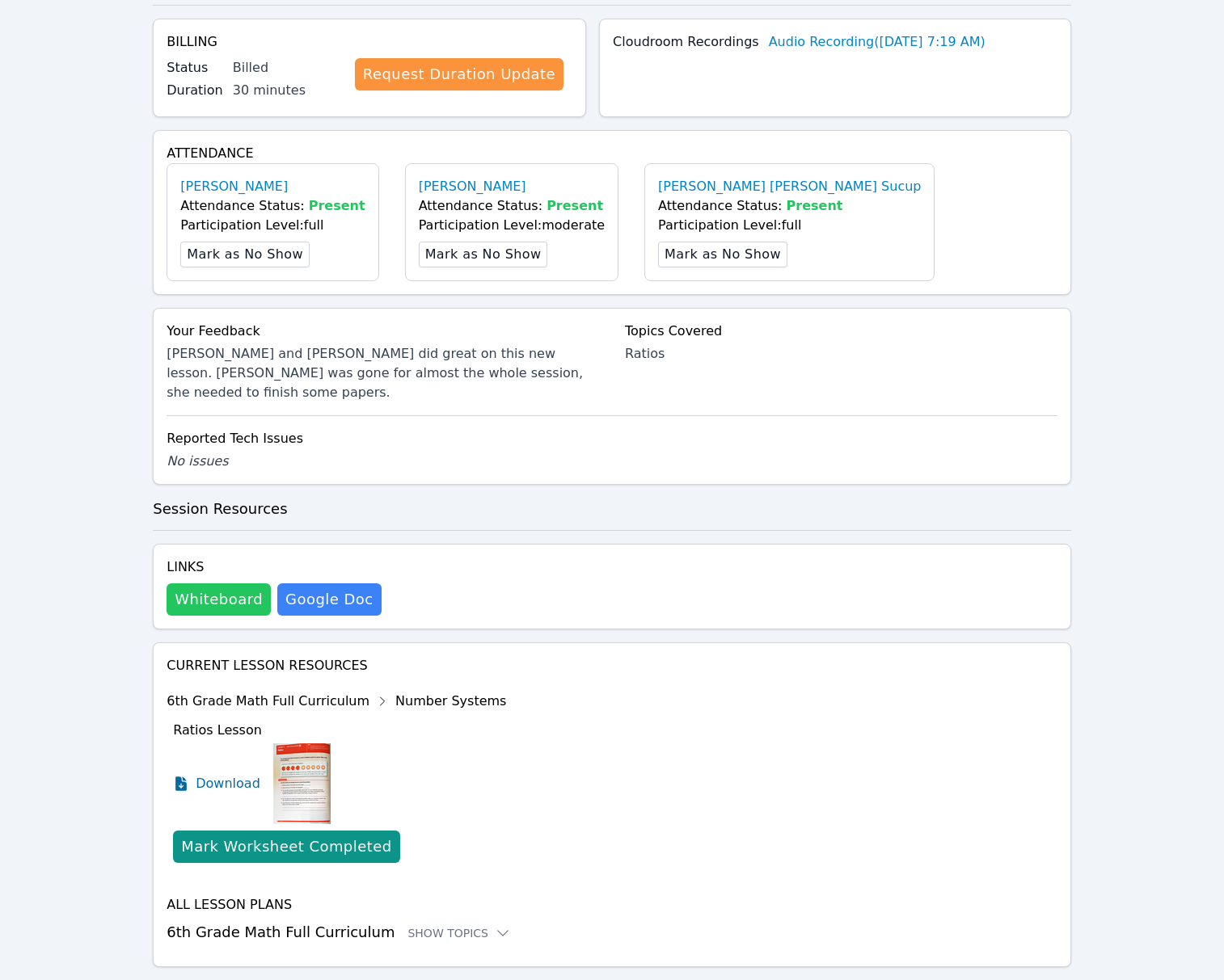
click at [230, 584] on button "Whiteboard" at bounding box center [219, 600] width 104 height 32
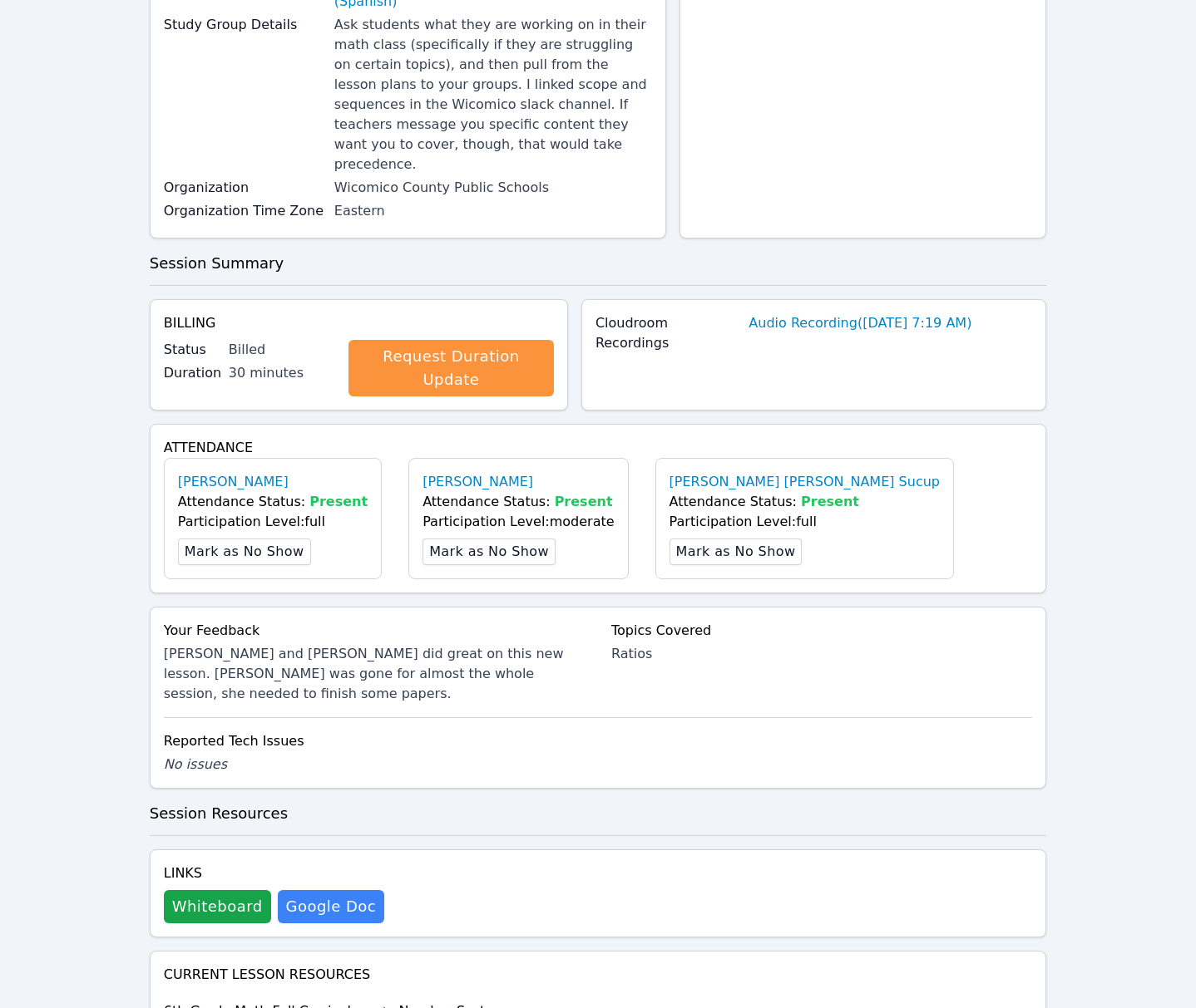
scroll to position [0, 0]
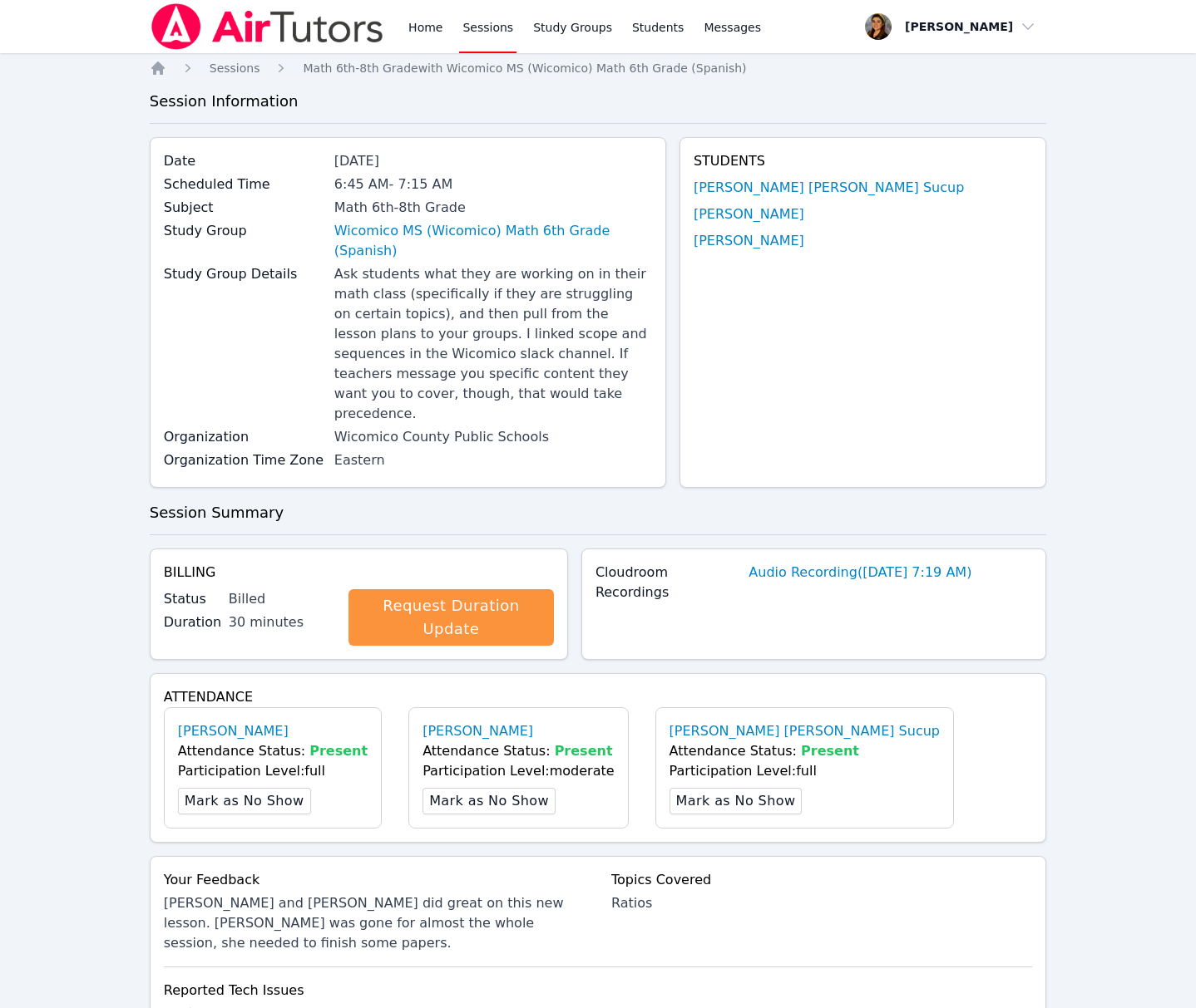
click at [499, 22] on link "Sessions" at bounding box center [487, 26] width 57 height 53
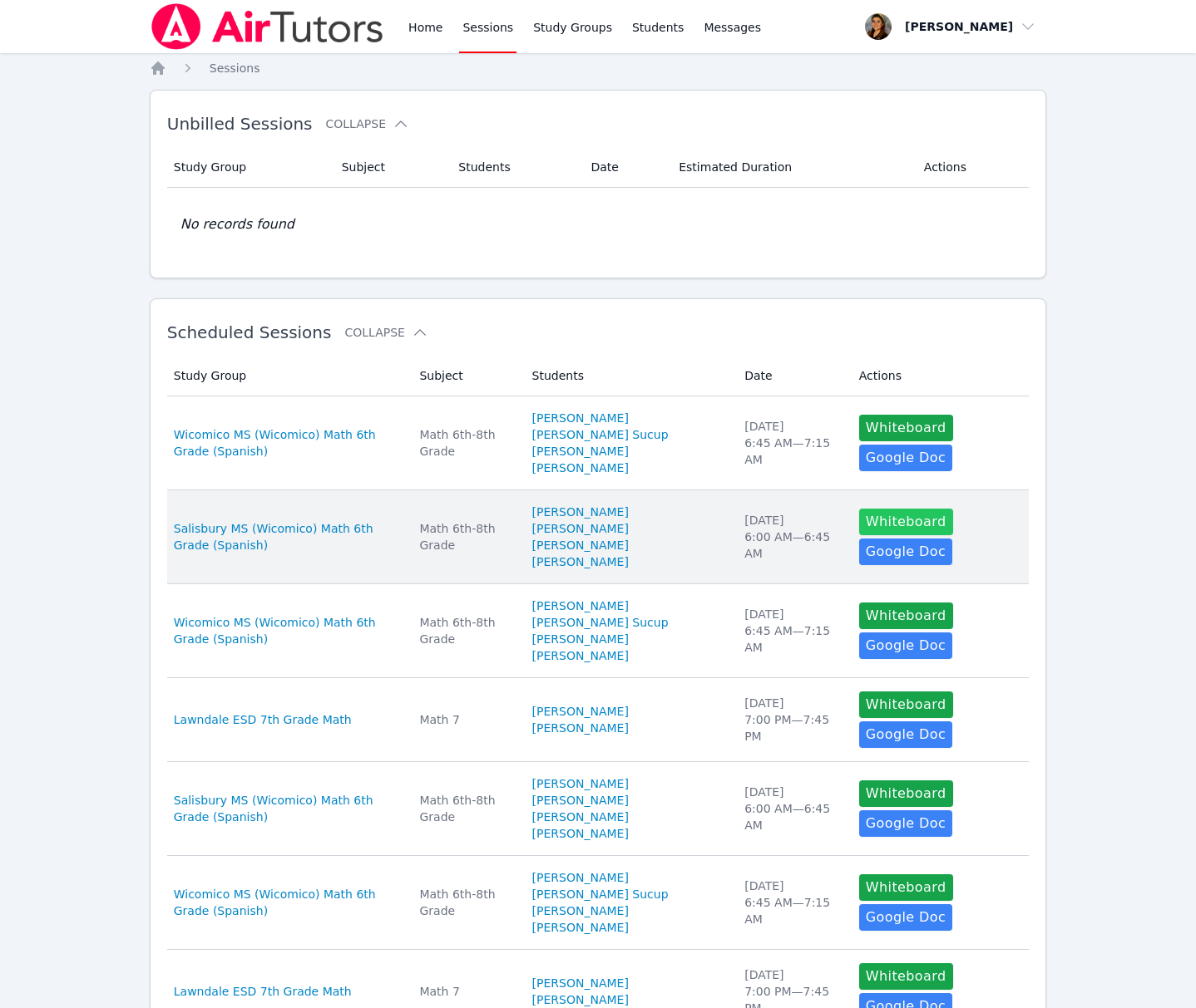
click at [885, 526] on button "Whiteboard" at bounding box center [905, 522] width 94 height 27
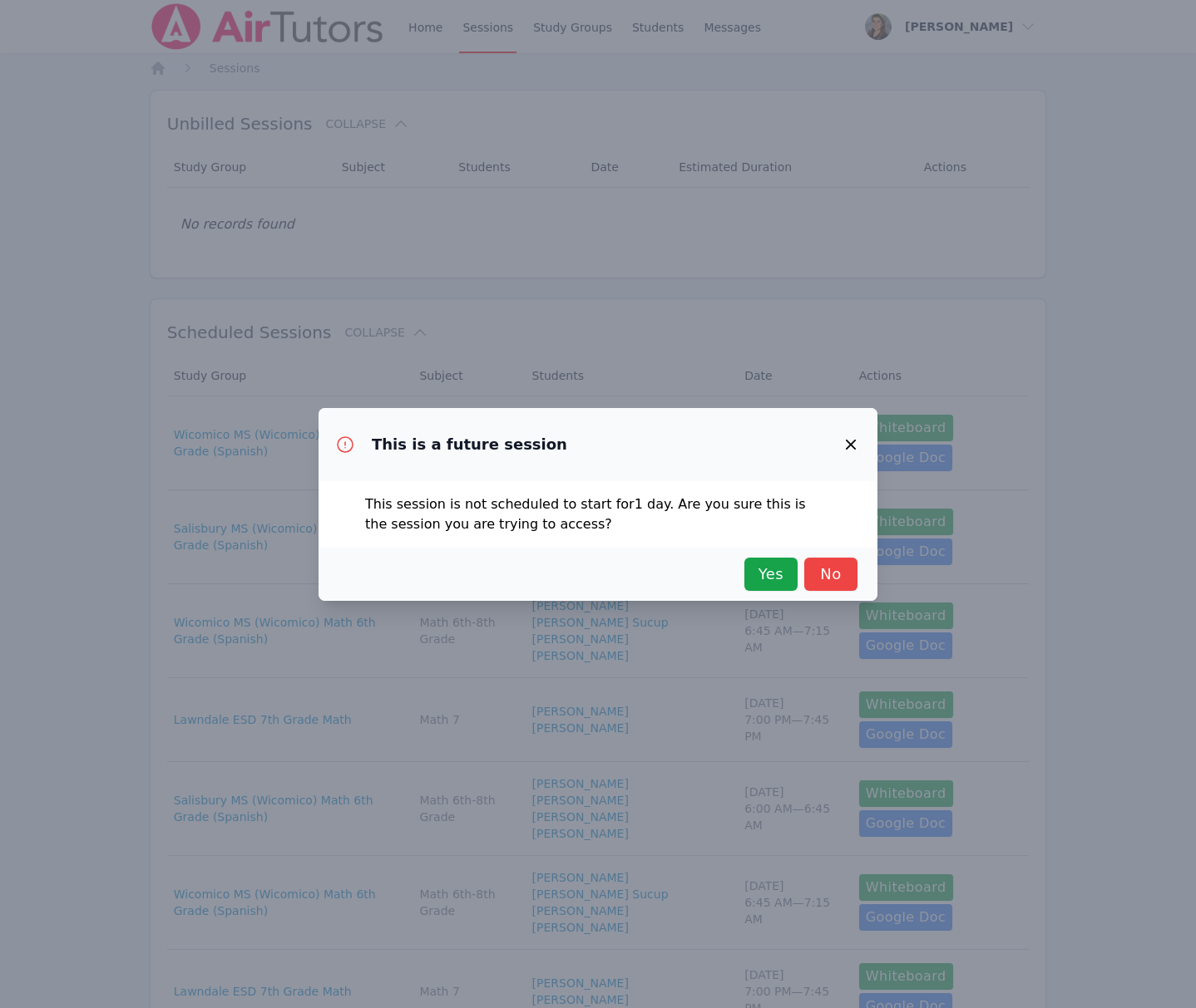
click at [741, 575] on div "Yes No" at bounding box center [598, 575] width 519 height 33
click at [779, 572] on span "Yes" at bounding box center [770, 574] width 36 height 23
